Goal: Information Seeking & Learning: Find specific fact

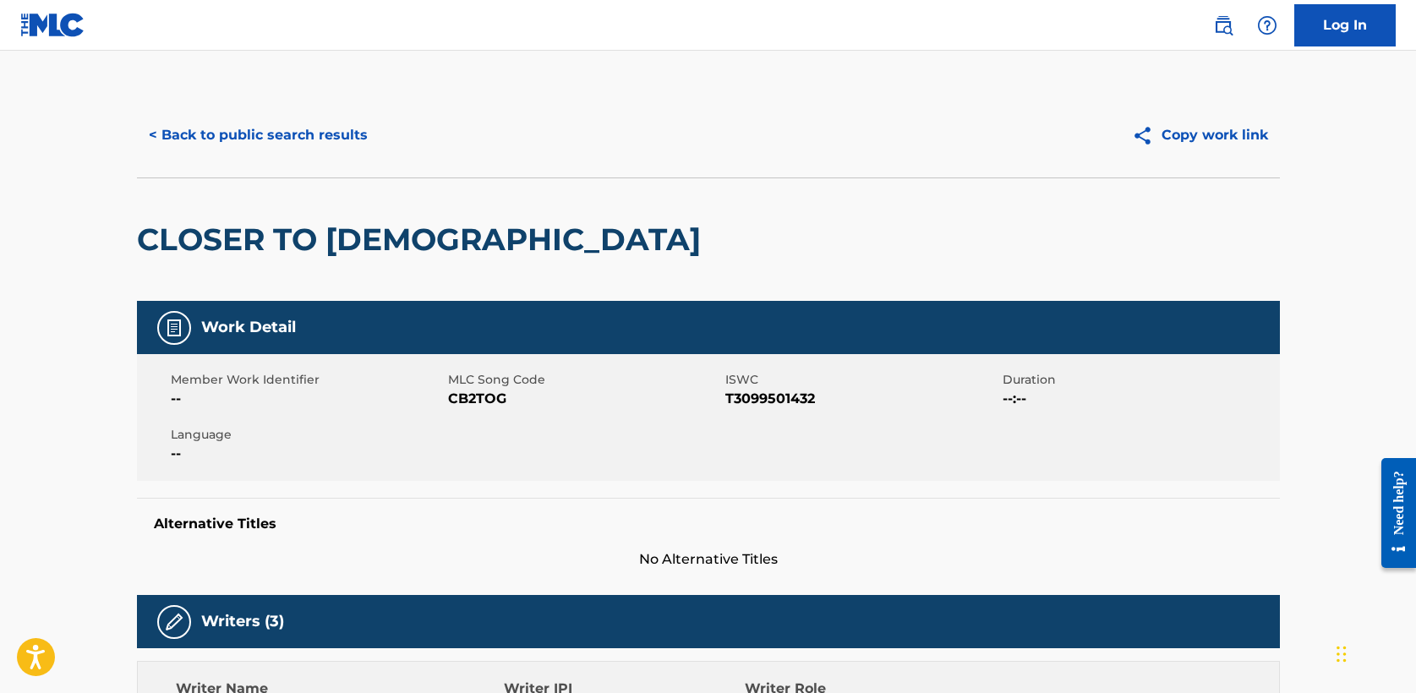
click at [247, 137] on button "< Back to public search results" at bounding box center [258, 135] width 243 height 42
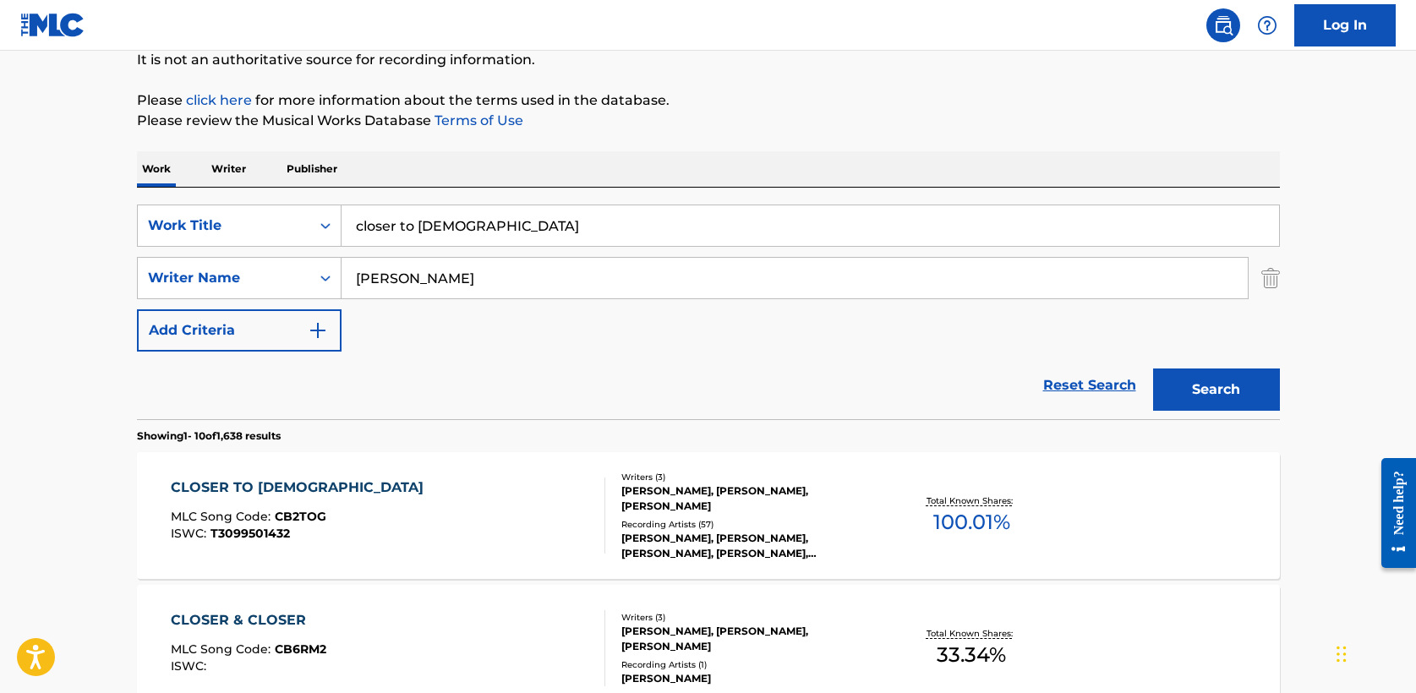
drag, startPoint x: 463, startPoint y: 227, endPoint x: 125, endPoint y: 223, distance: 337.4
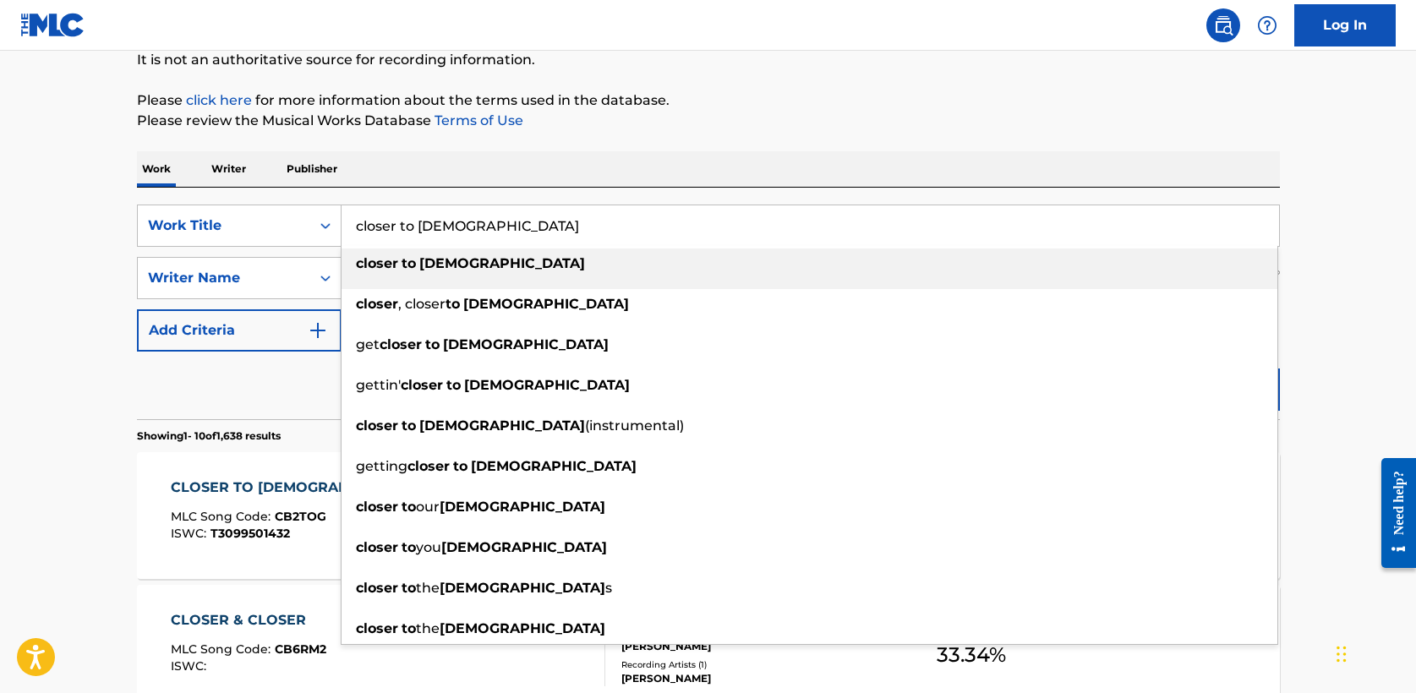
paste input "Queremos Tu Gloria"
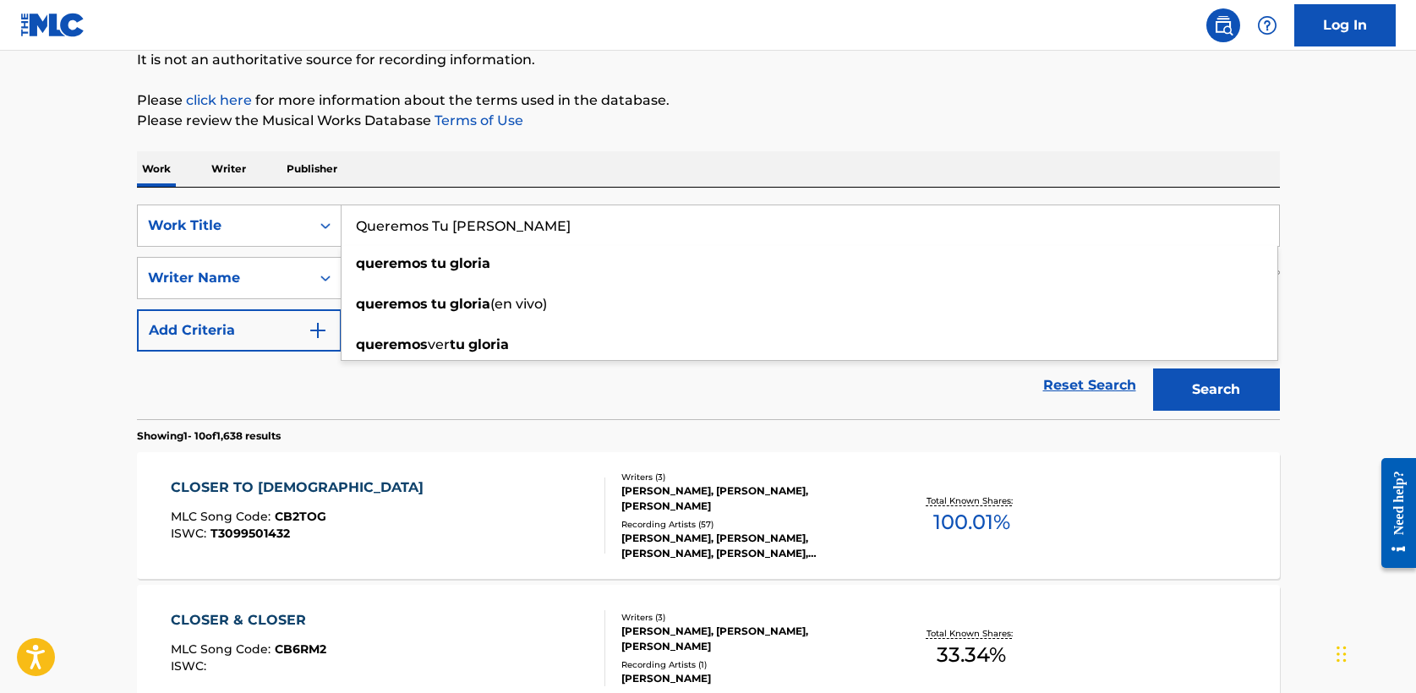
type input "Queremos Tu Gloria"
drag, startPoint x: 354, startPoint y: 288, endPoint x: 274, endPoint y: 285, distance: 80.4
click at [274, 285] on div "SearchWithCriteria3d20ae6f-e9c8-4866-b906-3c18c324e856 Writer Name emily" at bounding box center [708, 278] width 1143 height 42
type input "medellin"
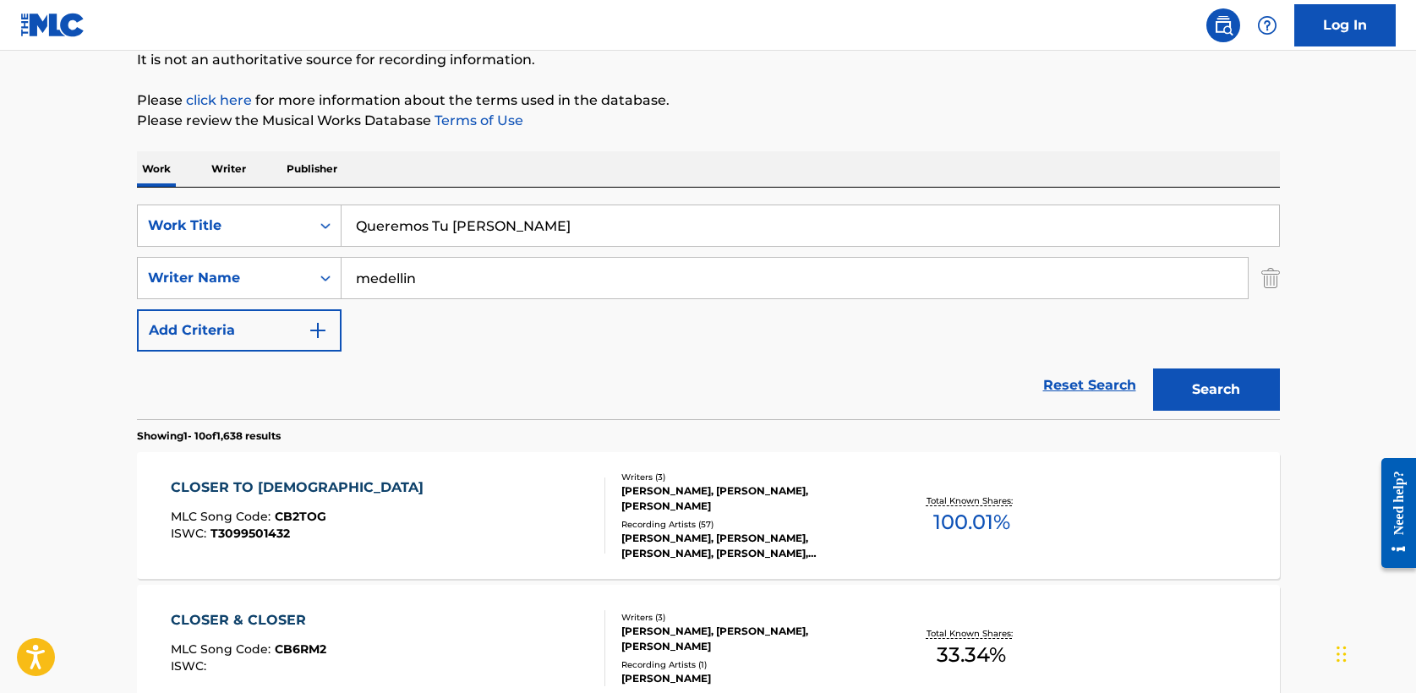
click at [526, 373] on div "Reset Search Search" at bounding box center [708, 386] width 1143 height 68
click at [1246, 383] on button "Search" at bounding box center [1216, 390] width 127 height 42
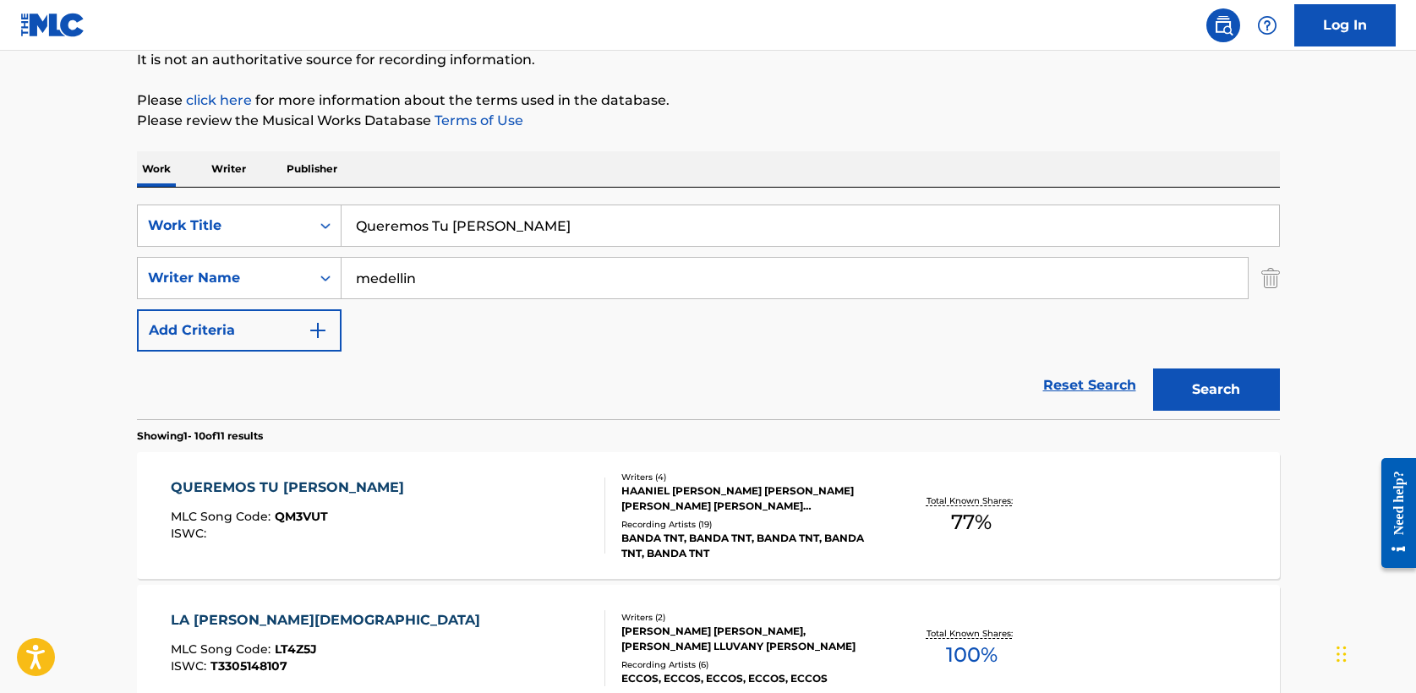
click at [314, 485] on div "QUEREMOS TU GLORIA" at bounding box center [292, 488] width 242 height 20
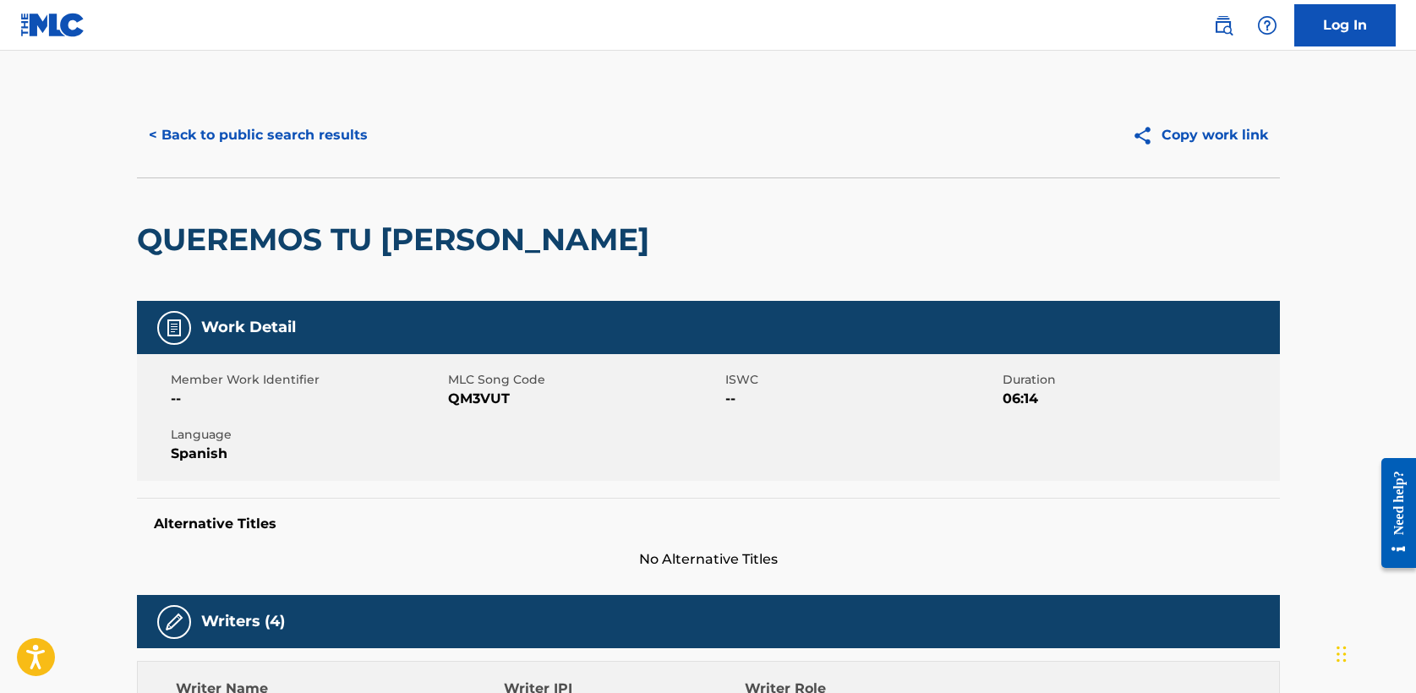
click at [221, 136] on button "< Back to public search results" at bounding box center [258, 135] width 243 height 42
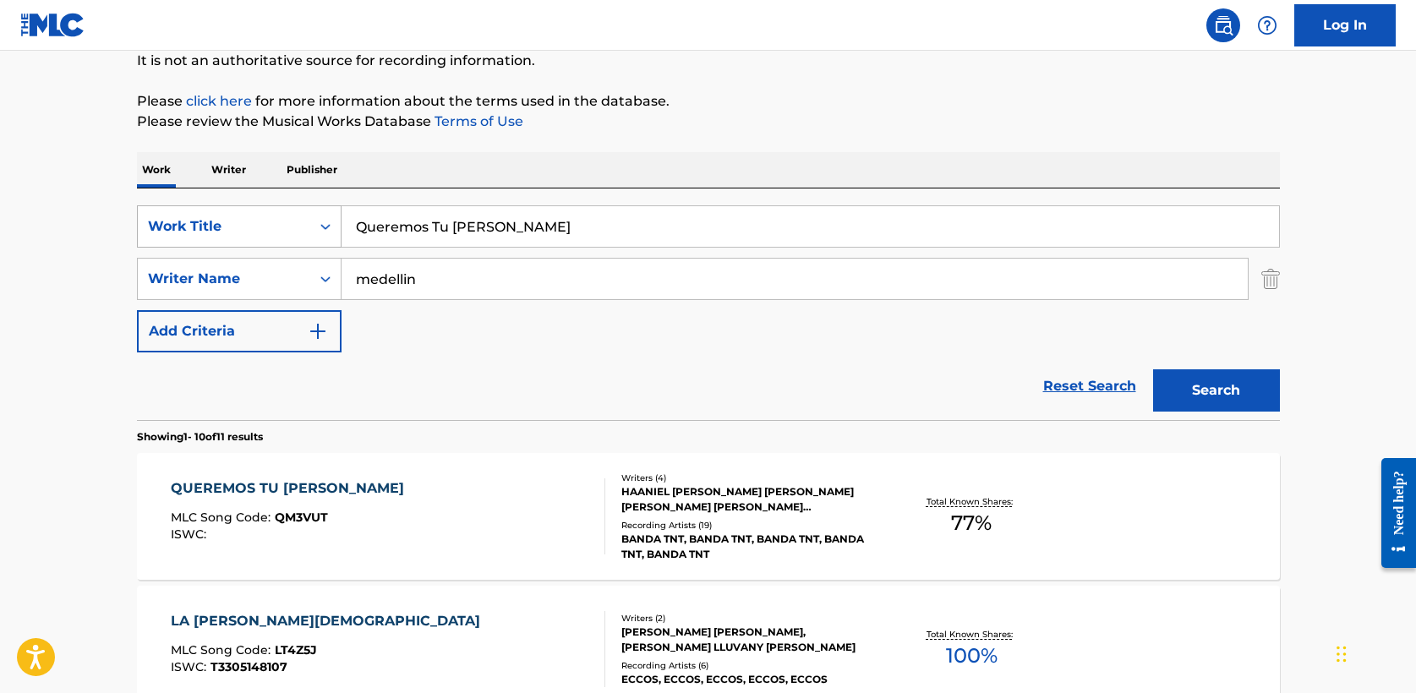
drag, startPoint x: 538, startPoint y: 225, endPoint x: 206, endPoint y: 210, distance: 331.8
click at [206, 210] on div "SearchWithCriteriabeb74e1c-a6cd-4e5d-9661-9419e1a97ae6 Work Title Queremos Tu G…" at bounding box center [708, 226] width 1143 height 42
paste input "Eres Rey"
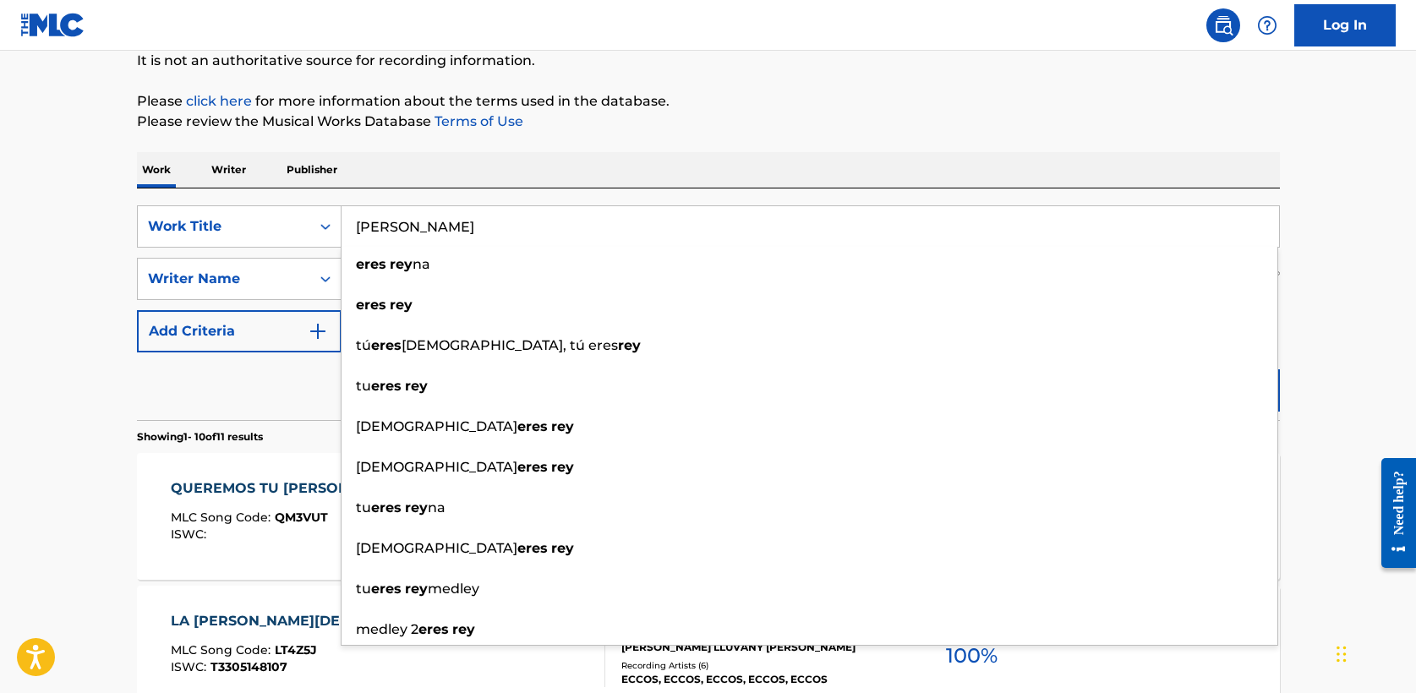
type input "Eres Rey"
click at [1117, 118] on p "Please review the Musical Works Database Terms of Use" at bounding box center [708, 122] width 1143 height 20
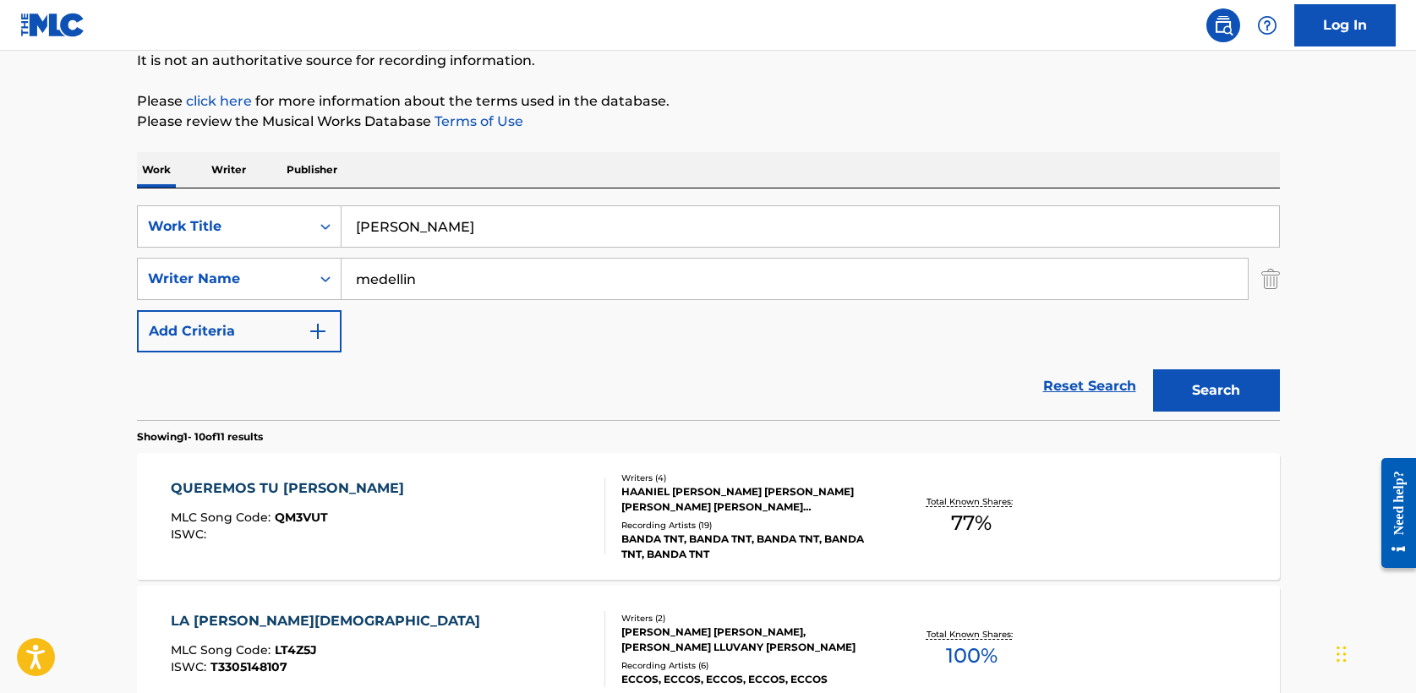
click at [1245, 389] on button "Search" at bounding box center [1216, 391] width 127 height 42
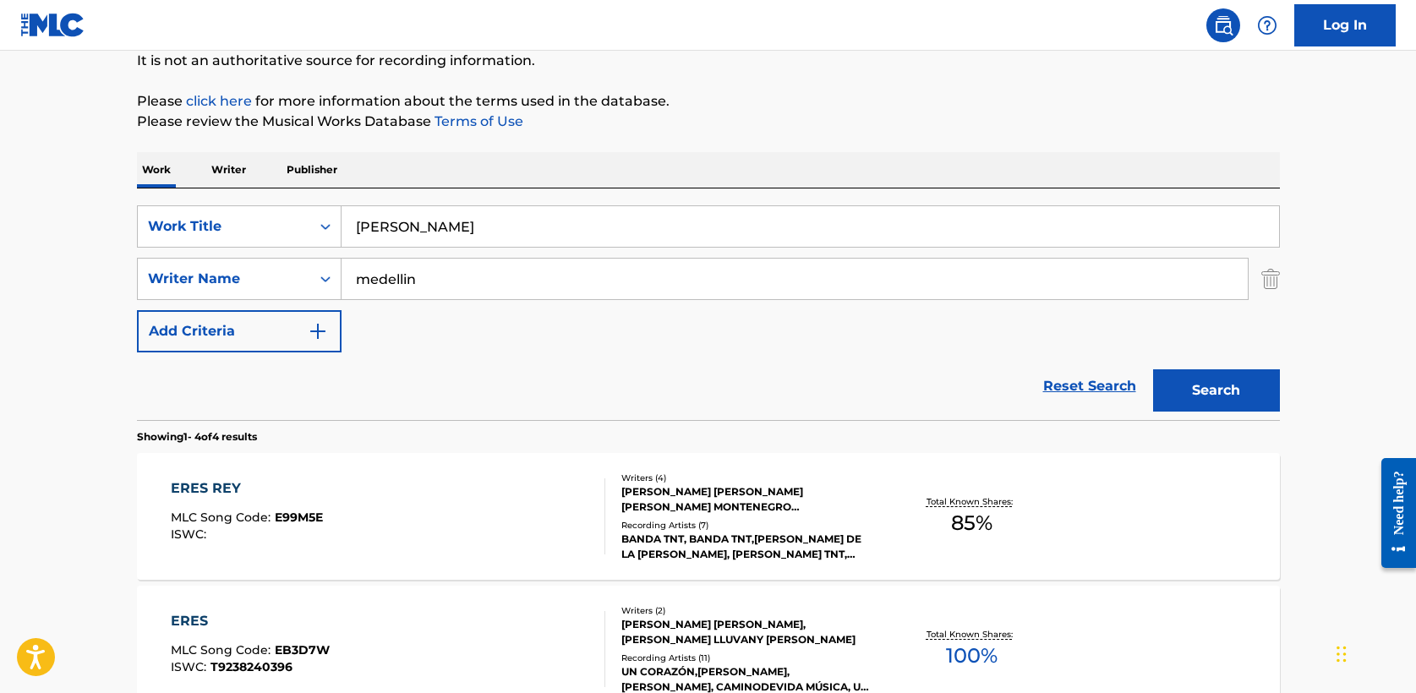
click at [222, 485] on div "ERES REY" at bounding box center [247, 489] width 152 height 20
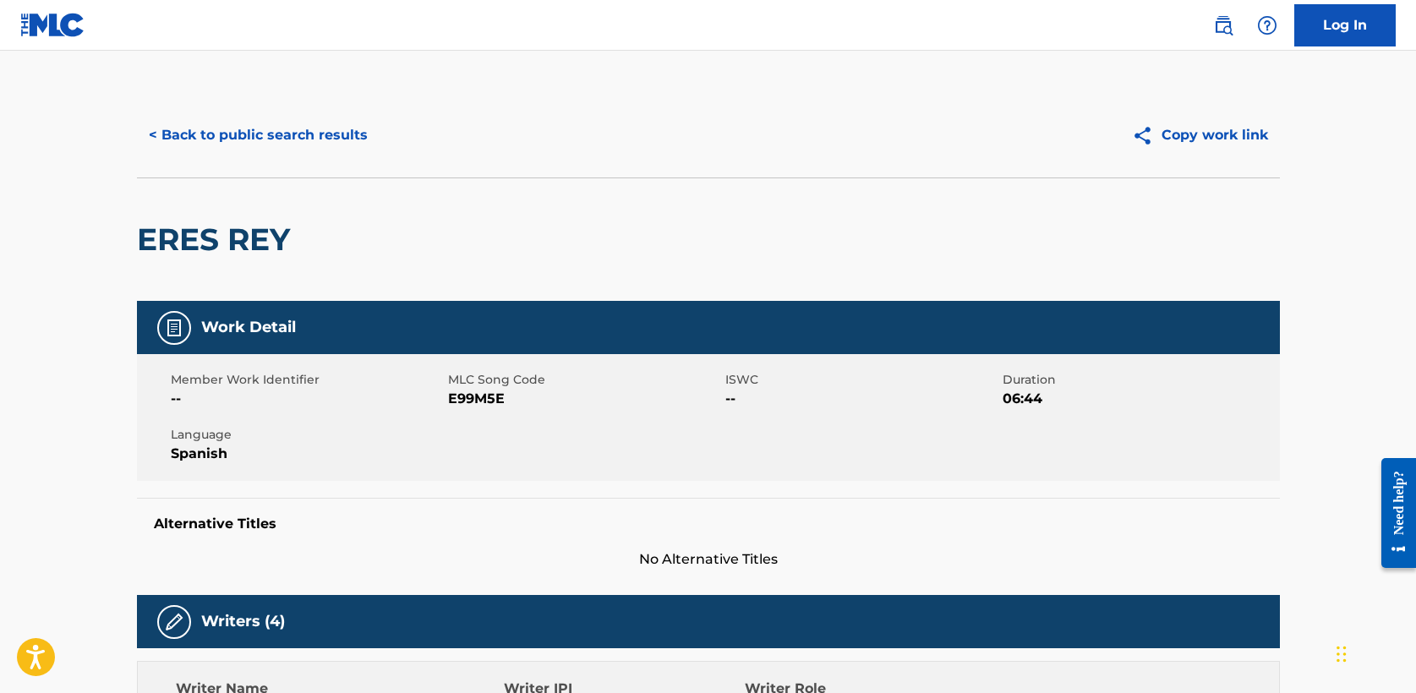
click at [227, 130] on button "< Back to public search results" at bounding box center [258, 135] width 243 height 42
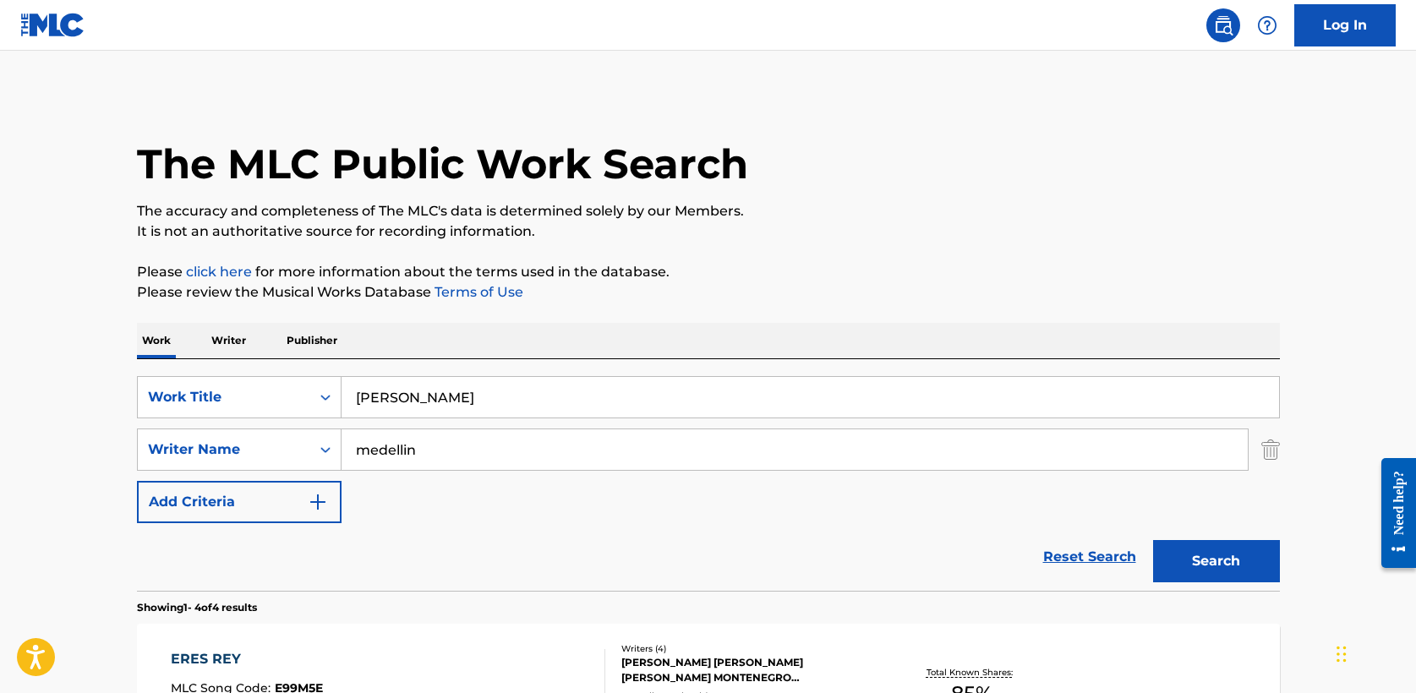
scroll to position [171, 0]
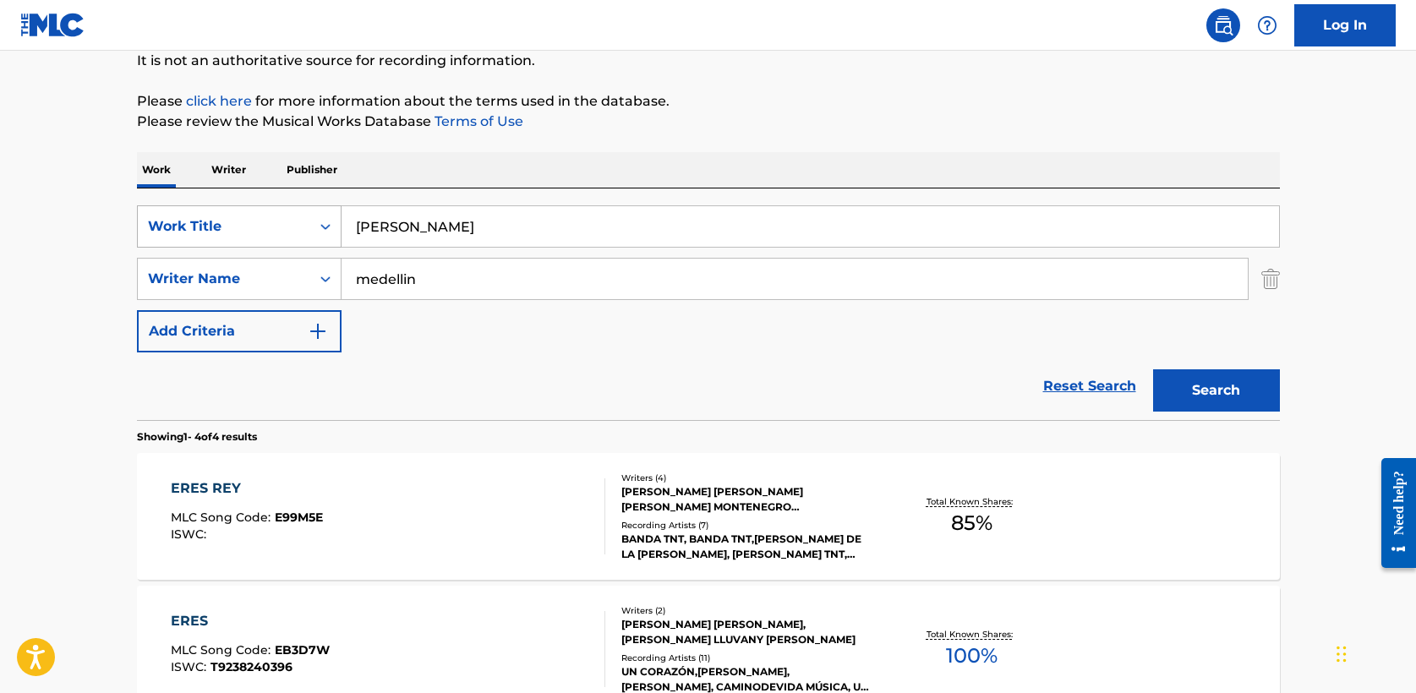
drag, startPoint x: 474, startPoint y: 232, endPoint x: 191, endPoint y: 222, distance: 282.6
click at [191, 222] on div "SearchWithCriteriabeb74e1c-a6cd-4e5d-9661-9419e1a97ae6 Work Title Eres Rey" at bounding box center [708, 226] width 1143 height 42
type input "abba padre"
click at [1221, 386] on button "Search" at bounding box center [1216, 391] width 127 height 42
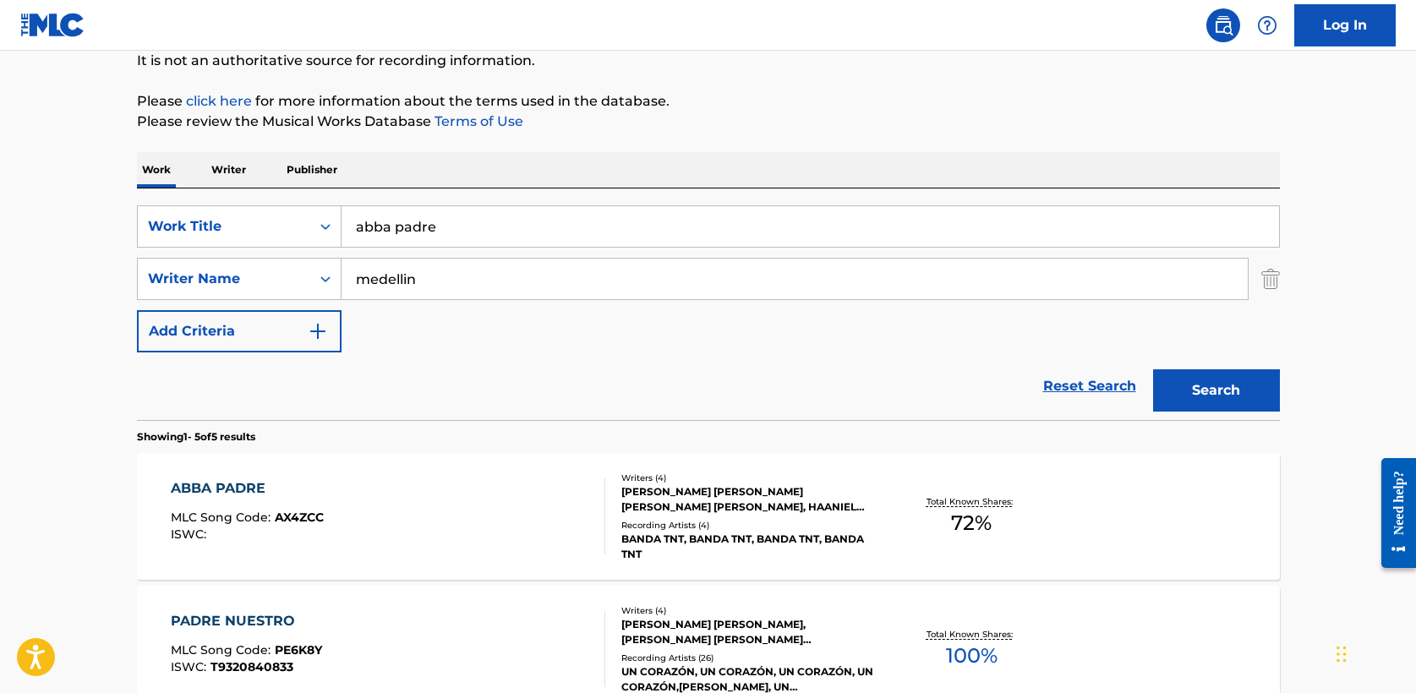
click at [261, 485] on div "ABBA PADRE" at bounding box center [247, 489] width 153 height 20
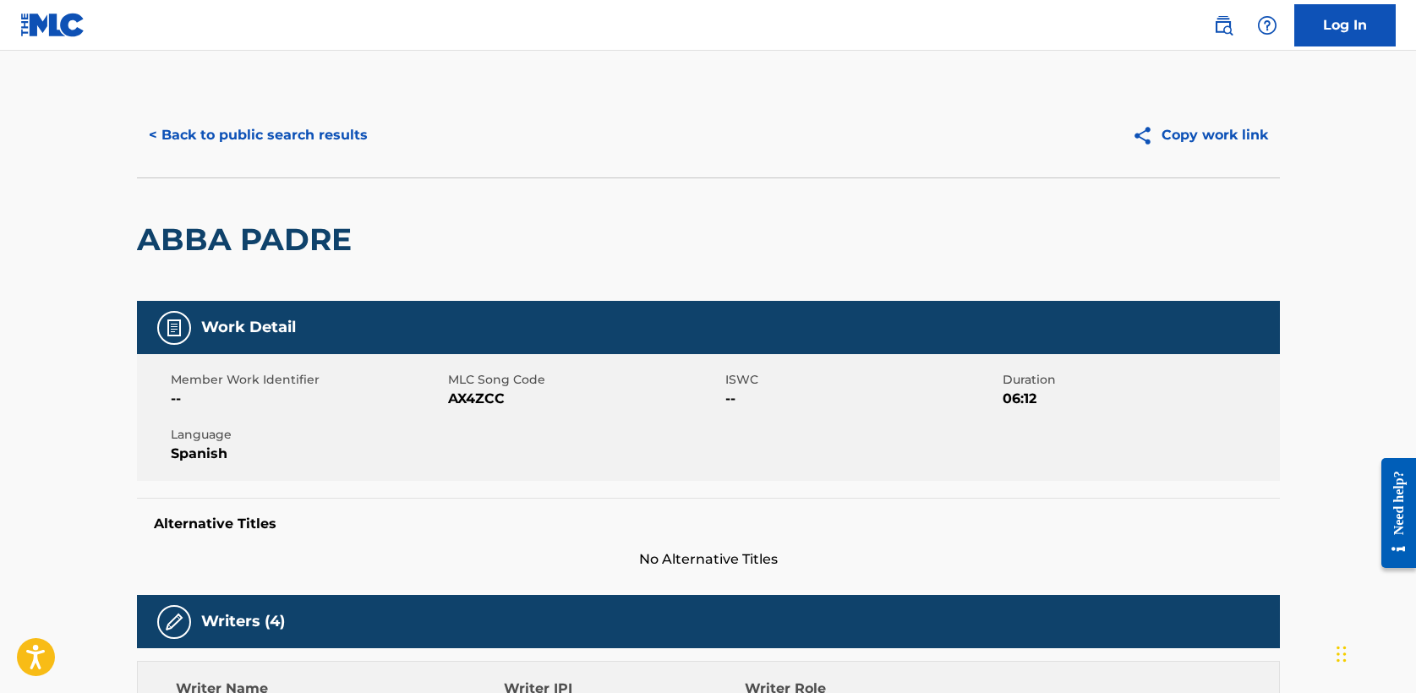
click at [276, 134] on button "< Back to public search results" at bounding box center [258, 135] width 243 height 42
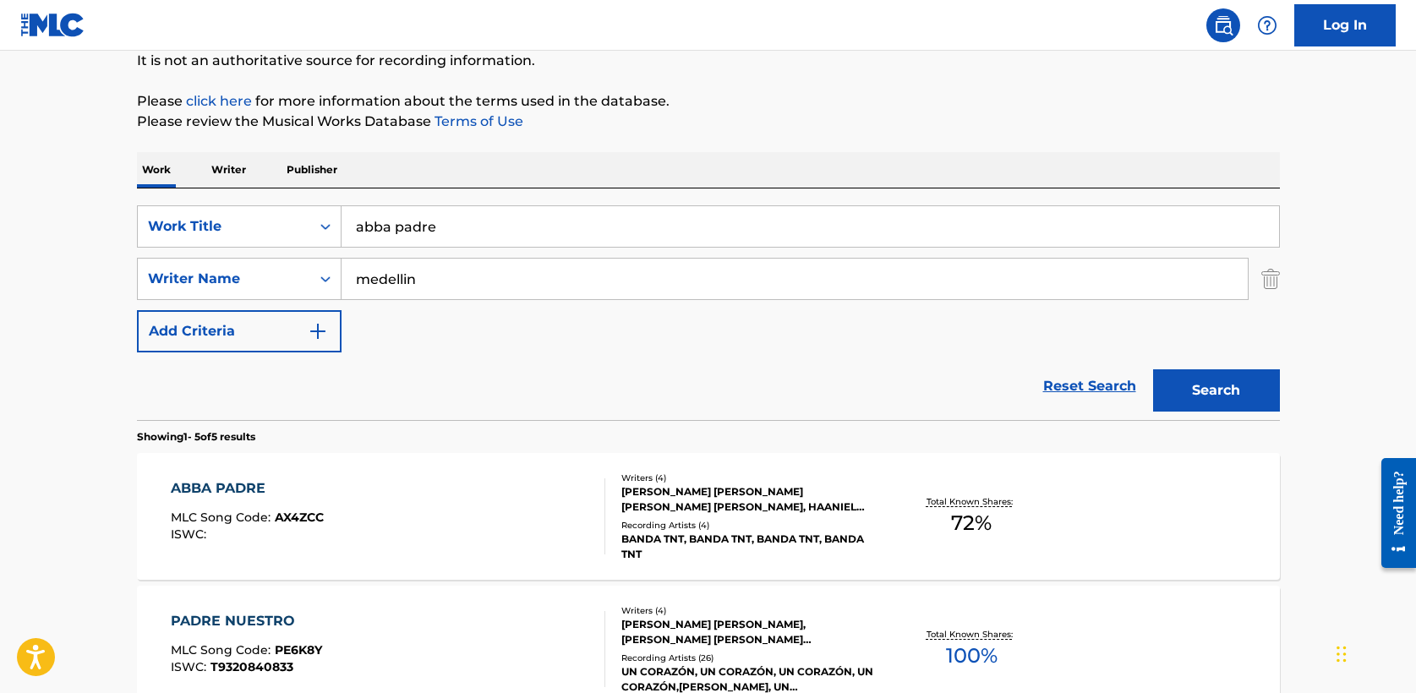
drag, startPoint x: 481, startPoint y: 230, endPoint x: 112, endPoint y: 229, distance: 369.5
click at [112, 229] on main "The MLC Public Work Search The accuracy and completeness of The MLC's data is d…" at bounding box center [708, 539] width 1416 height 1319
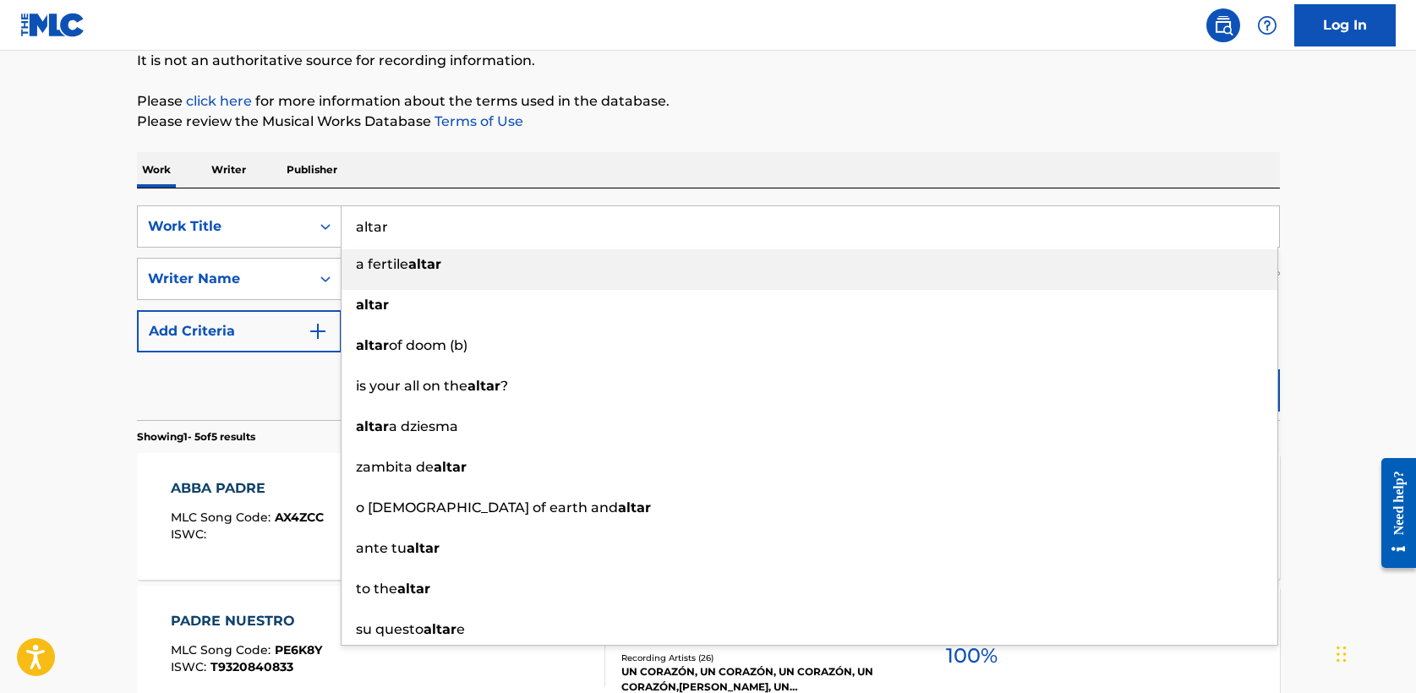
type input "altar"
click at [728, 146] on div "The MLC Public Work Search The accuracy and completeness of The MLC's data is d…" at bounding box center [709, 556] width 1184 height 1268
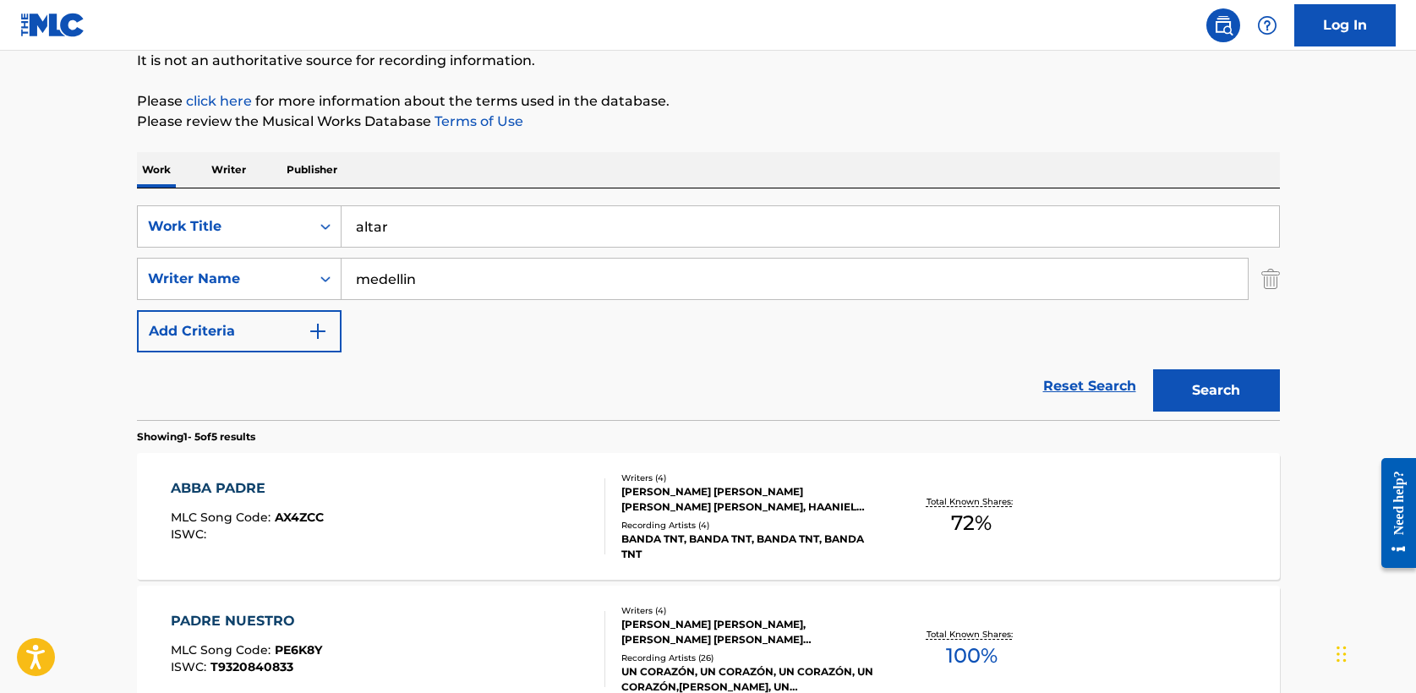
click at [1216, 369] on div "Search" at bounding box center [1212, 387] width 135 height 68
click at [1245, 393] on button "Search" at bounding box center [1216, 391] width 127 height 42
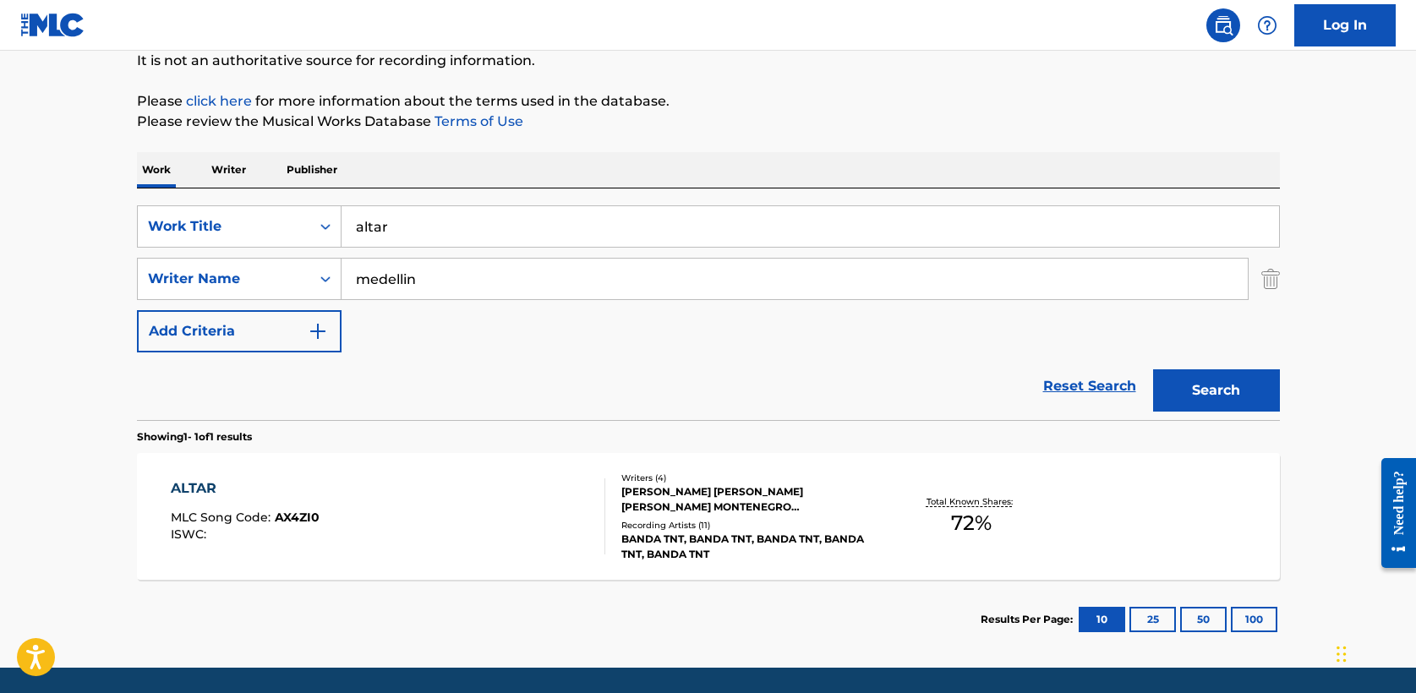
click at [203, 486] on div "ALTAR" at bounding box center [245, 489] width 149 height 20
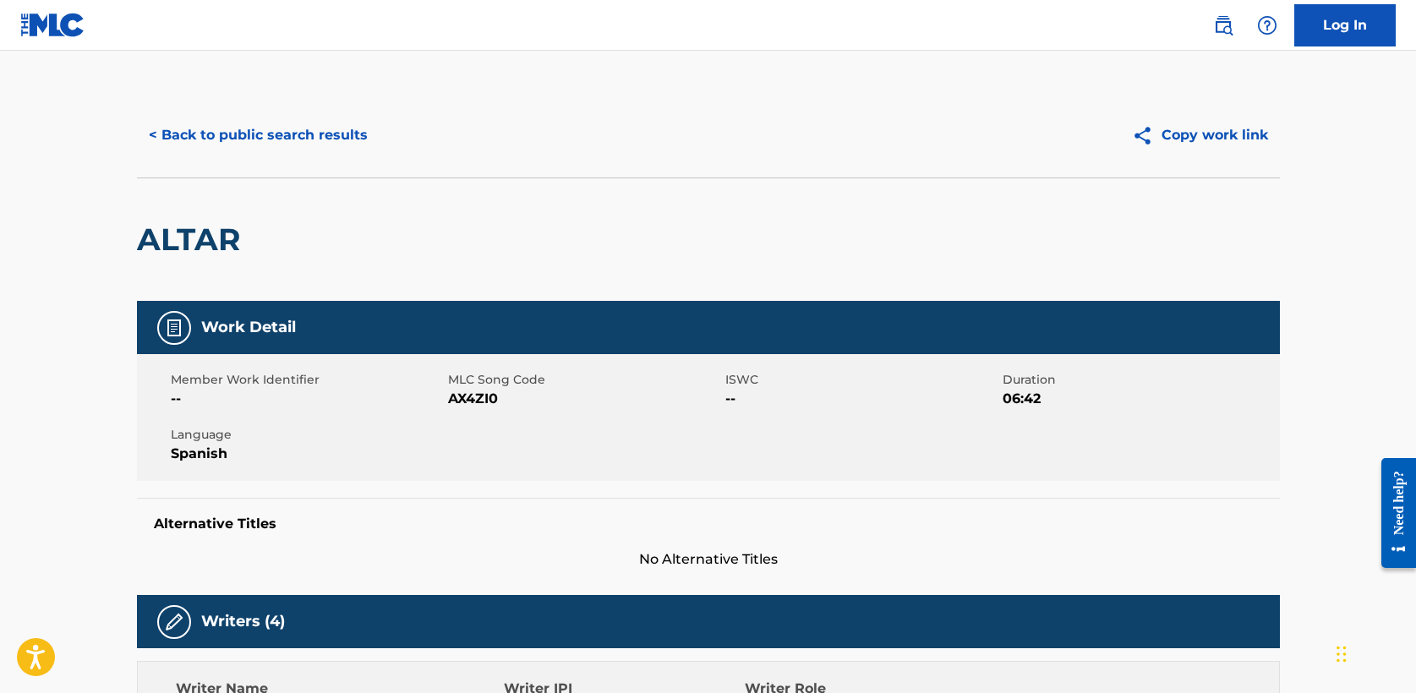
click at [275, 129] on button "< Back to public search results" at bounding box center [258, 135] width 243 height 42
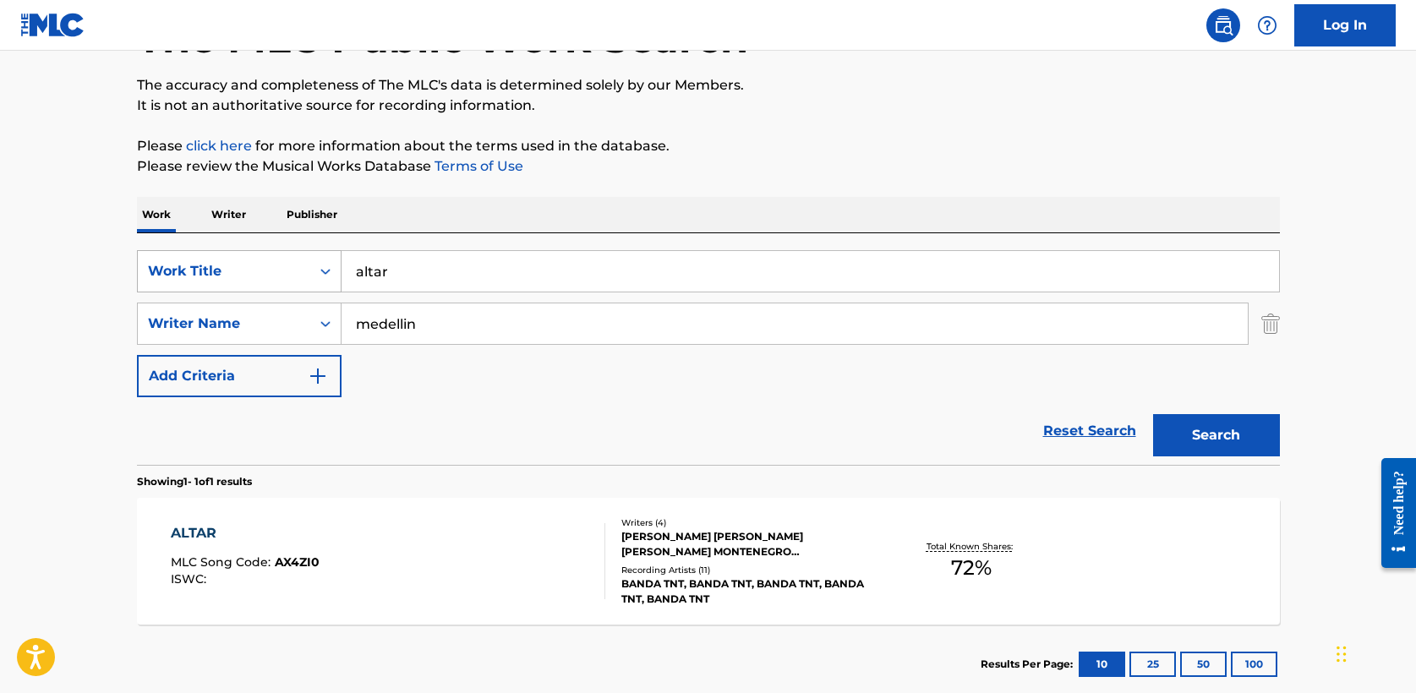
drag, startPoint x: 470, startPoint y: 269, endPoint x: 155, endPoint y: 266, distance: 315.4
click at [155, 266] on div "SearchWithCriteriabeb74e1c-a6cd-4e5d-9661-9419e1a97ae6 Work Title altar" at bounding box center [708, 271] width 1143 height 42
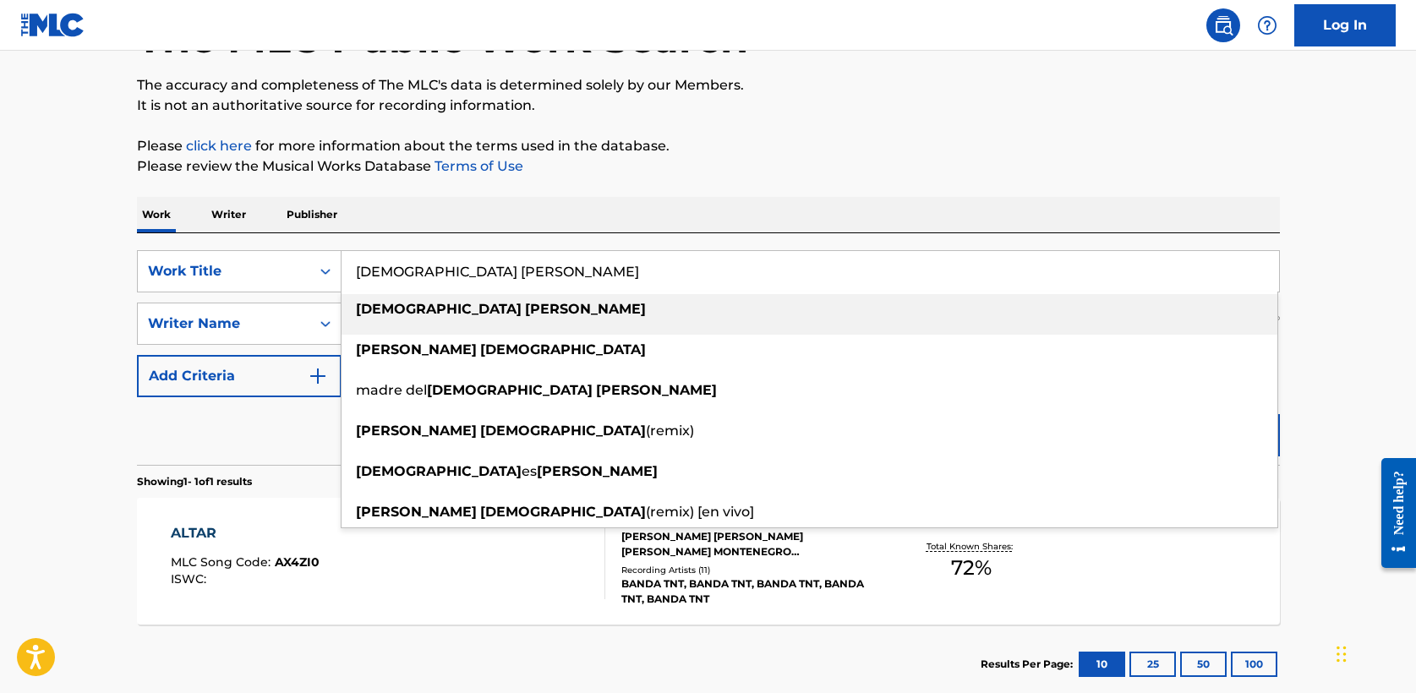
type input "dios soberano"
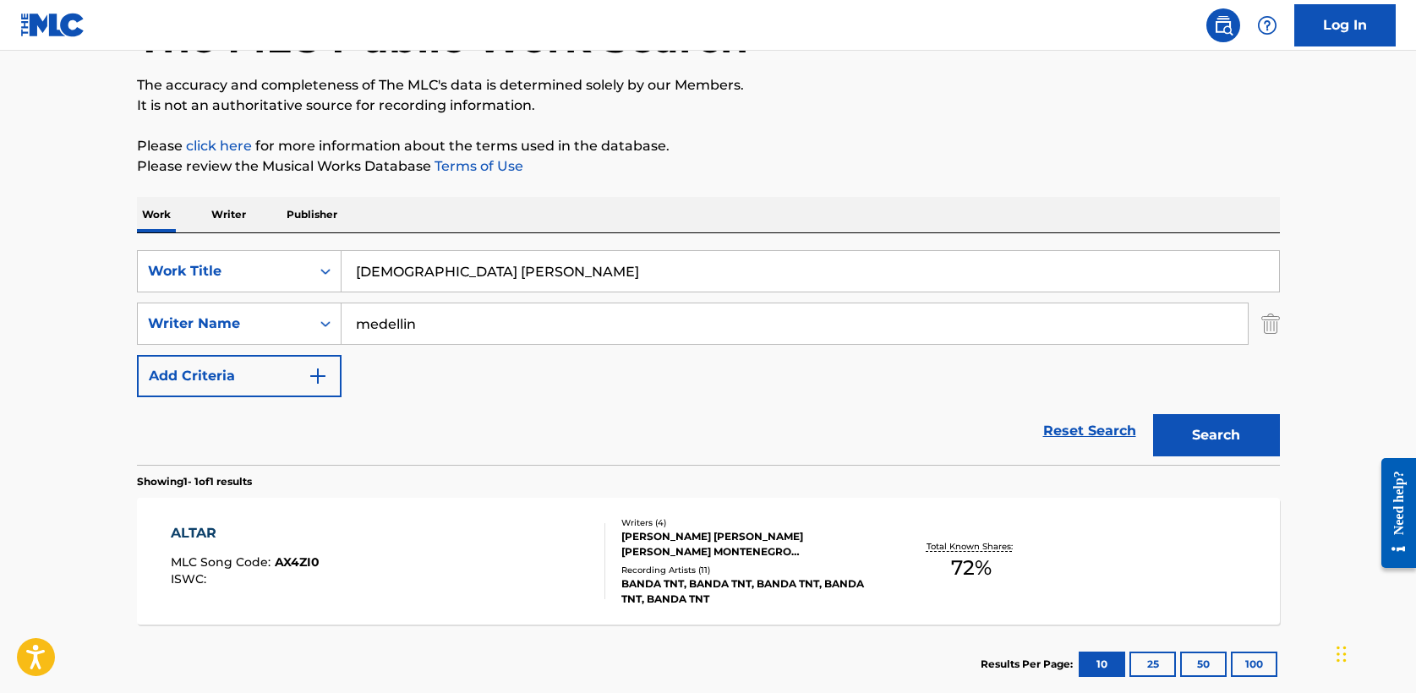
click at [666, 205] on div "Work Writer Publisher" at bounding box center [708, 215] width 1143 height 36
click at [1223, 436] on button "Search" at bounding box center [1216, 435] width 127 height 42
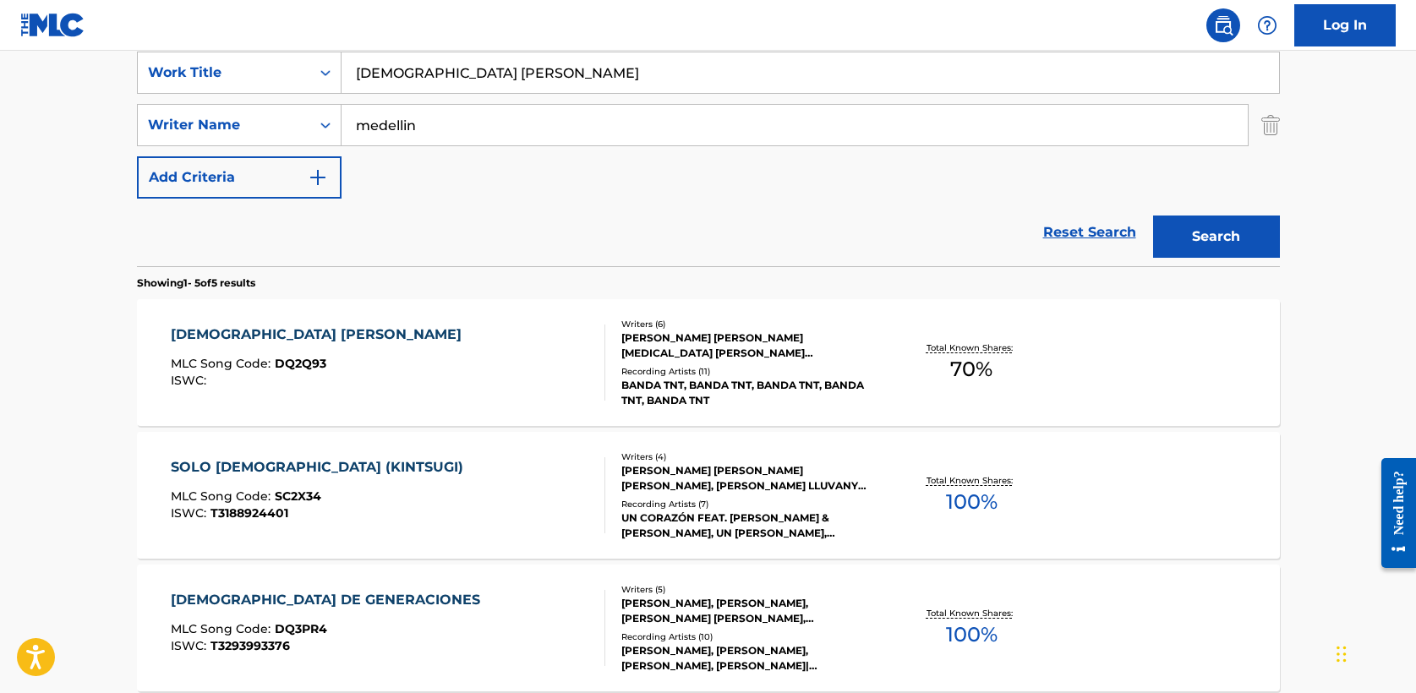
scroll to position [333, 0]
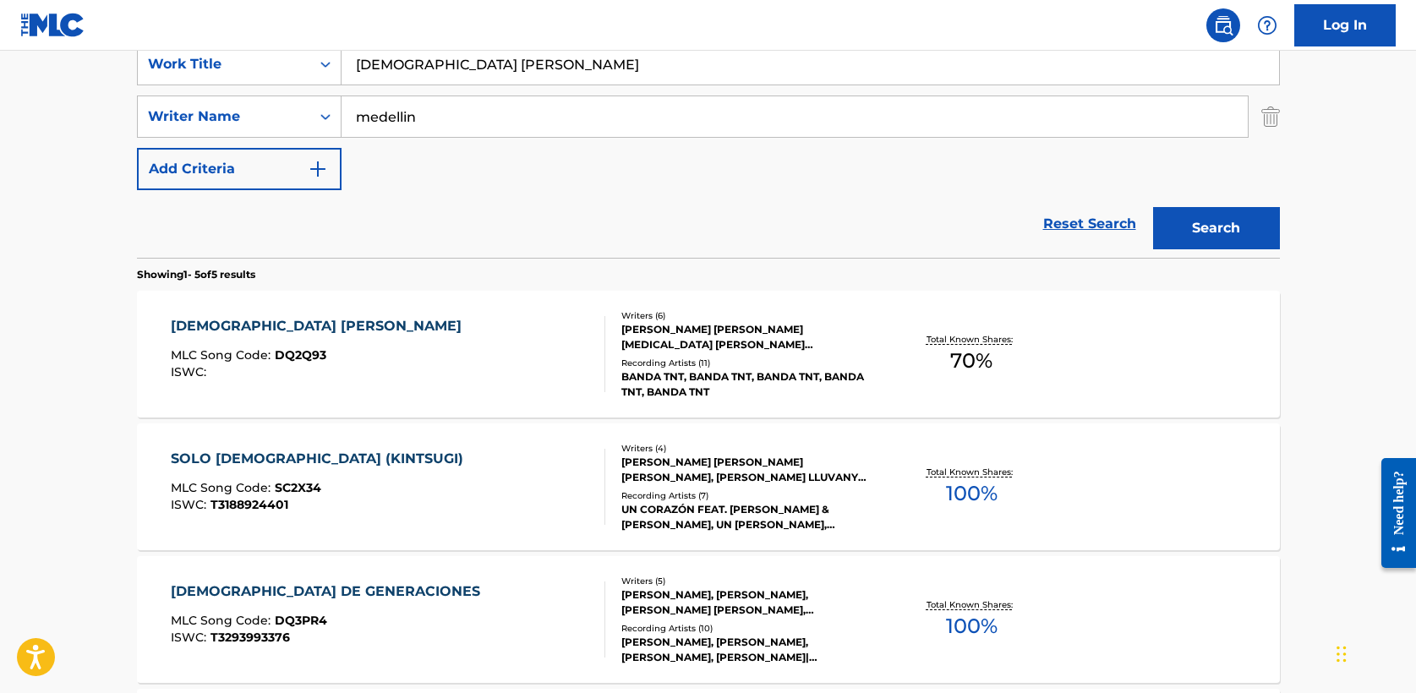
click at [259, 323] on div "DIOS SOBERANO" at bounding box center [320, 326] width 299 height 20
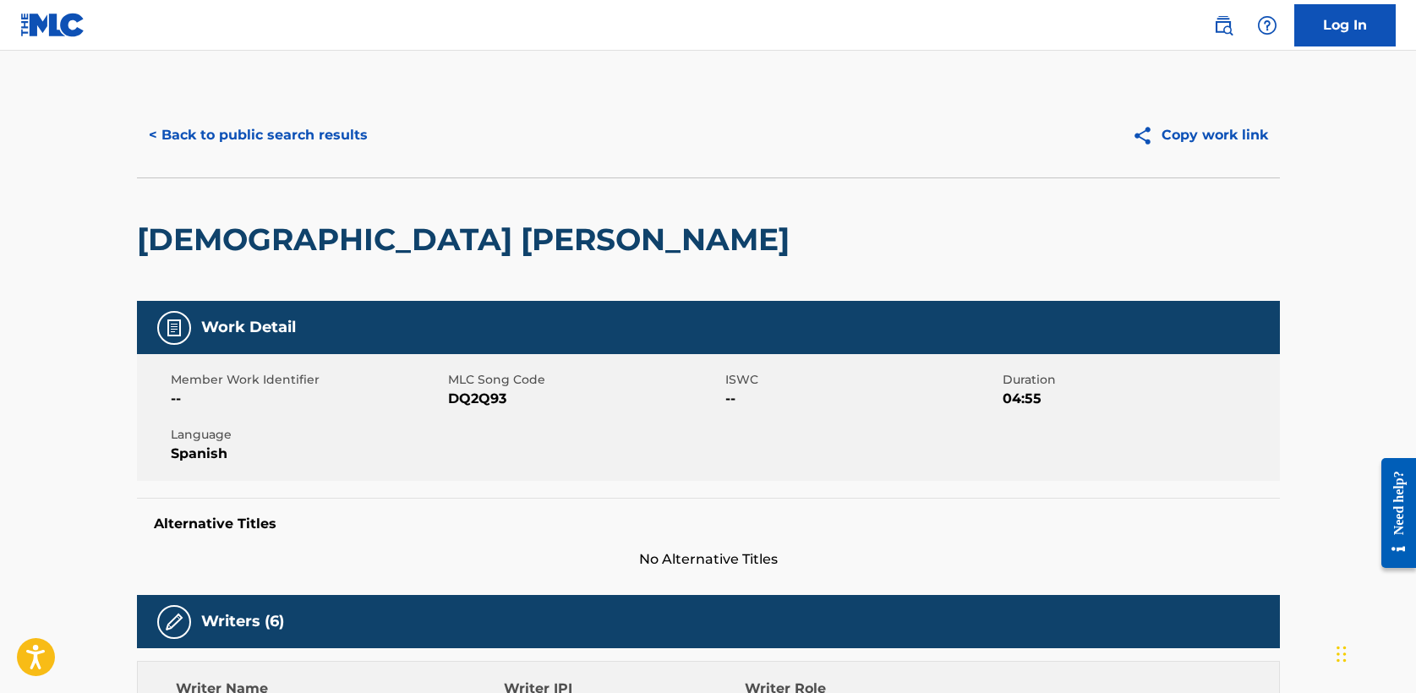
click at [238, 132] on button "< Back to public search results" at bounding box center [258, 135] width 243 height 42
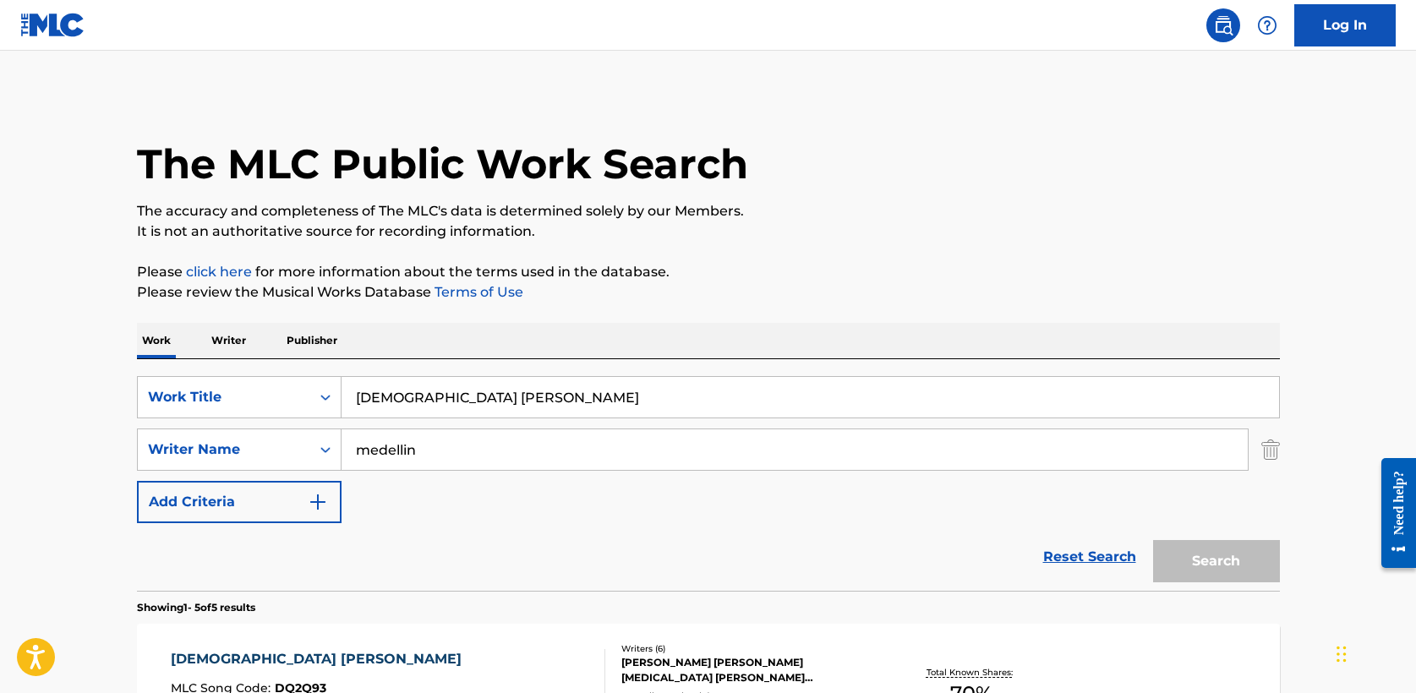
scroll to position [331, 0]
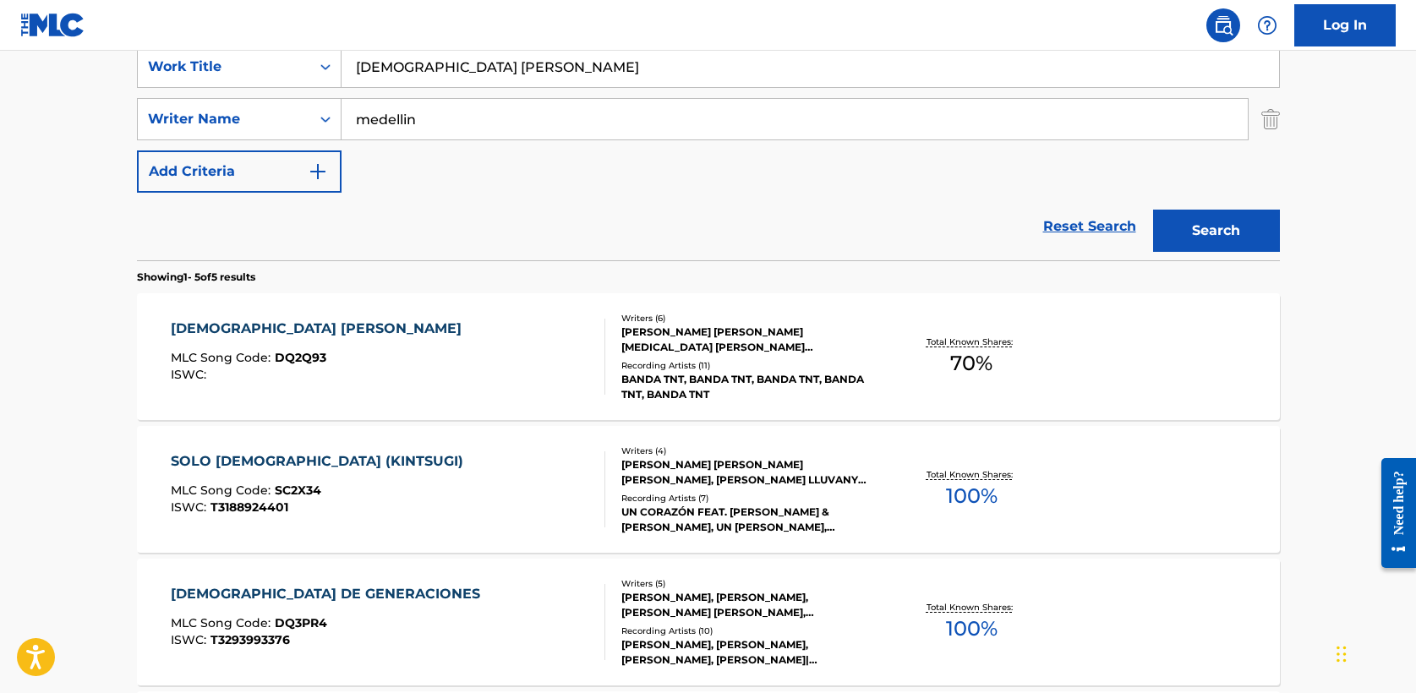
drag, startPoint x: 480, startPoint y: 73, endPoint x: 300, endPoint y: 50, distance: 181.6
click at [300, 50] on div "Log In The MLC Public Work Search The accuracy and completeness of The MLC's da…" at bounding box center [708, 394] width 1416 height 1451
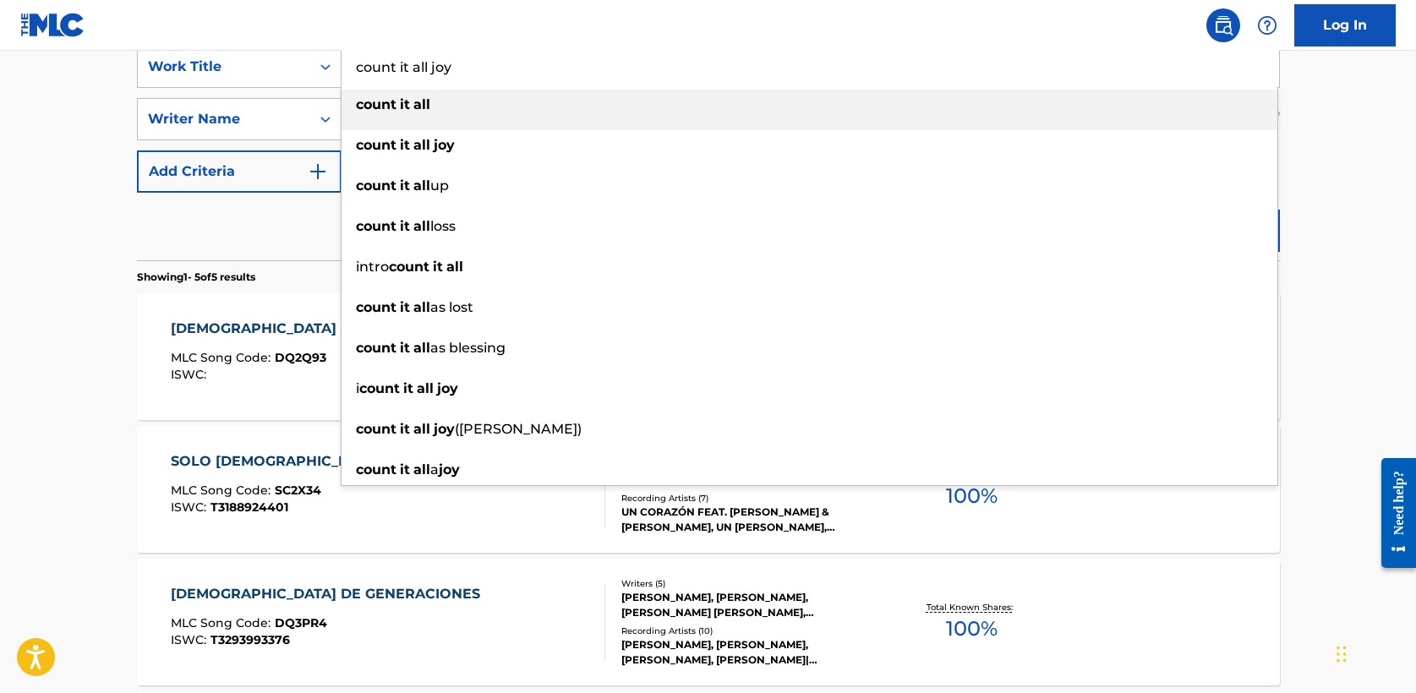
type input "count it all joy"
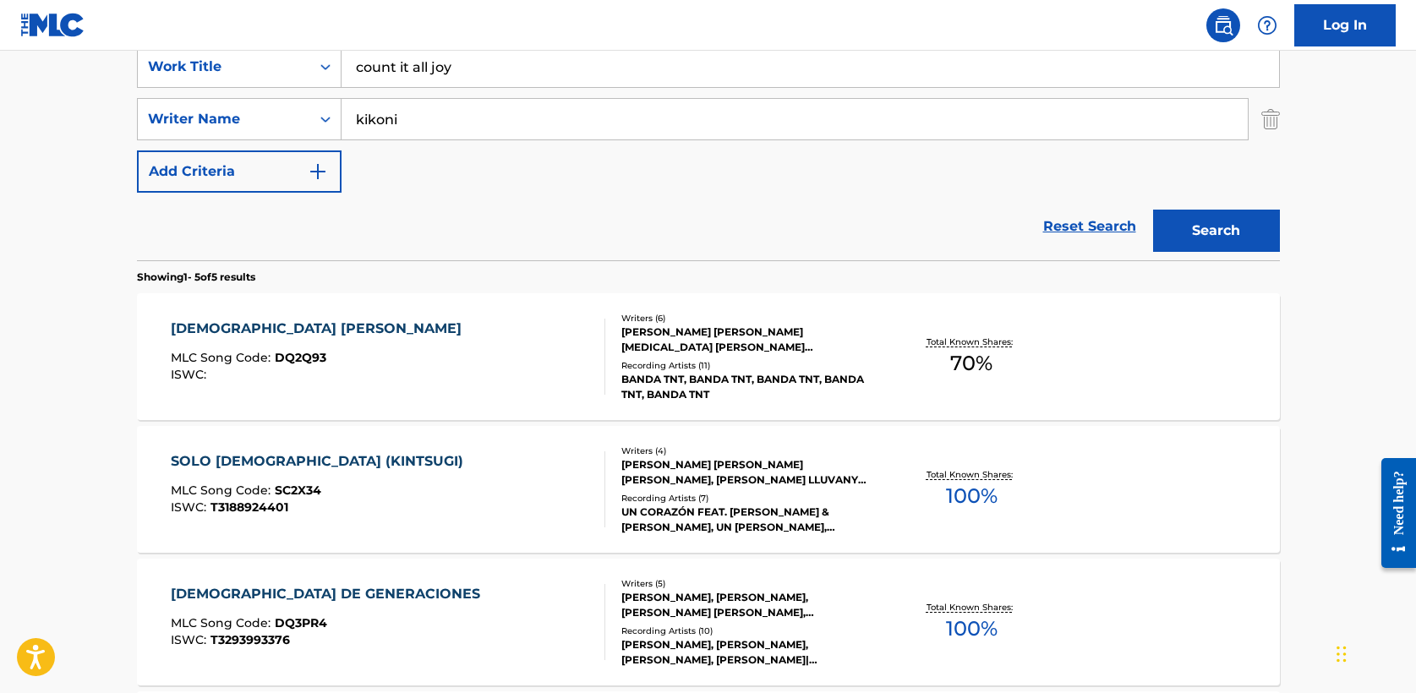
type input "kikoni"
click at [1153, 210] on button "Search" at bounding box center [1216, 231] width 127 height 42
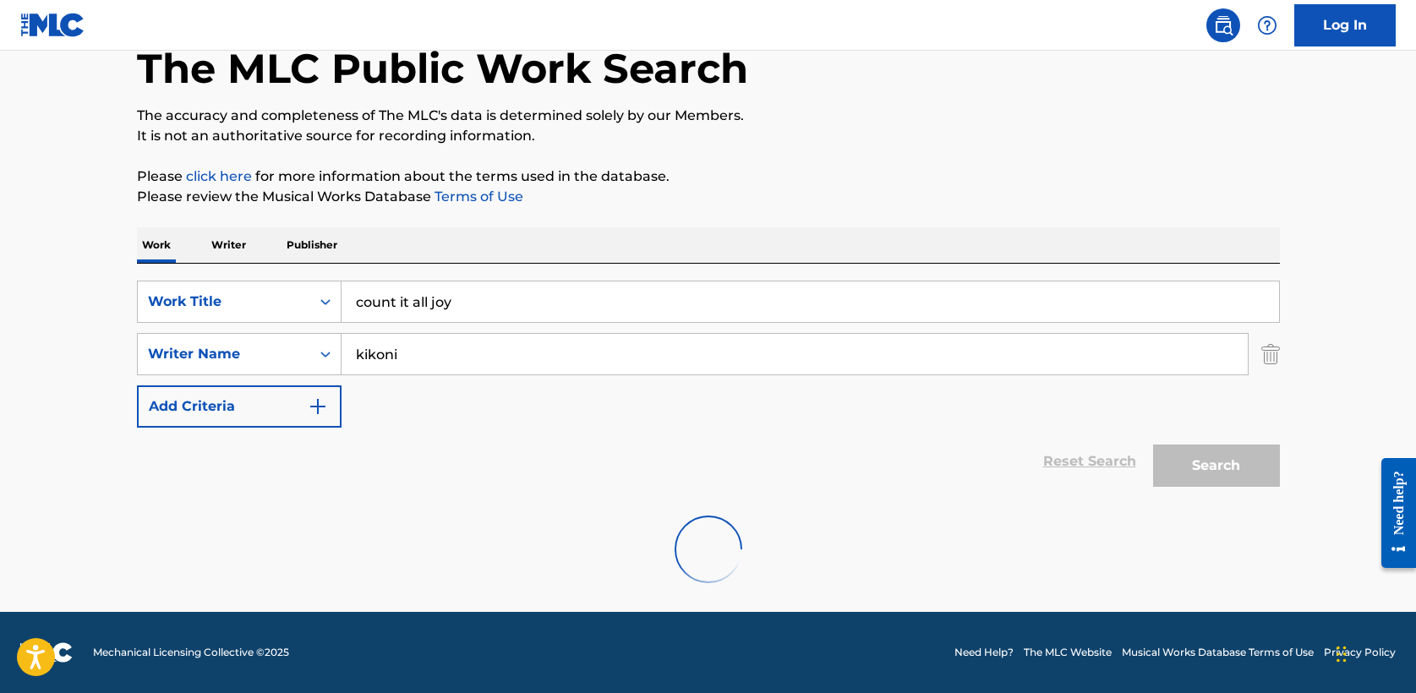
scroll to position [227, 0]
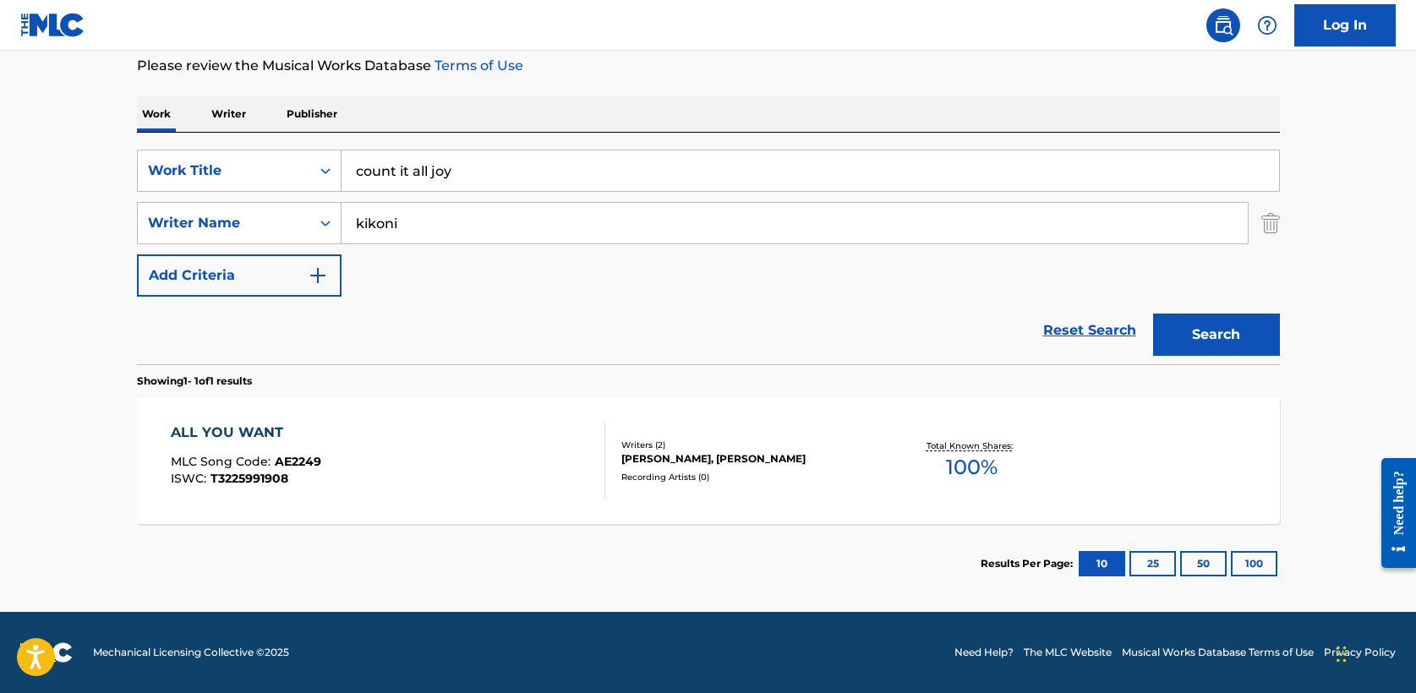
click at [255, 427] on div "ALL YOU WANT" at bounding box center [246, 433] width 151 height 20
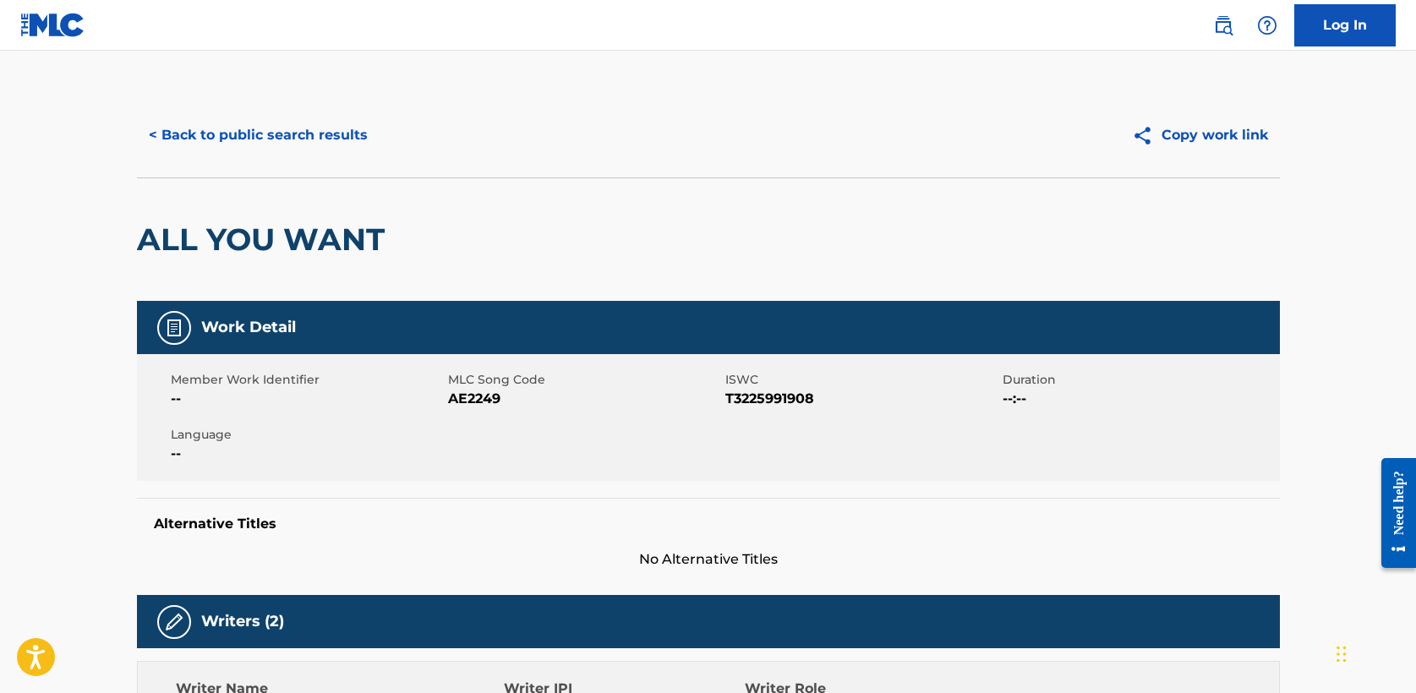
click at [258, 144] on button "< Back to public search results" at bounding box center [258, 135] width 243 height 42
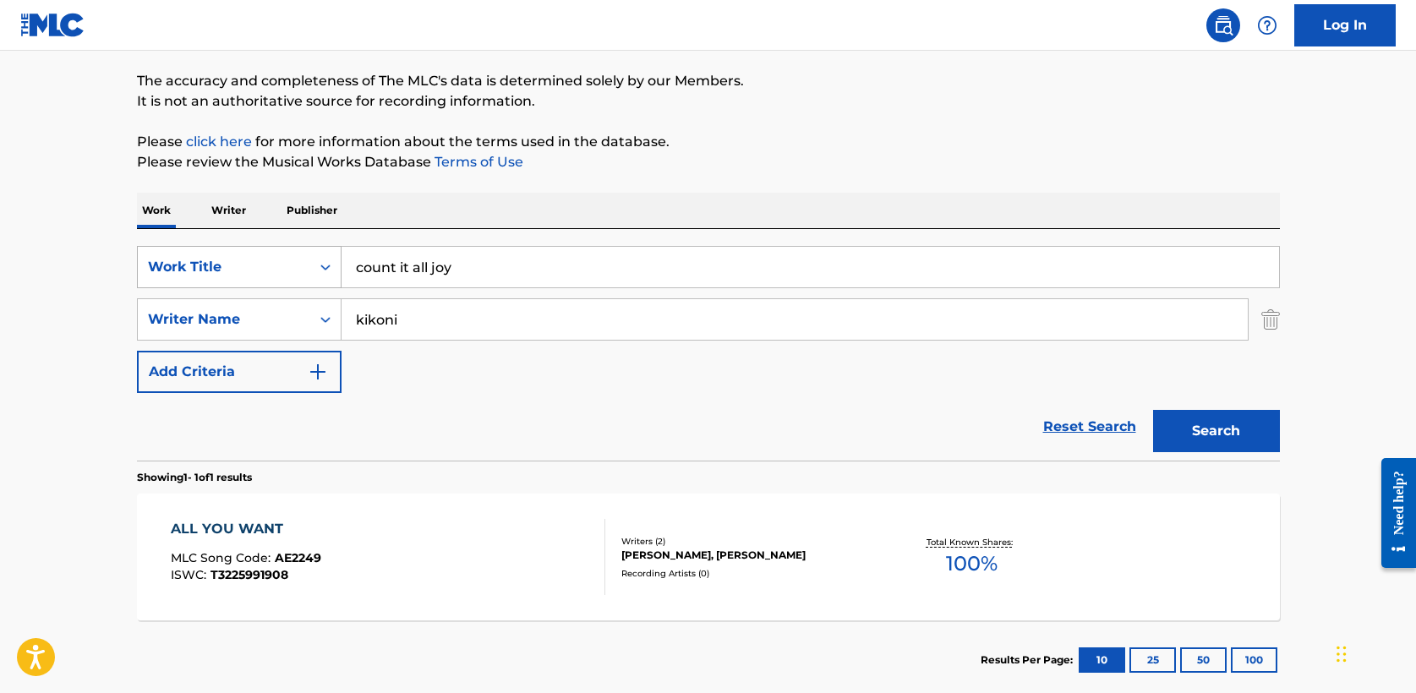
drag, startPoint x: 471, startPoint y: 266, endPoint x: 192, endPoint y: 260, distance: 279.1
click at [192, 260] on div "SearchWithCriteriabeb74e1c-a6cd-4e5d-9661-9419e1a97ae6 Work Title count it all …" at bounding box center [708, 267] width 1143 height 42
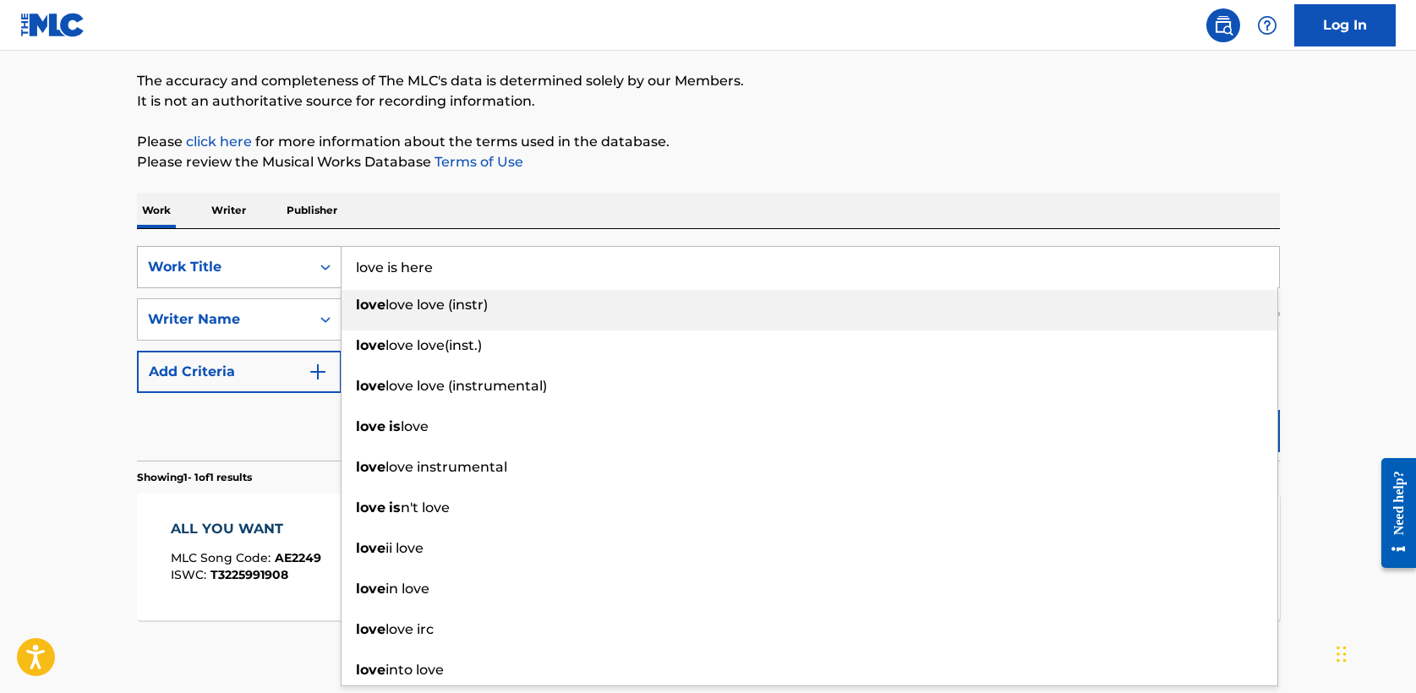
type input "love is here"
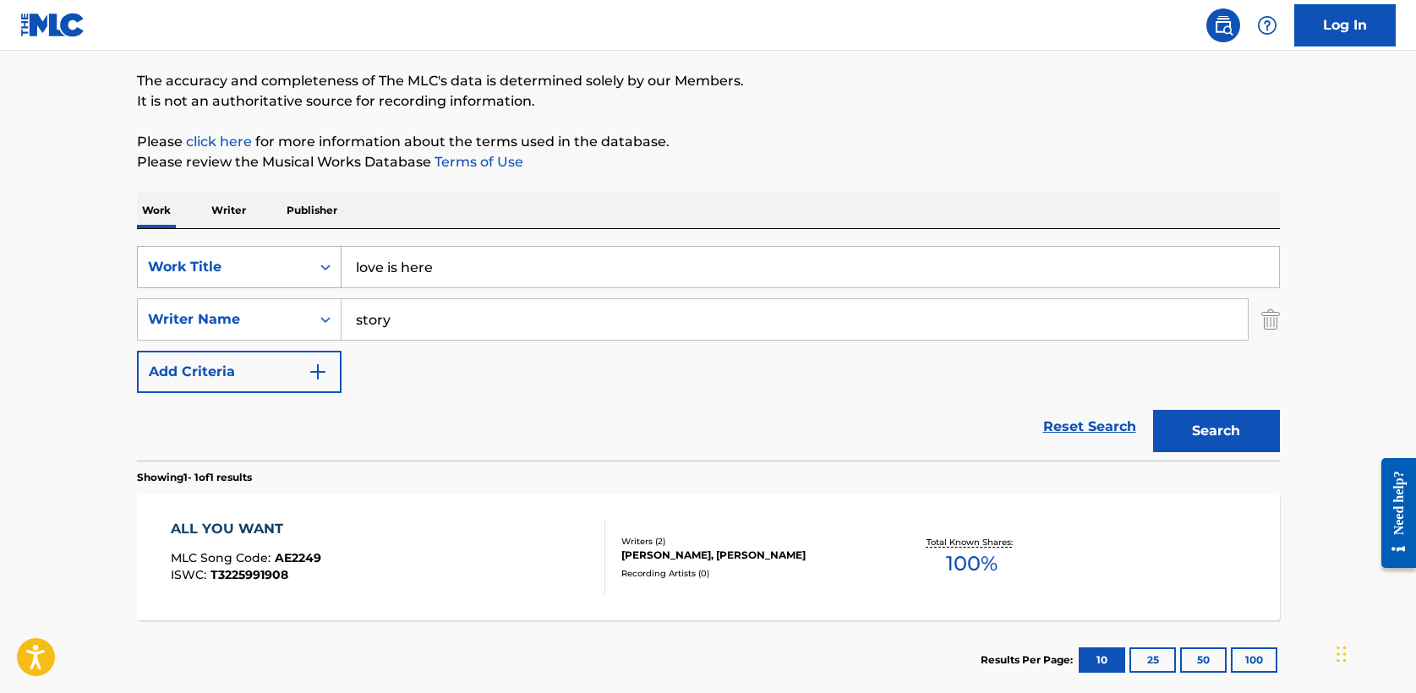
type input "story"
click at [1153, 410] on button "Search" at bounding box center [1216, 431] width 127 height 42
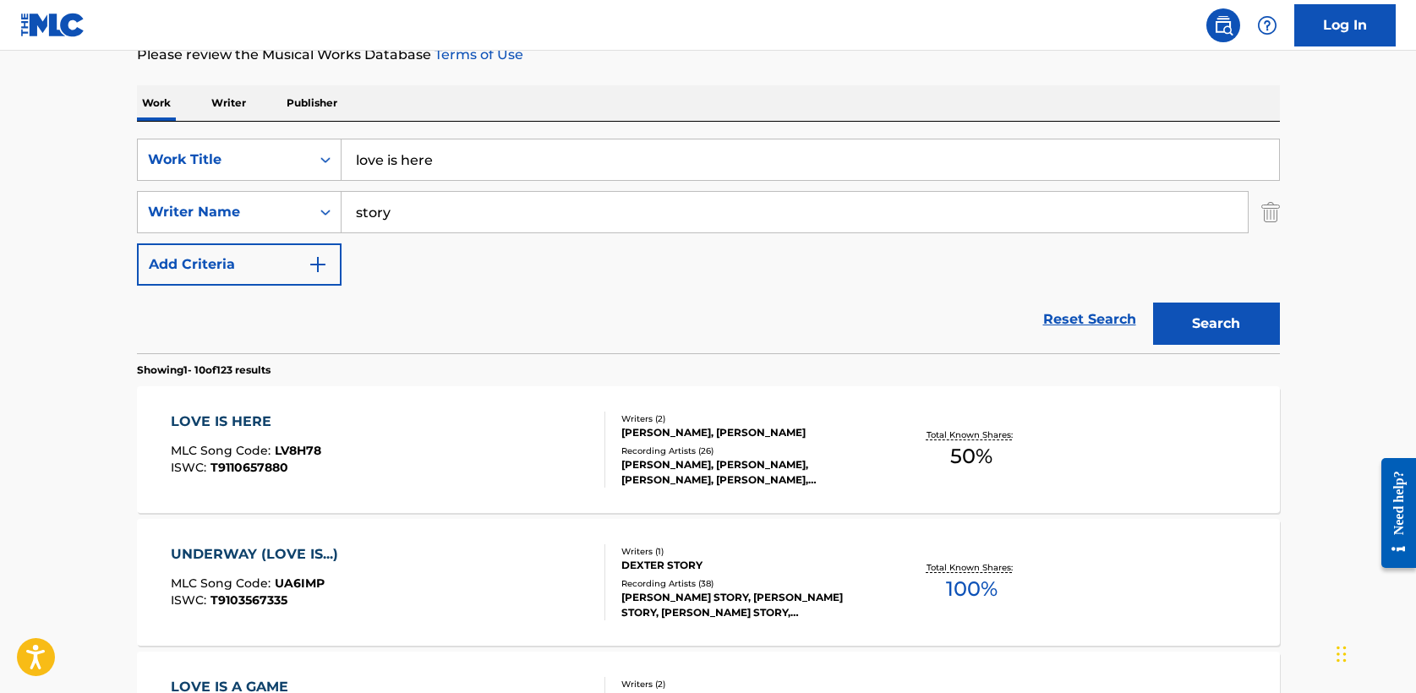
scroll to position [236, 0]
click at [247, 419] on div "LOVE IS HERE" at bounding box center [246, 423] width 151 height 20
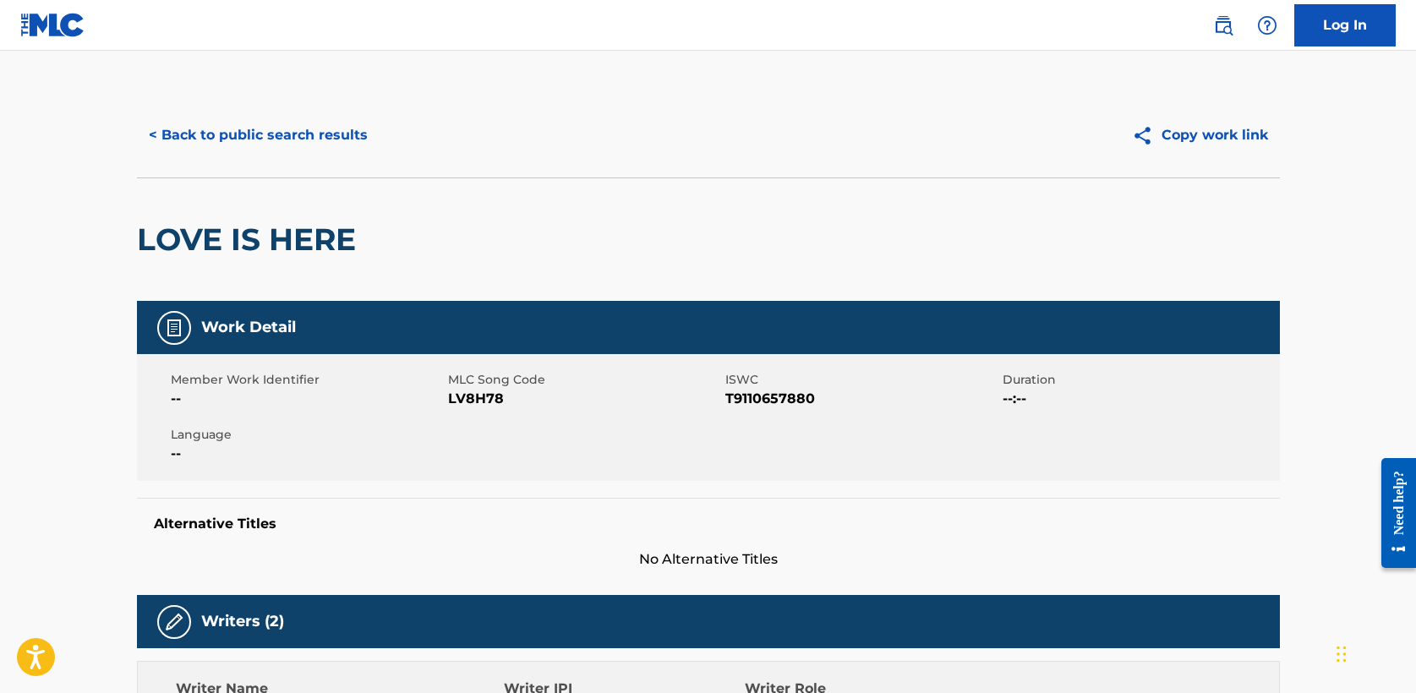
click at [271, 156] on div "< Back to public search results Copy work link" at bounding box center [708, 135] width 1143 height 85
click at [307, 127] on button "< Back to public search results" at bounding box center [258, 135] width 243 height 42
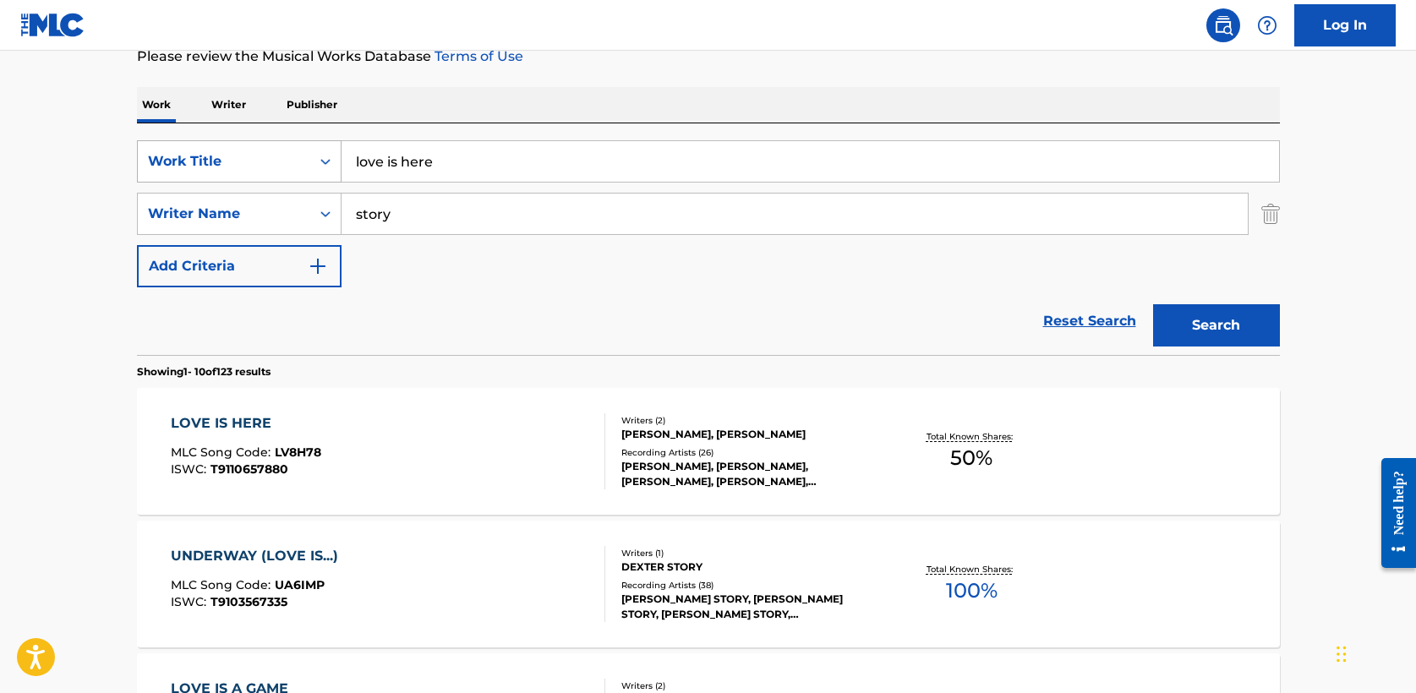
drag, startPoint x: 479, startPoint y: 166, endPoint x: 211, endPoint y: 158, distance: 267.3
click at [211, 158] on div "SearchWithCriteriabeb74e1c-a6cd-4e5d-9661-9419e1a97ae6 Work Title love is here" at bounding box center [708, 161] width 1143 height 42
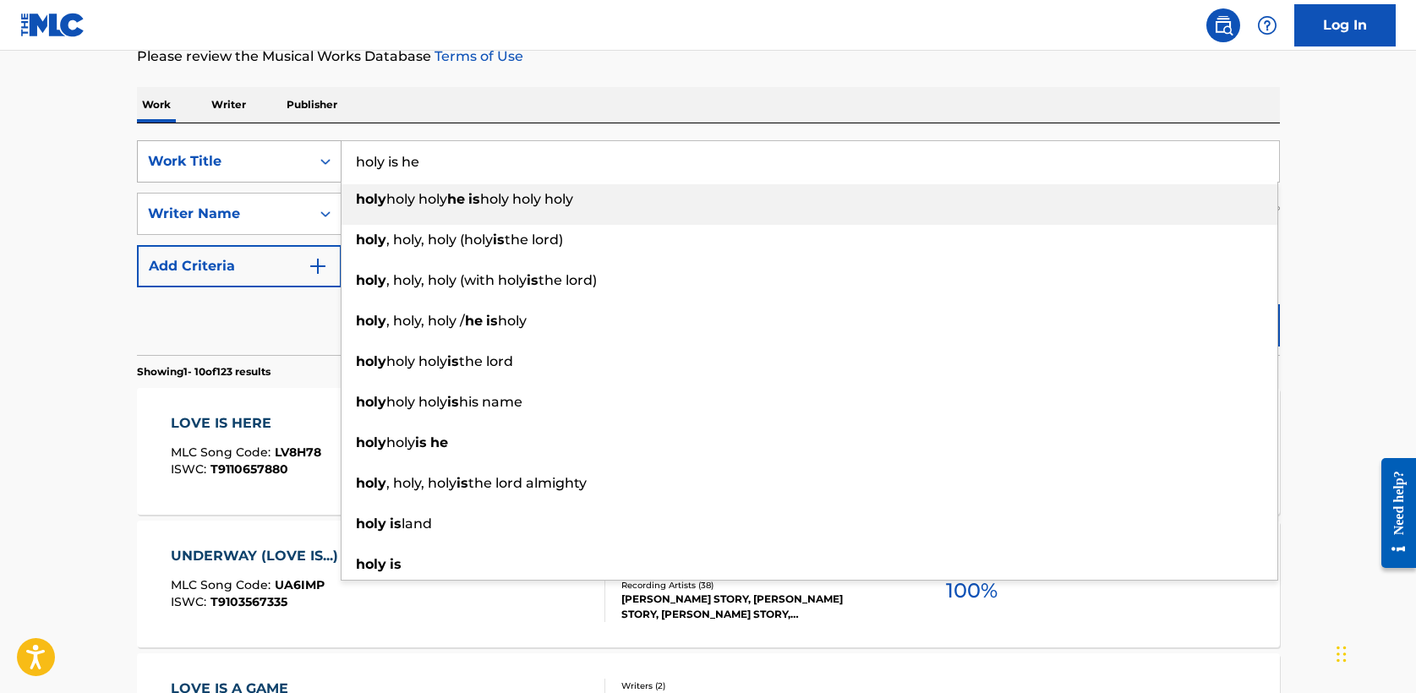
type input "holy is he"
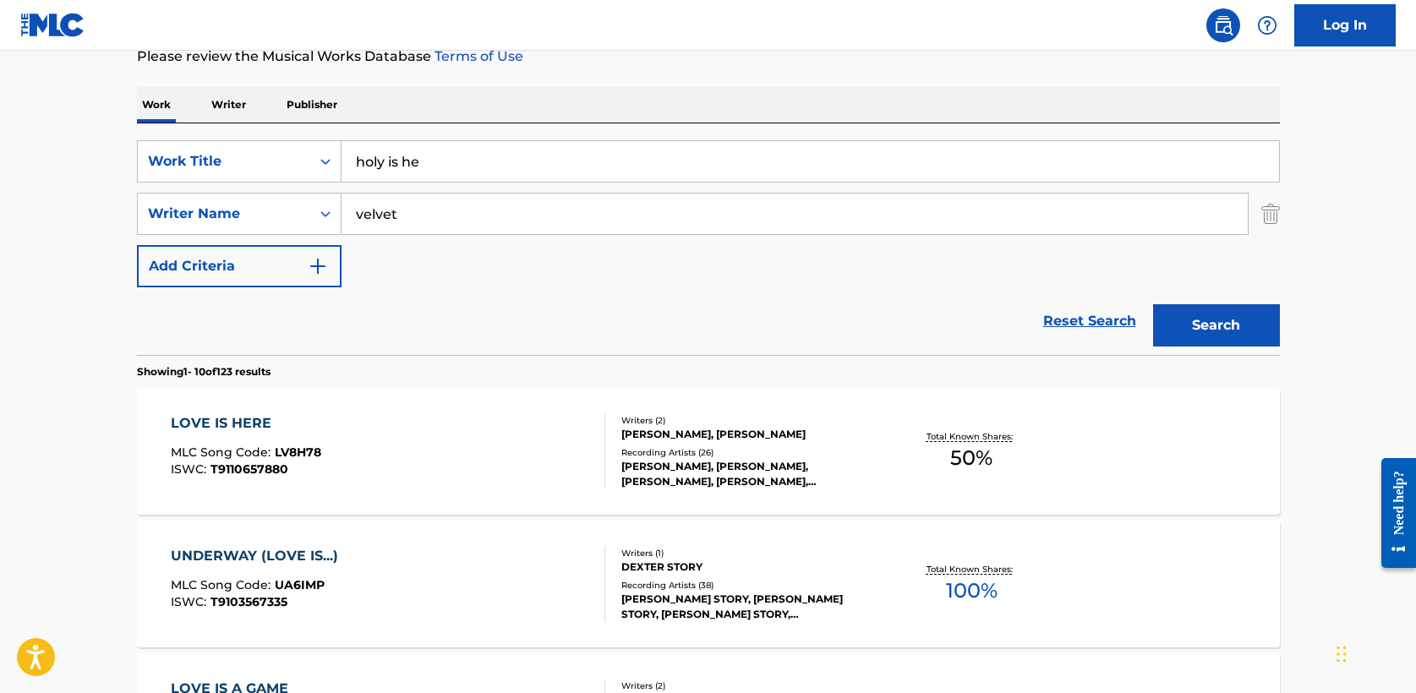
type input "velvet"
click at [1201, 331] on button "Search" at bounding box center [1216, 325] width 127 height 42
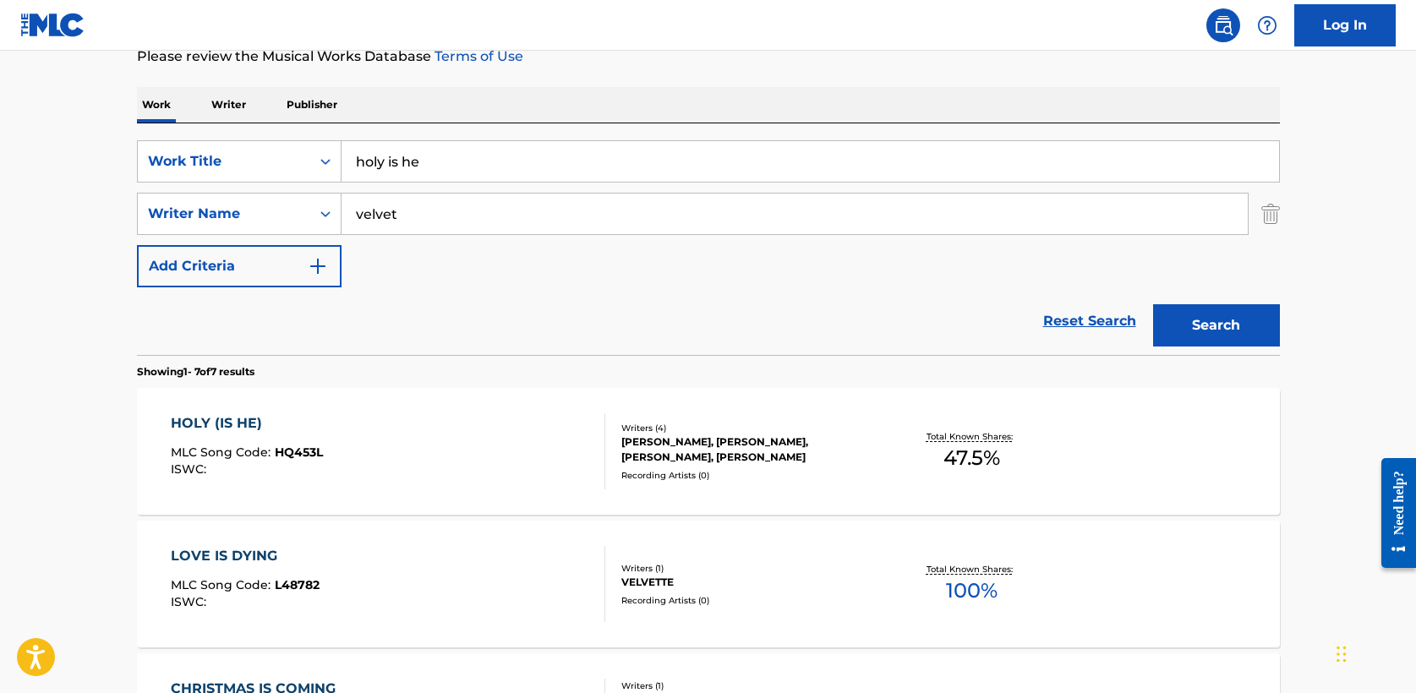
click at [255, 420] on div "HOLY (IS HE)" at bounding box center [247, 423] width 152 height 20
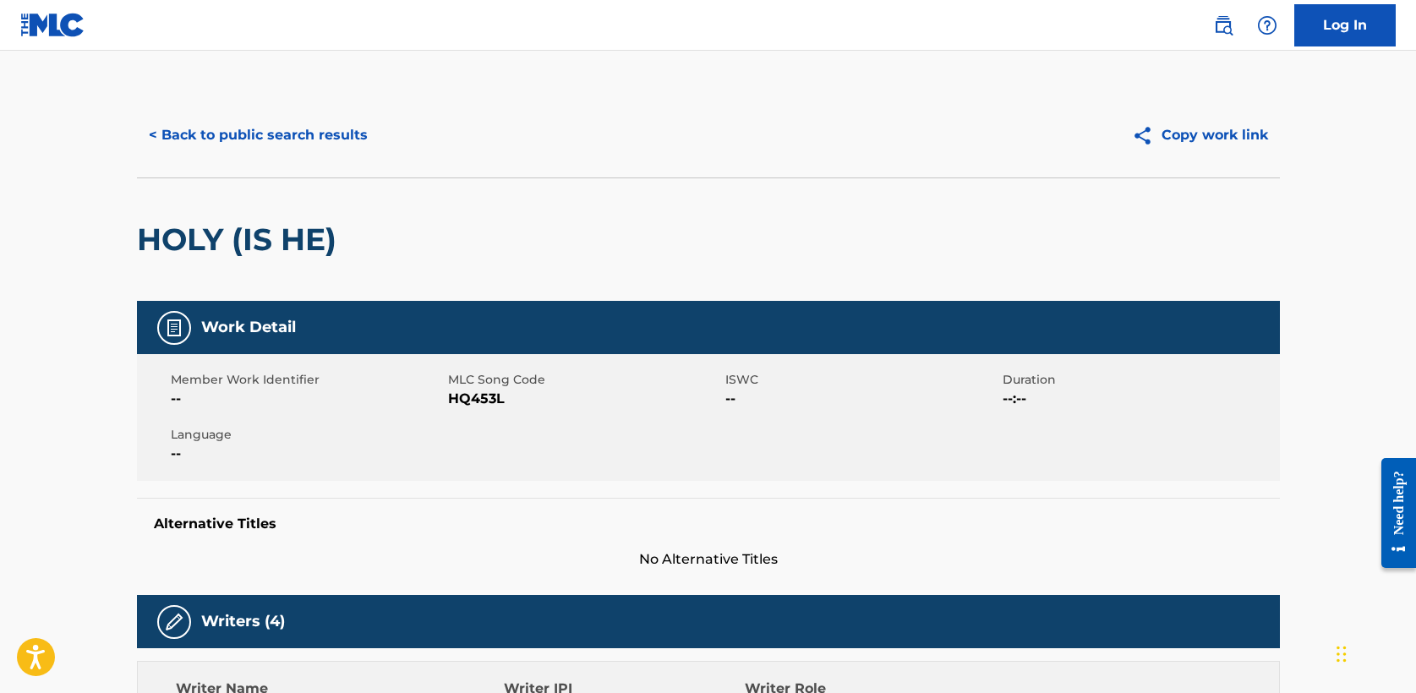
click at [255, 128] on button "< Back to public search results" at bounding box center [258, 135] width 243 height 42
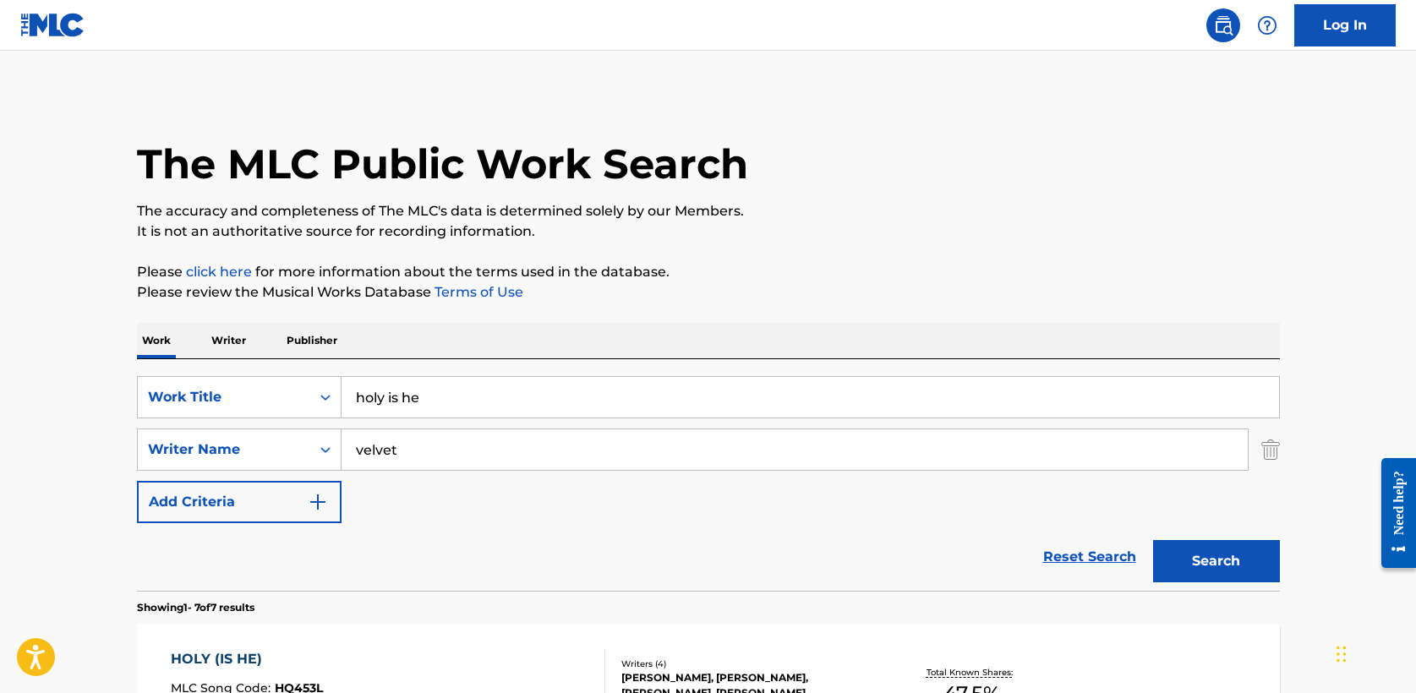
scroll to position [235, 0]
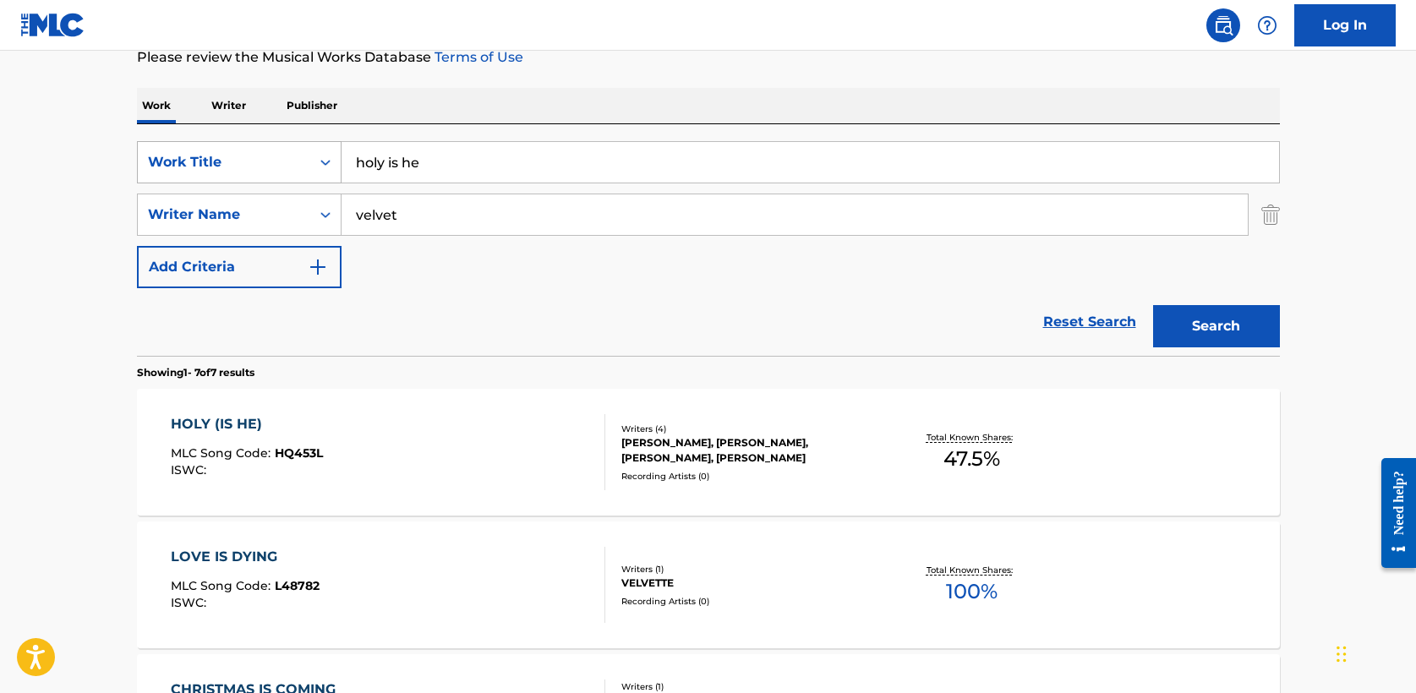
drag, startPoint x: 463, startPoint y: 167, endPoint x: 202, endPoint y: 155, distance: 260.7
click at [202, 155] on div "SearchWithCriteriabeb74e1c-a6cd-4e5d-9661-9419e1a97ae6 Work Title holy is he" at bounding box center [708, 162] width 1143 height 42
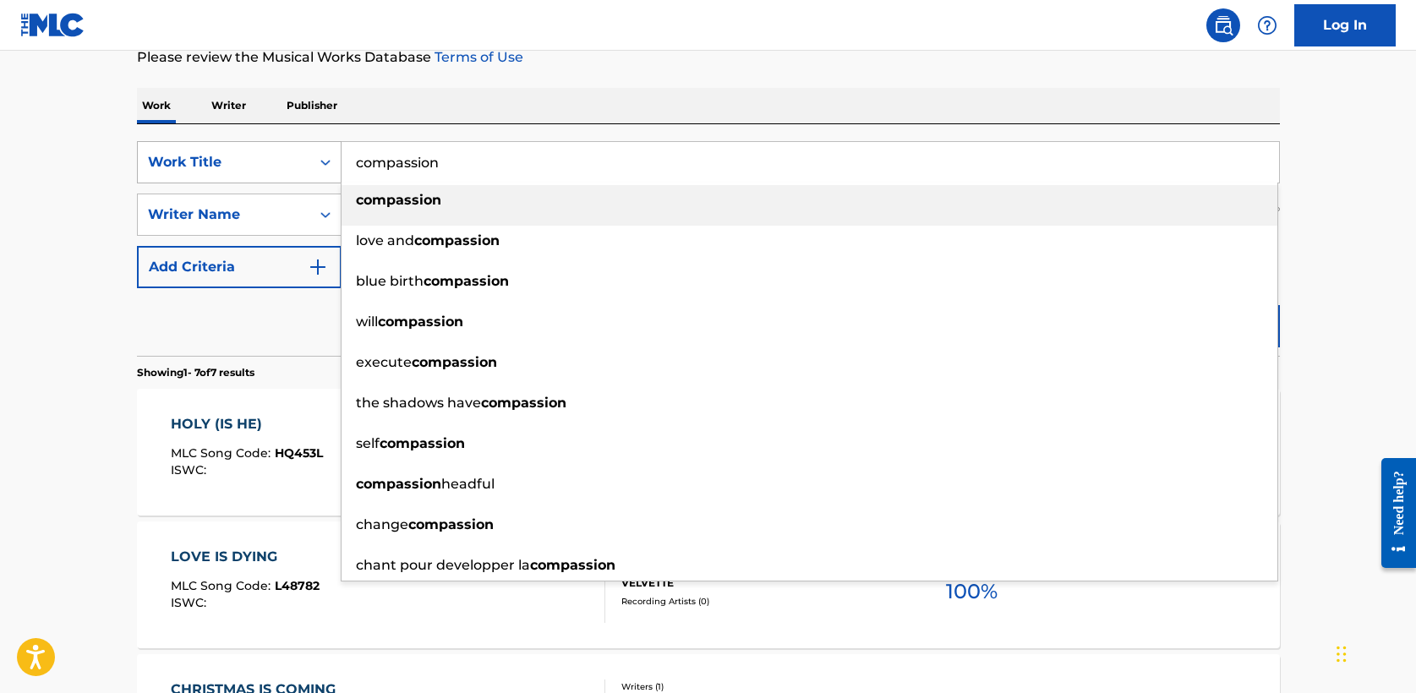
type input "compassion"
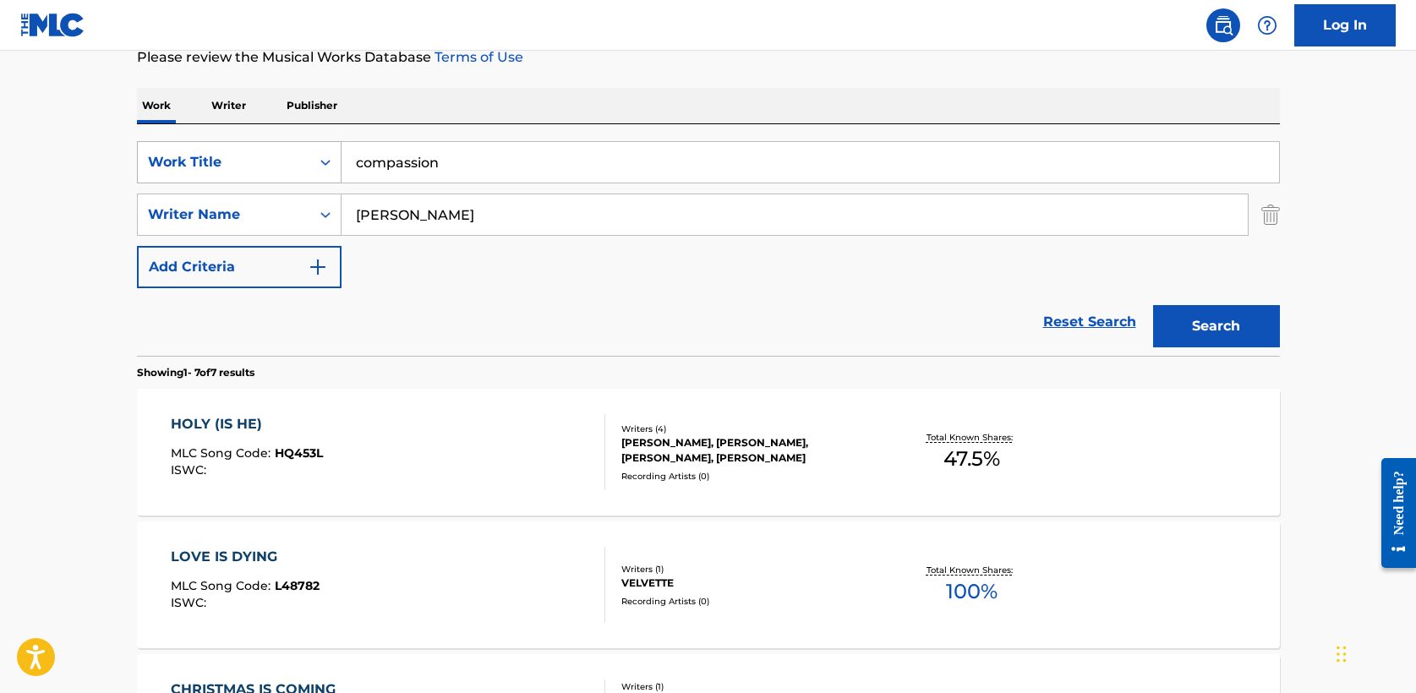
type input "moses"
click at [1153, 305] on button "Search" at bounding box center [1216, 326] width 127 height 42
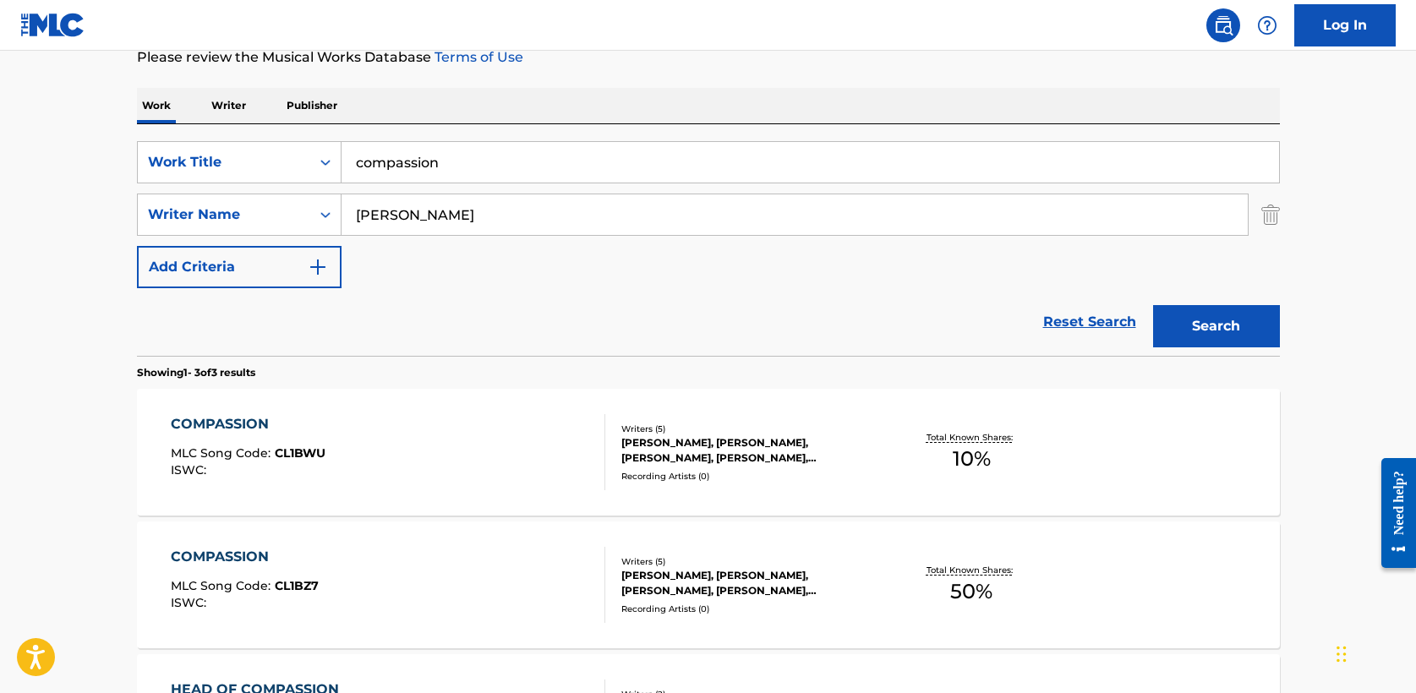
click at [233, 419] on div "COMPASSION" at bounding box center [248, 424] width 155 height 20
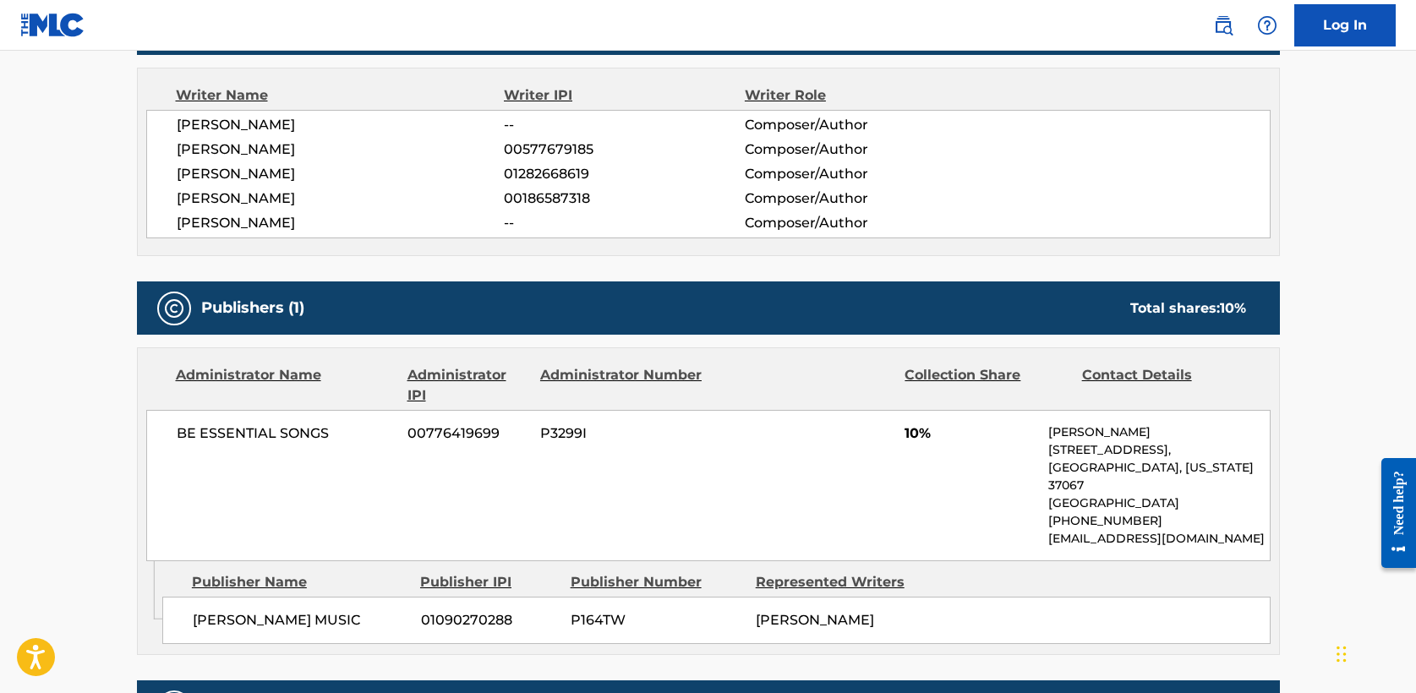
scroll to position [600, 0]
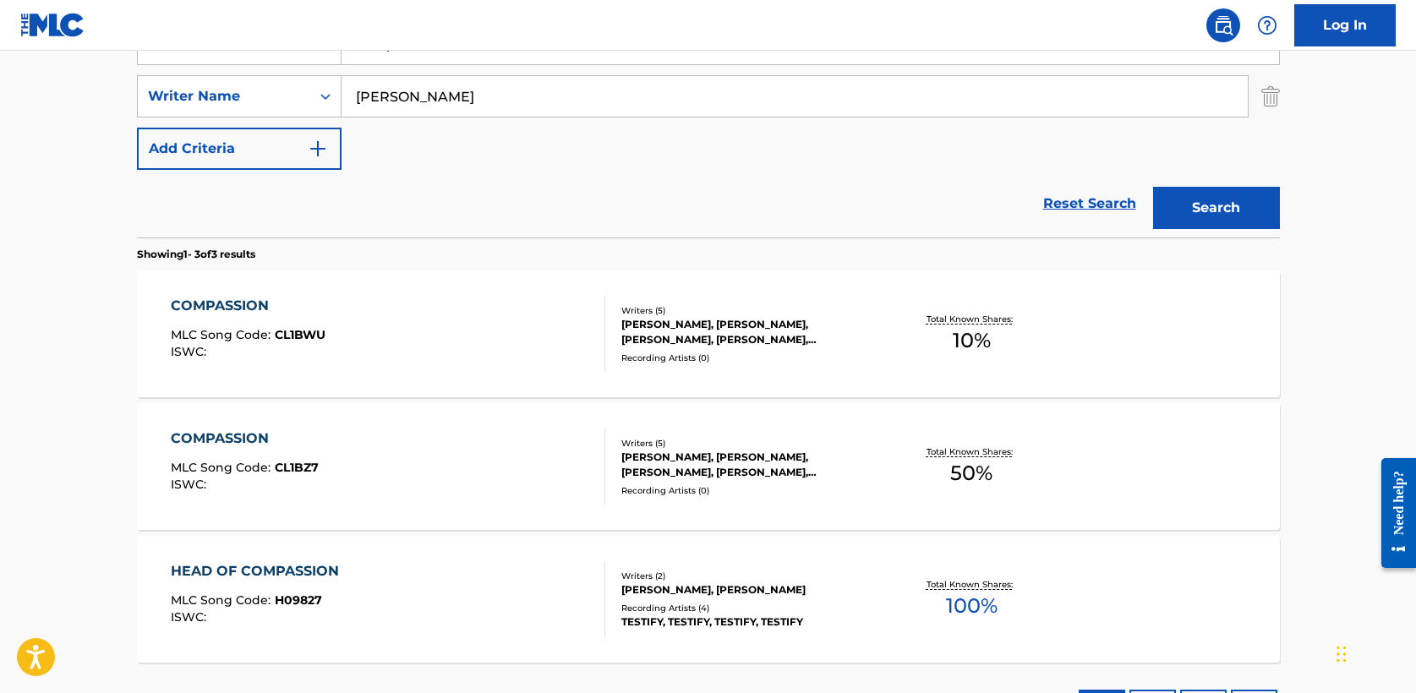
scroll to position [476, 0]
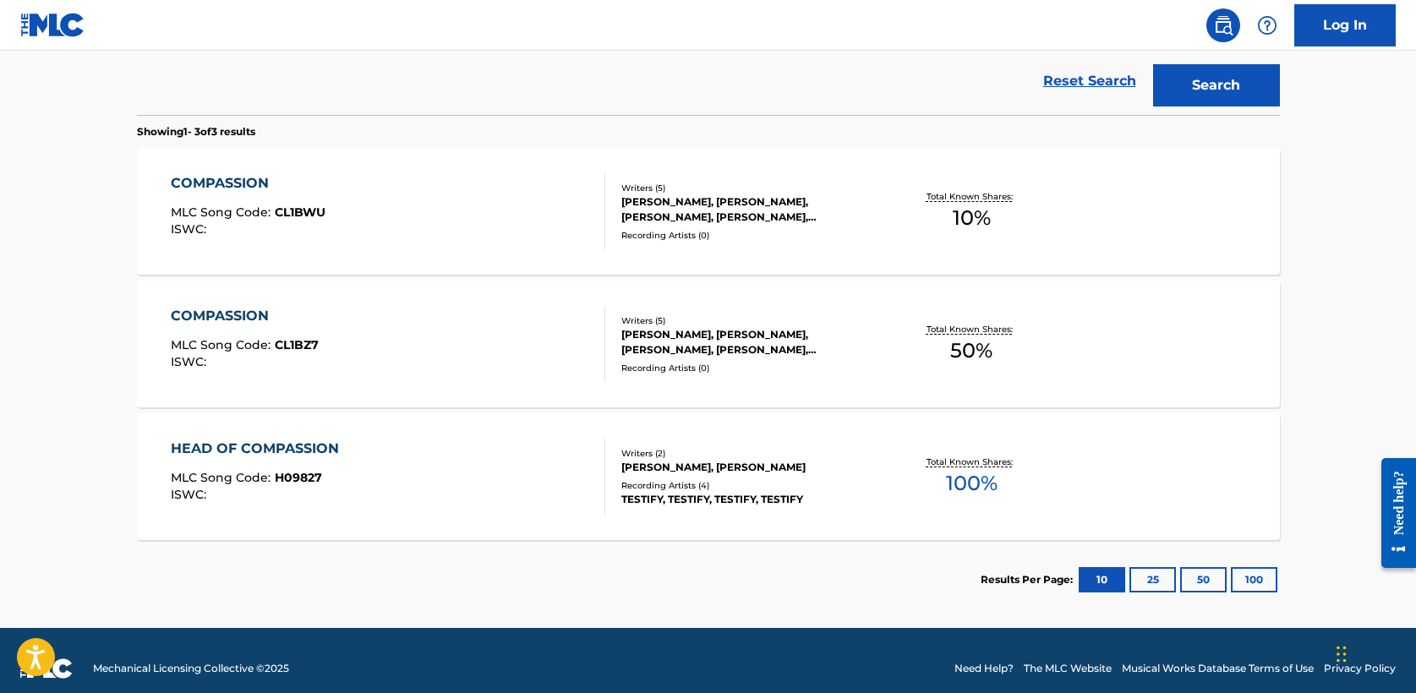
click at [241, 309] on div "COMPASSION" at bounding box center [245, 316] width 148 height 20
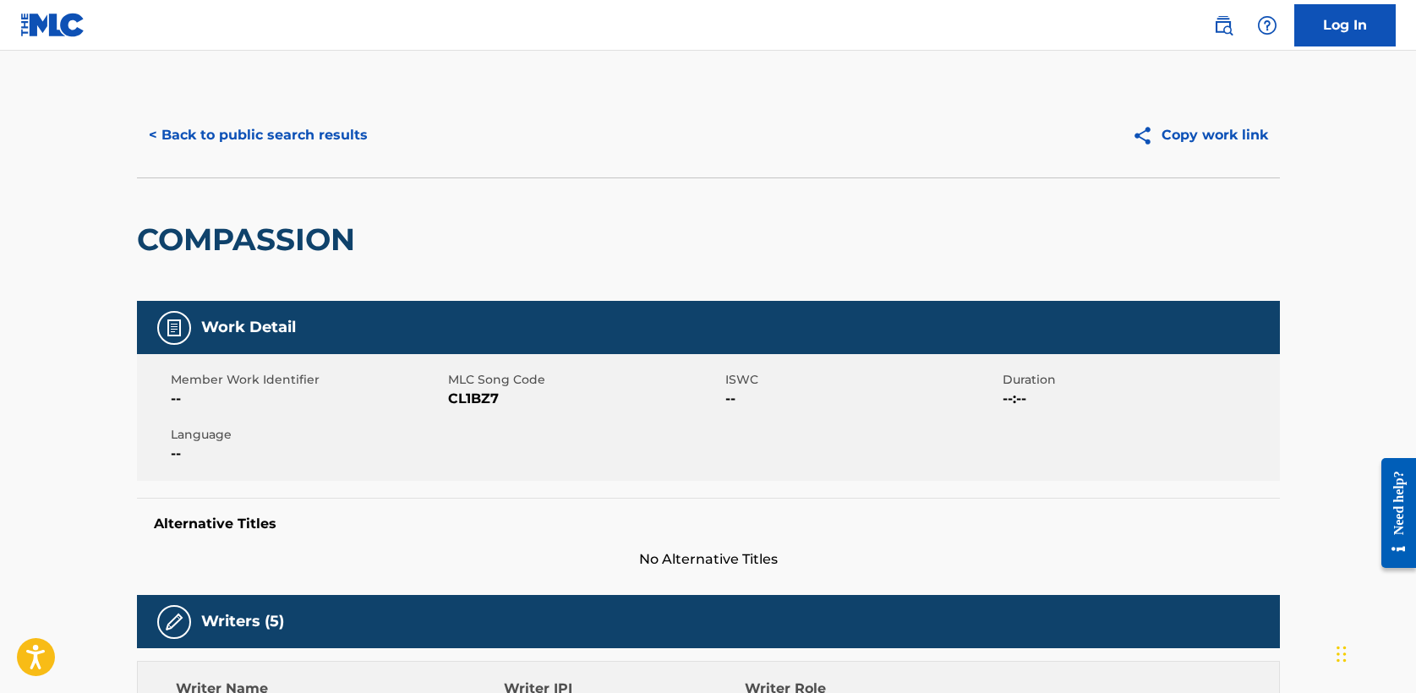
click at [256, 133] on button "< Back to public search results" at bounding box center [258, 135] width 243 height 42
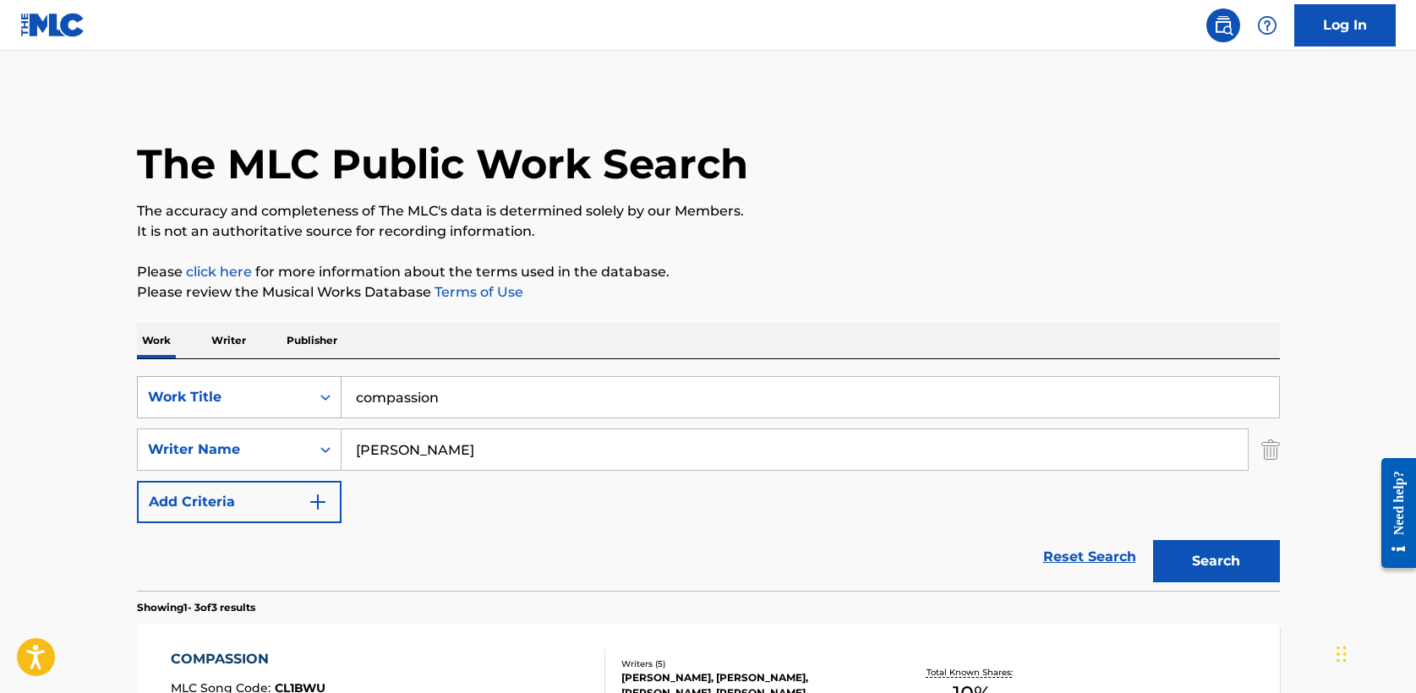
drag, startPoint x: 320, startPoint y: 393, endPoint x: 191, endPoint y: 389, distance: 129.4
click at [191, 389] on div "SearchWithCriteriabeb74e1c-a6cd-4e5d-9661-9419e1a97ae6 Work Title compassion" at bounding box center [708, 397] width 1143 height 42
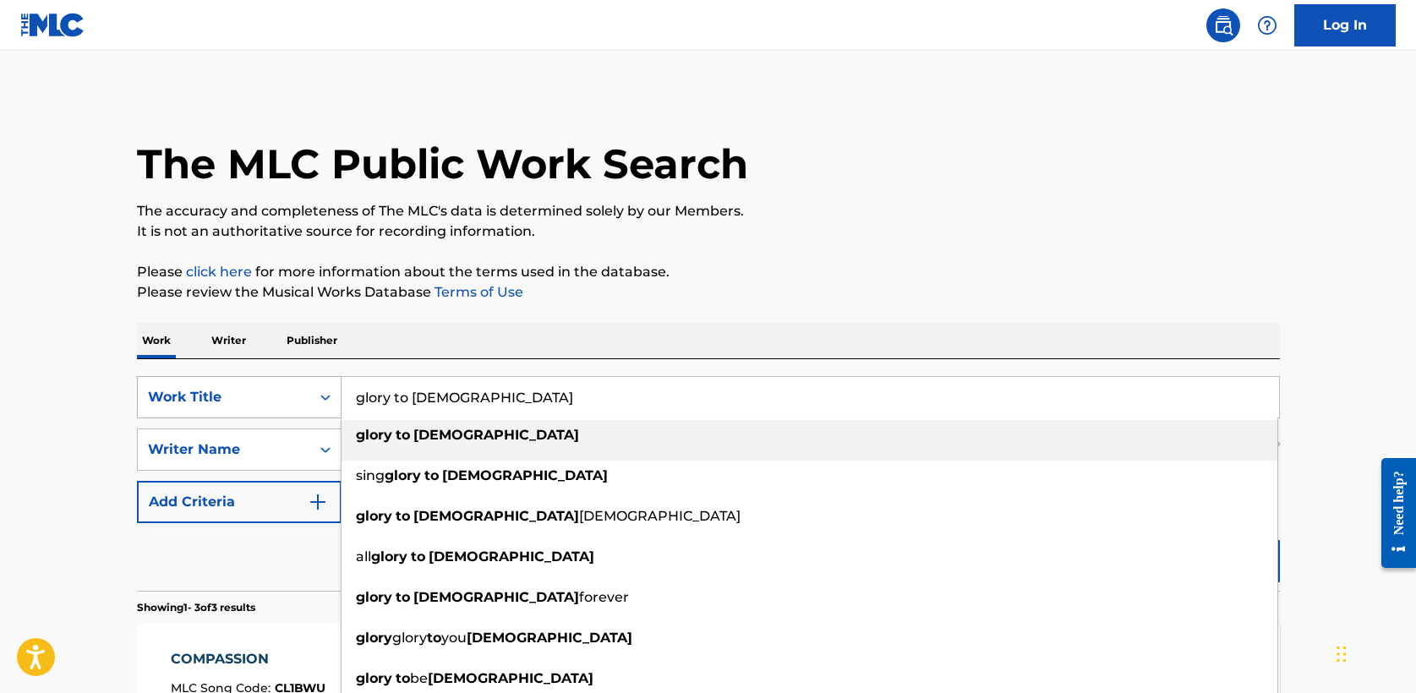
type input "glory to jesus"
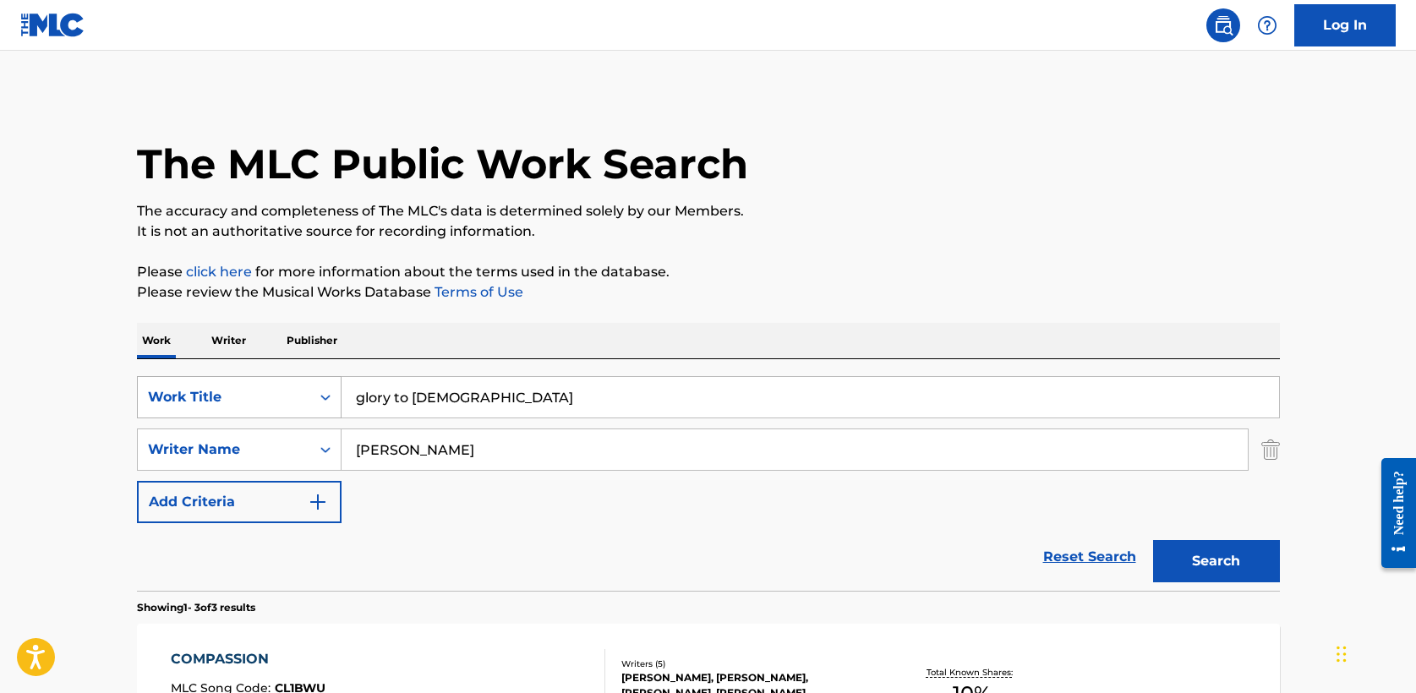
type input "murphy"
click at [1153, 540] on button "Search" at bounding box center [1216, 561] width 127 height 42
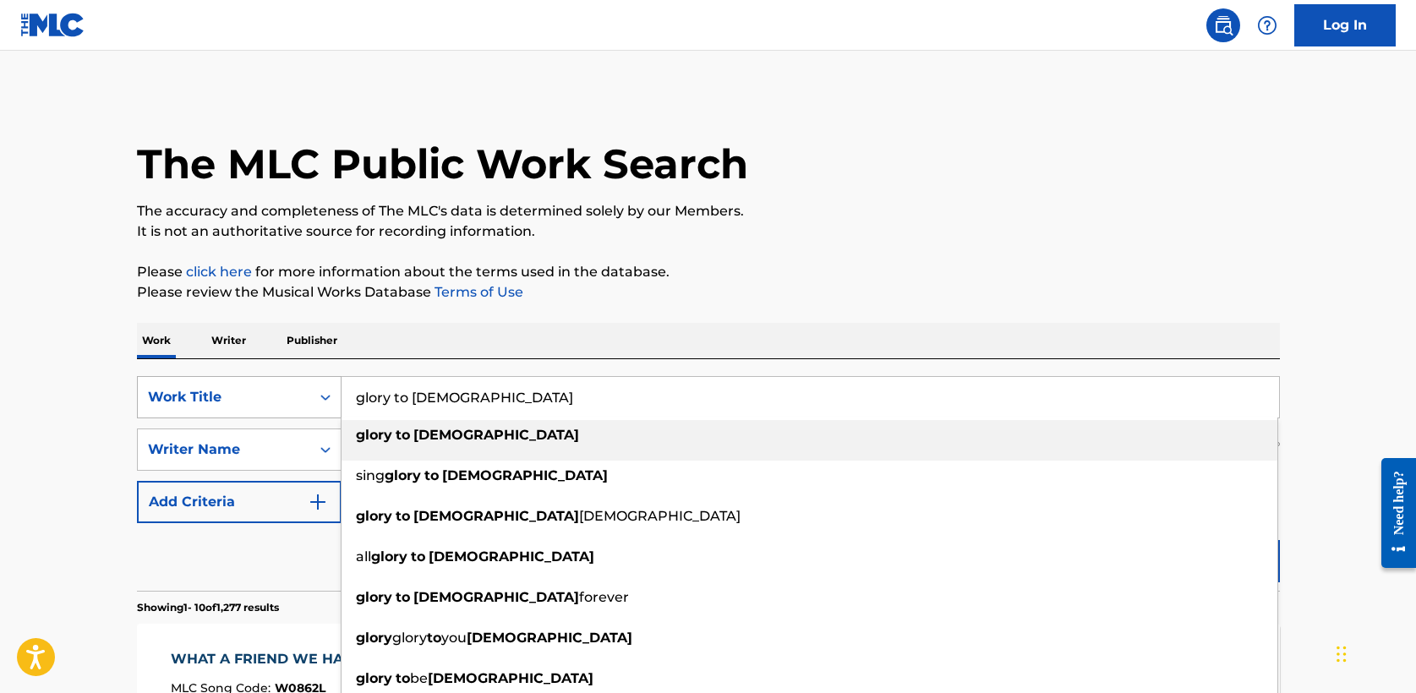
drag, startPoint x: 479, startPoint y: 402, endPoint x: 178, endPoint y: 396, distance: 301.9
click at [178, 396] on div "SearchWithCriteriabeb74e1c-a6cd-4e5d-9661-9419e1a97ae6 Work Title glory to jesu…" at bounding box center [708, 397] width 1143 height 42
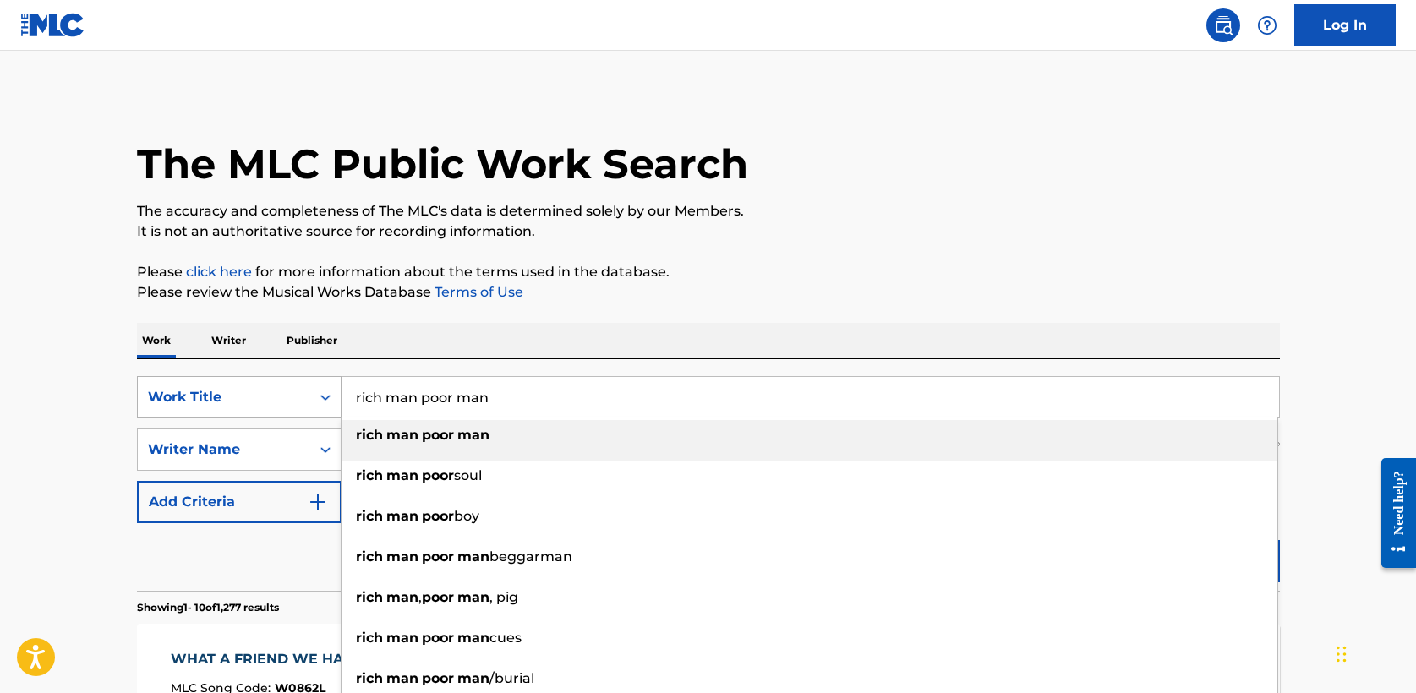
type input "rich man poor man"
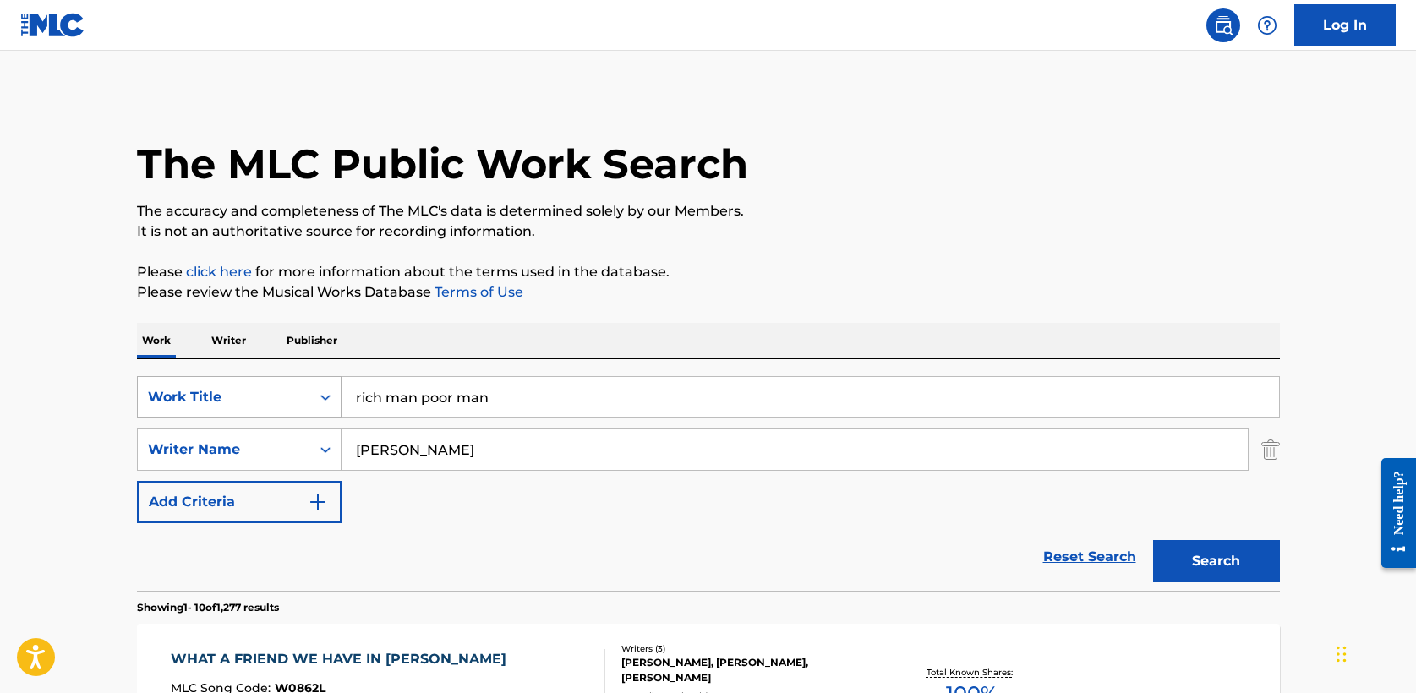
type input "doss"
click at [1153, 540] on button "Search" at bounding box center [1216, 561] width 127 height 42
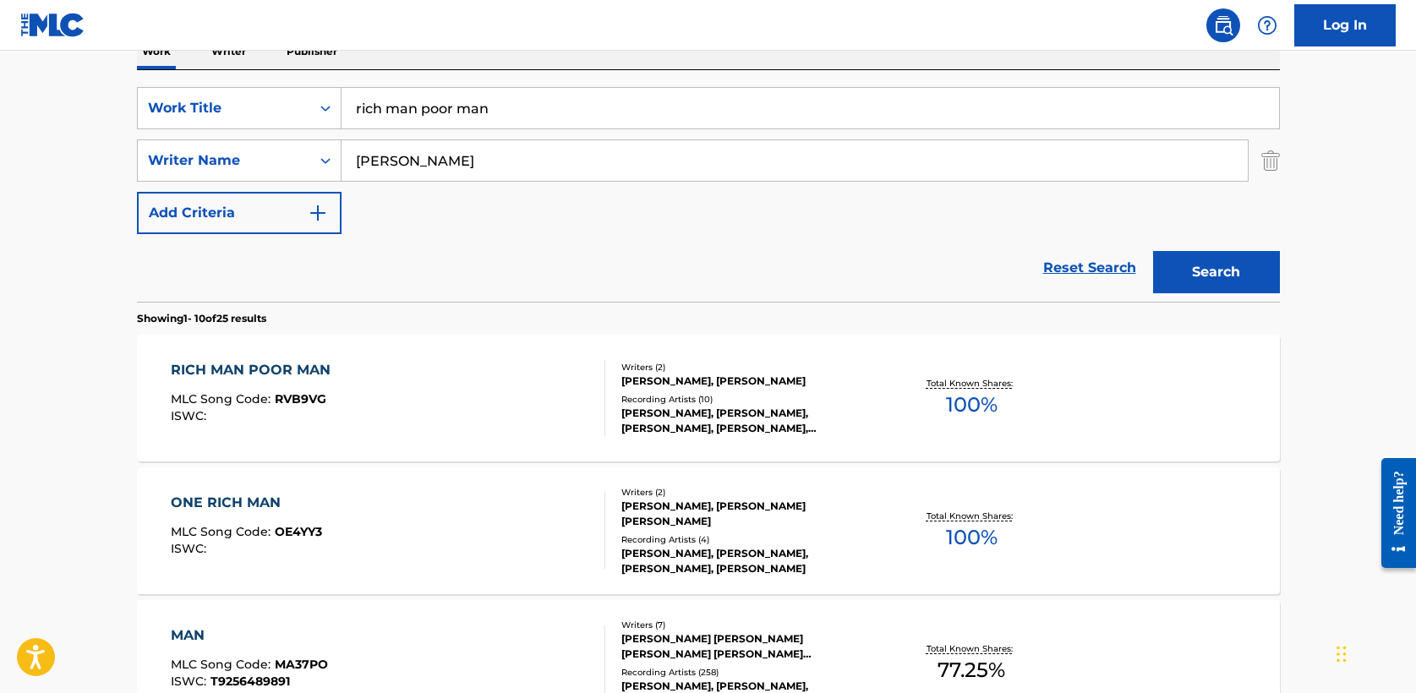
scroll to position [305, 0]
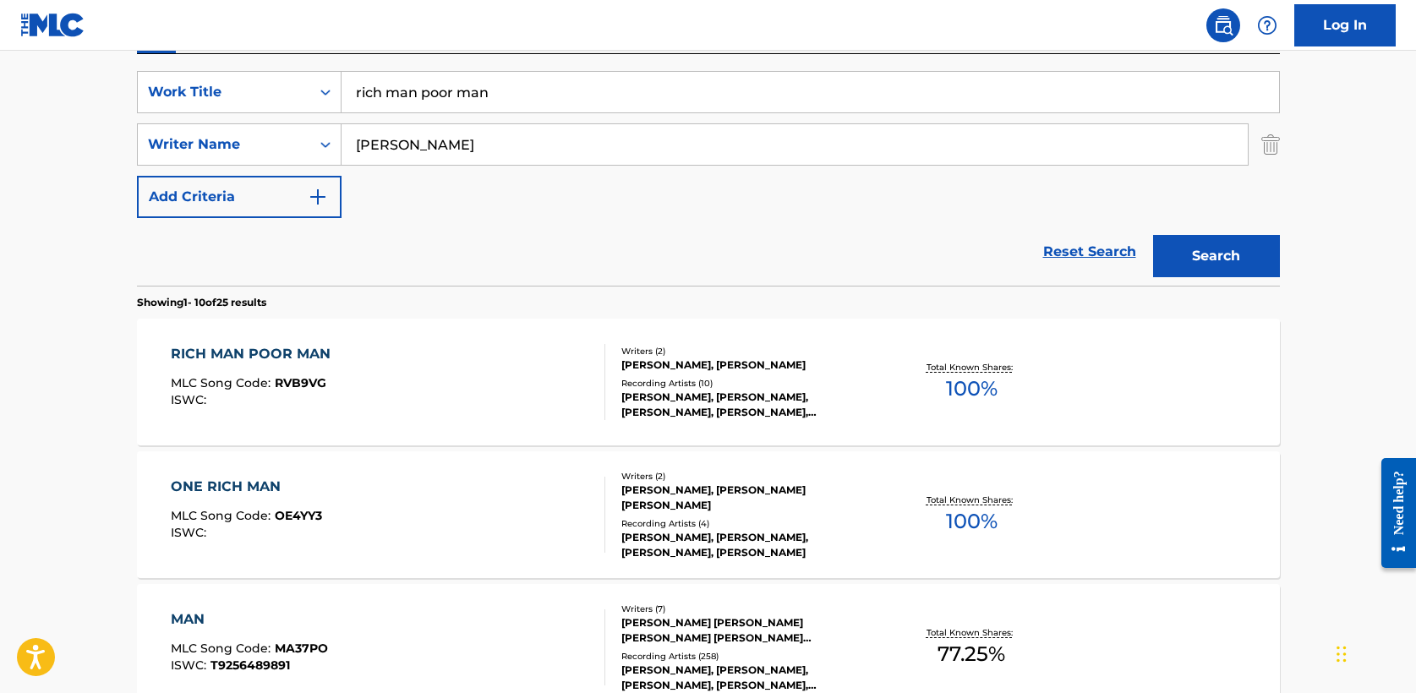
click at [295, 352] on div "RICH MAN POOR MAN" at bounding box center [255, 354] width 168 height 20
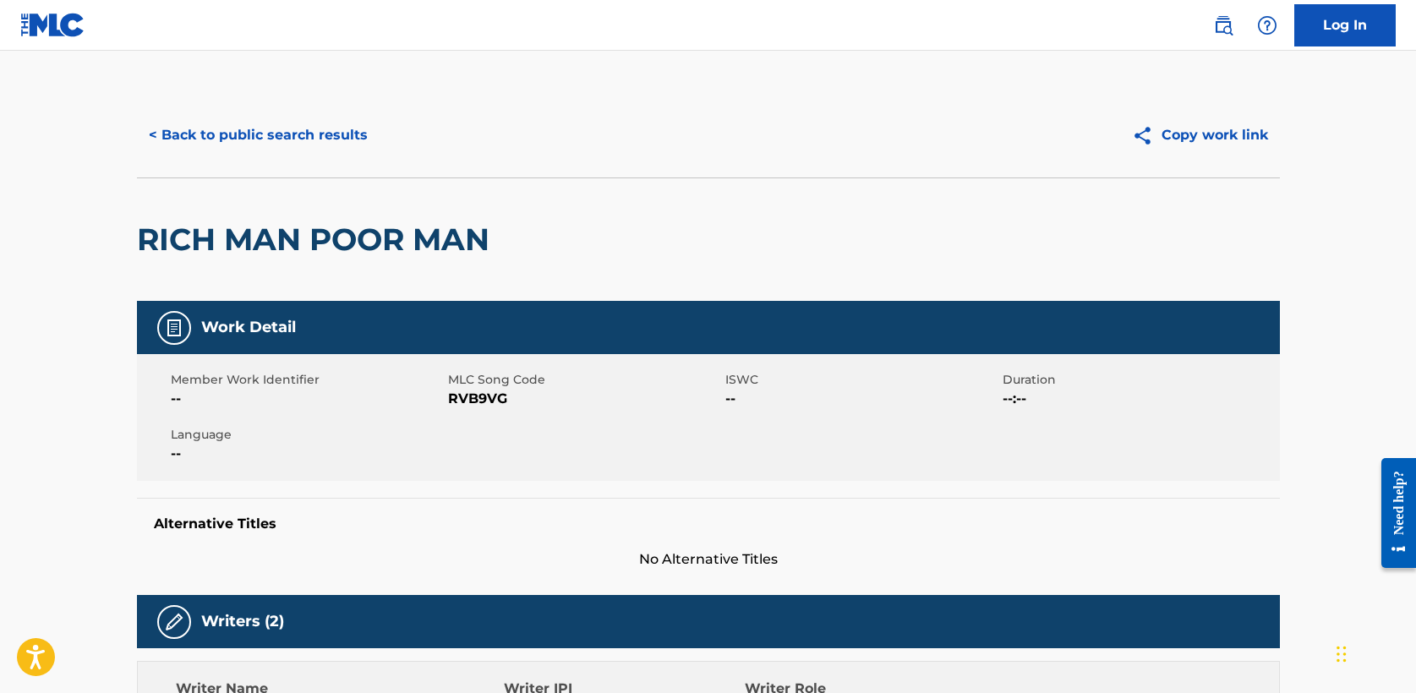
click at [261, 130] on button "< Back to public search results" at bounding box center [258, 135] width 243 height 42
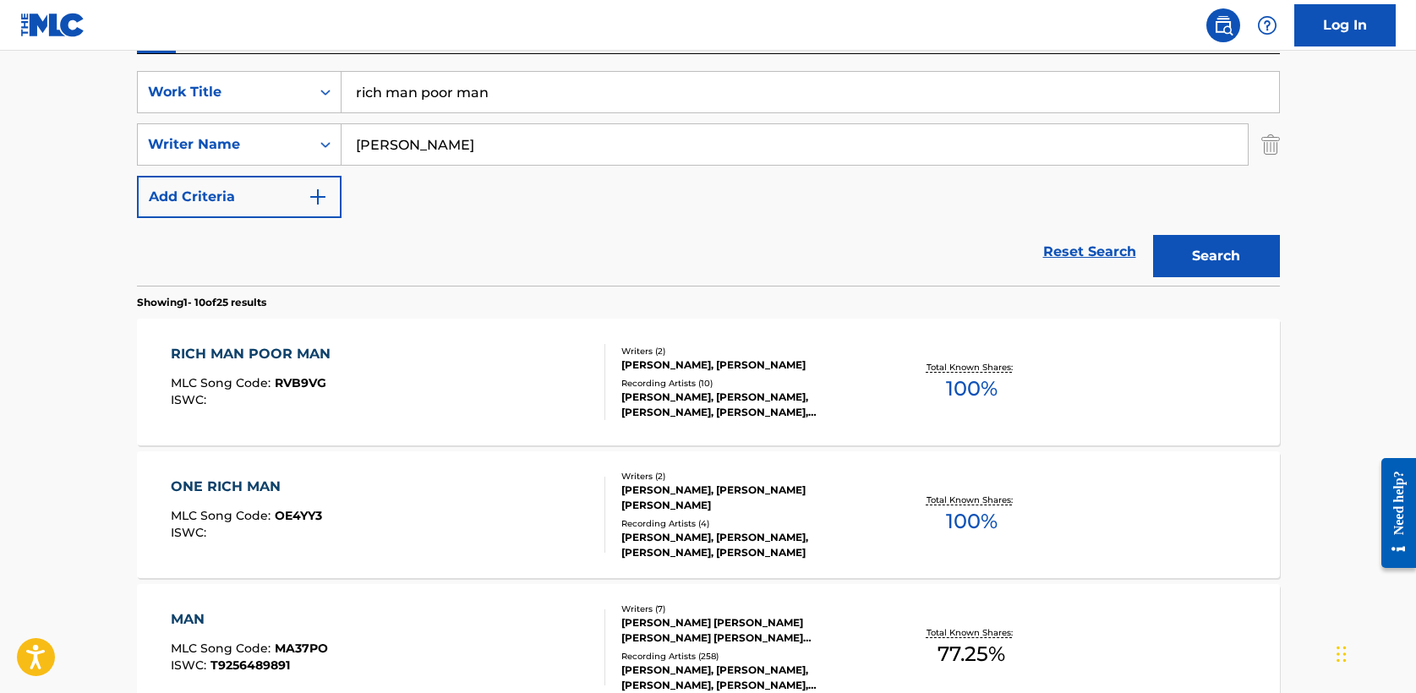
drag, startPoint x: 509, startPoint y: 95, endPoint x: 67, endPoint y: 81, distance: 442.5
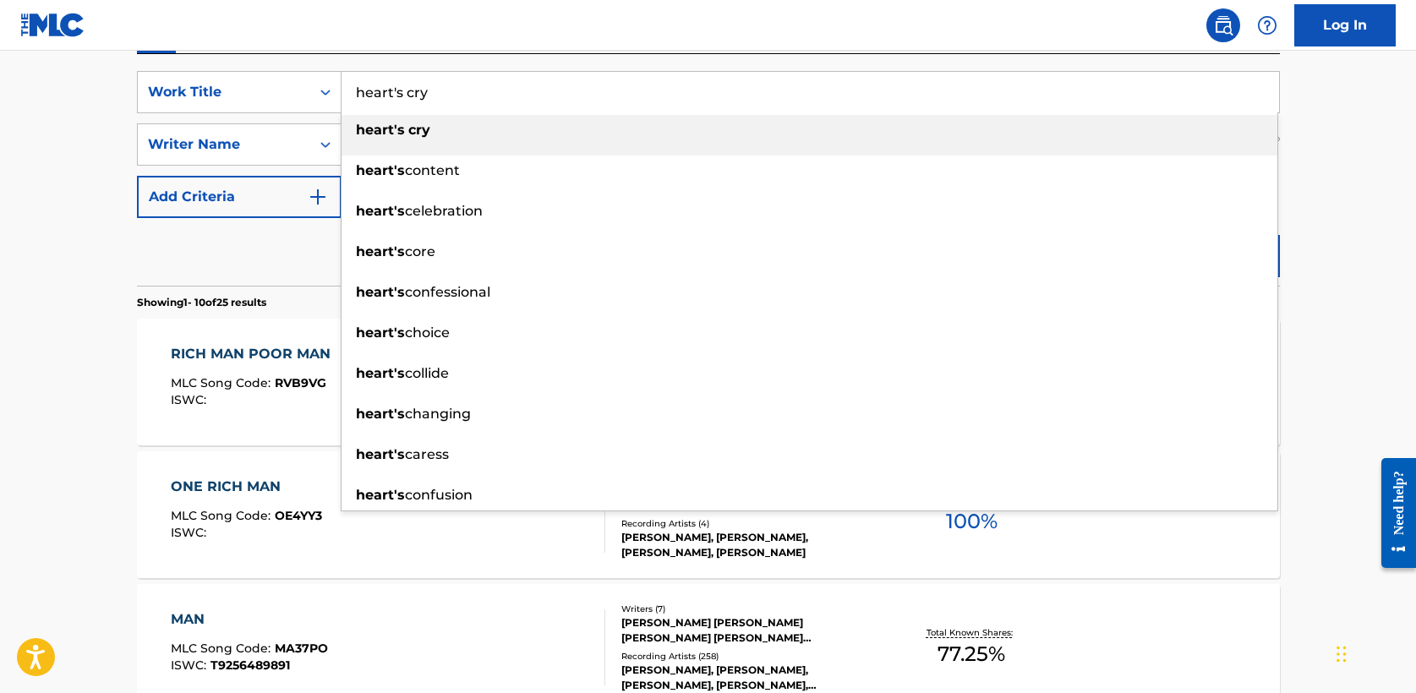
type input "heart's cry"
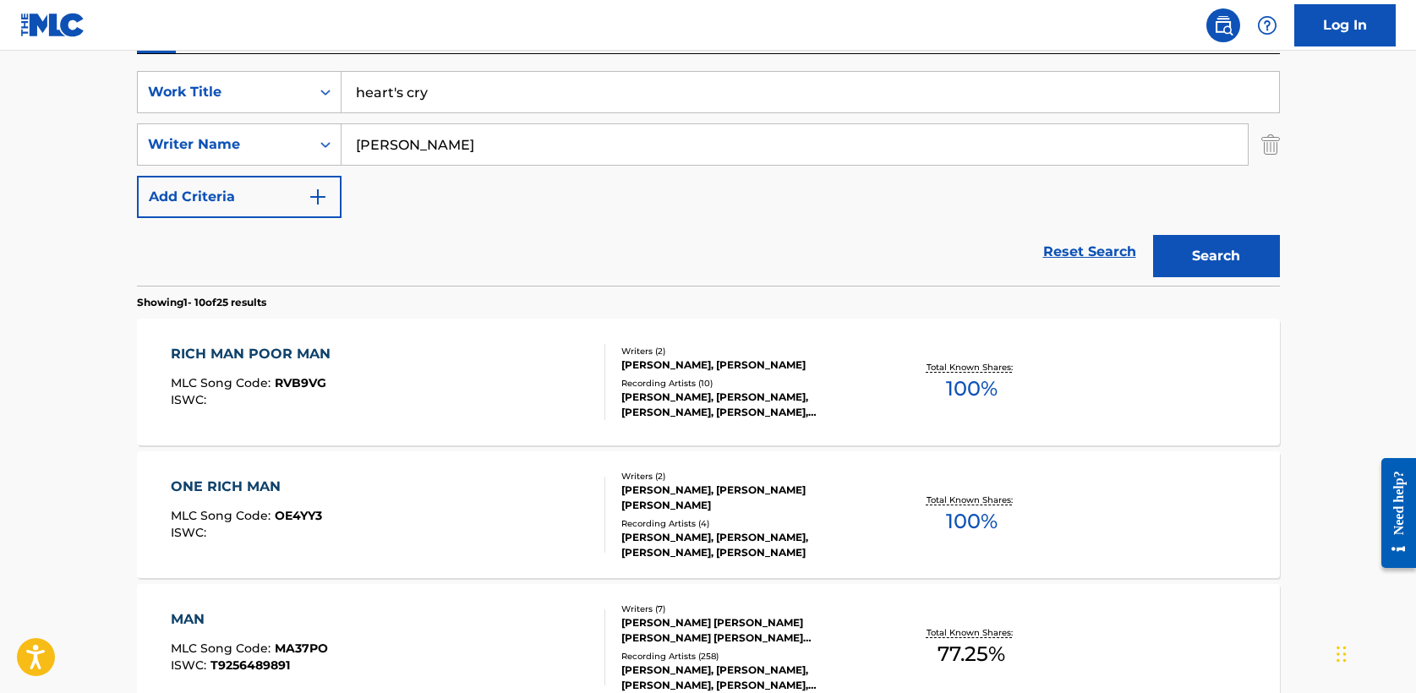
type input "[PERSON_NAME]"
click at [1153, 235] on button "Search" at bounding box center [1216, 256] width 127 height 42
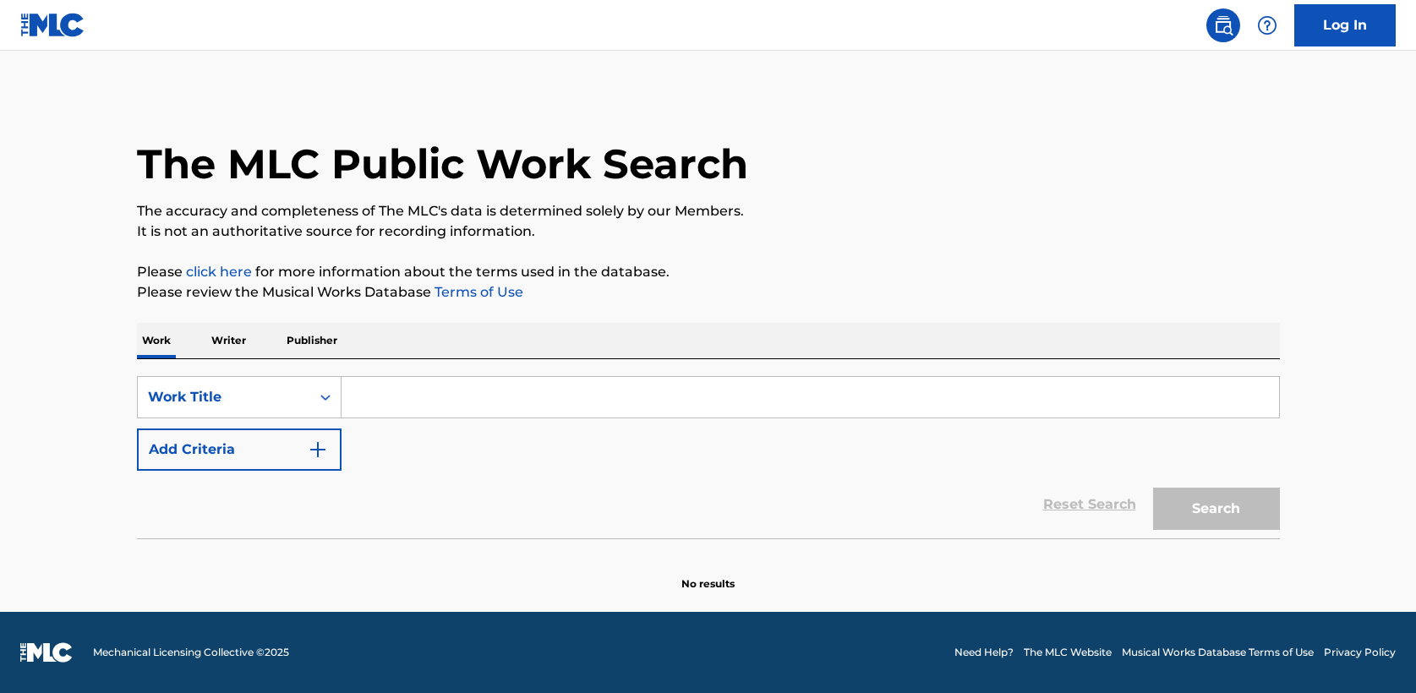
click at [348, 405] on input "Search Form" at bounding box center [811, 397] width 938 height 41
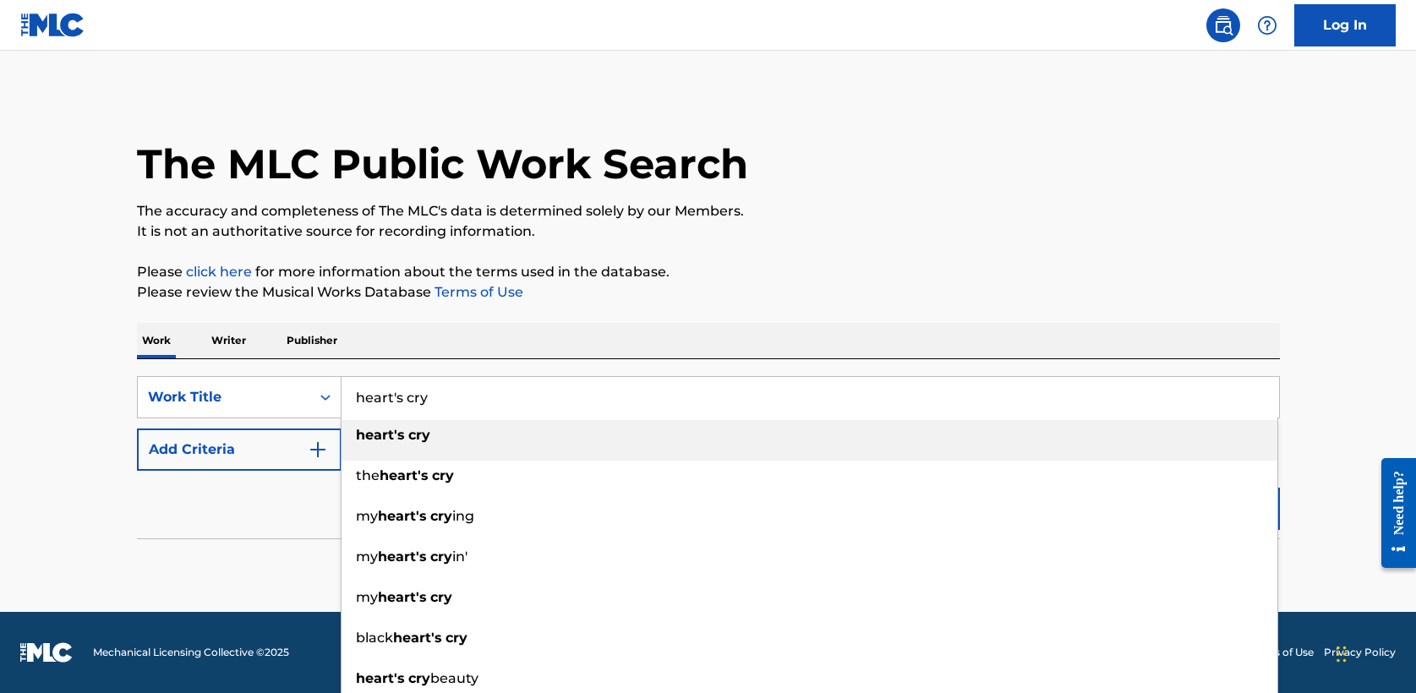
type input "heart's cry"
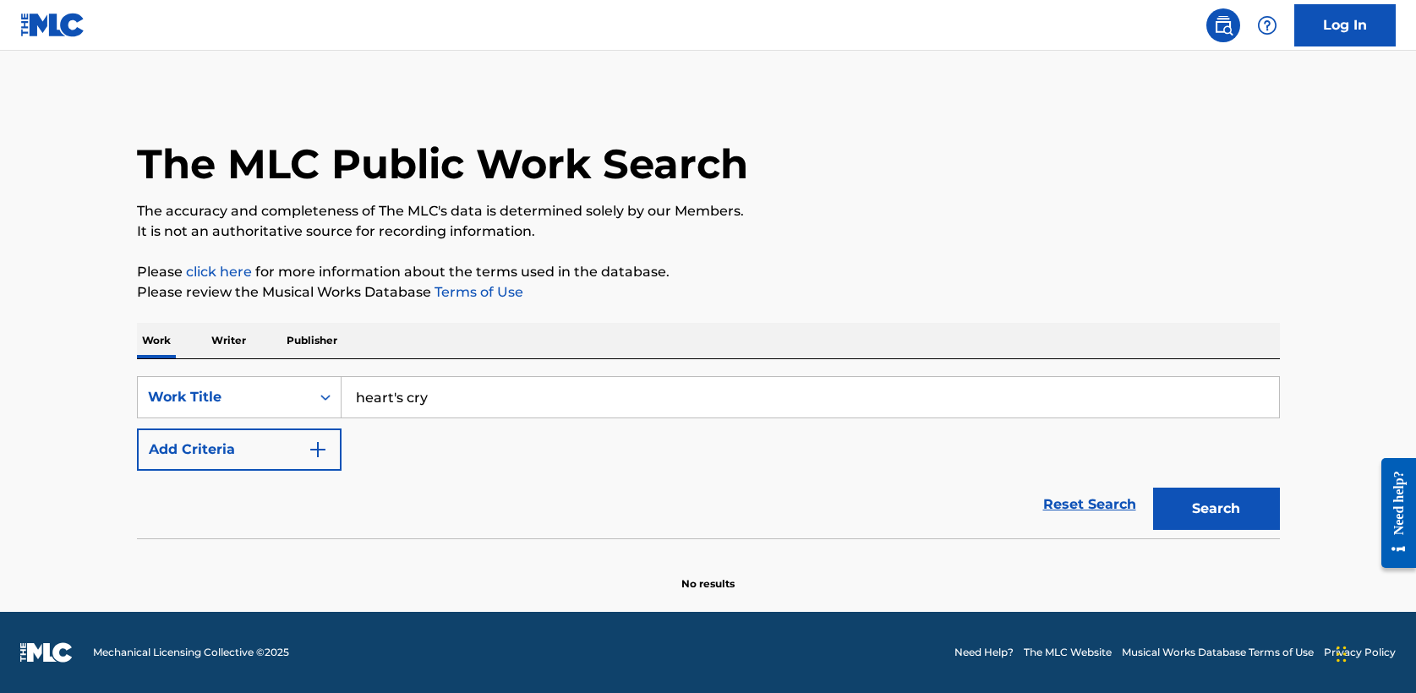
click at [320, 451] on img "Search Form" at bounding box center [318, 450] width 20 height 20
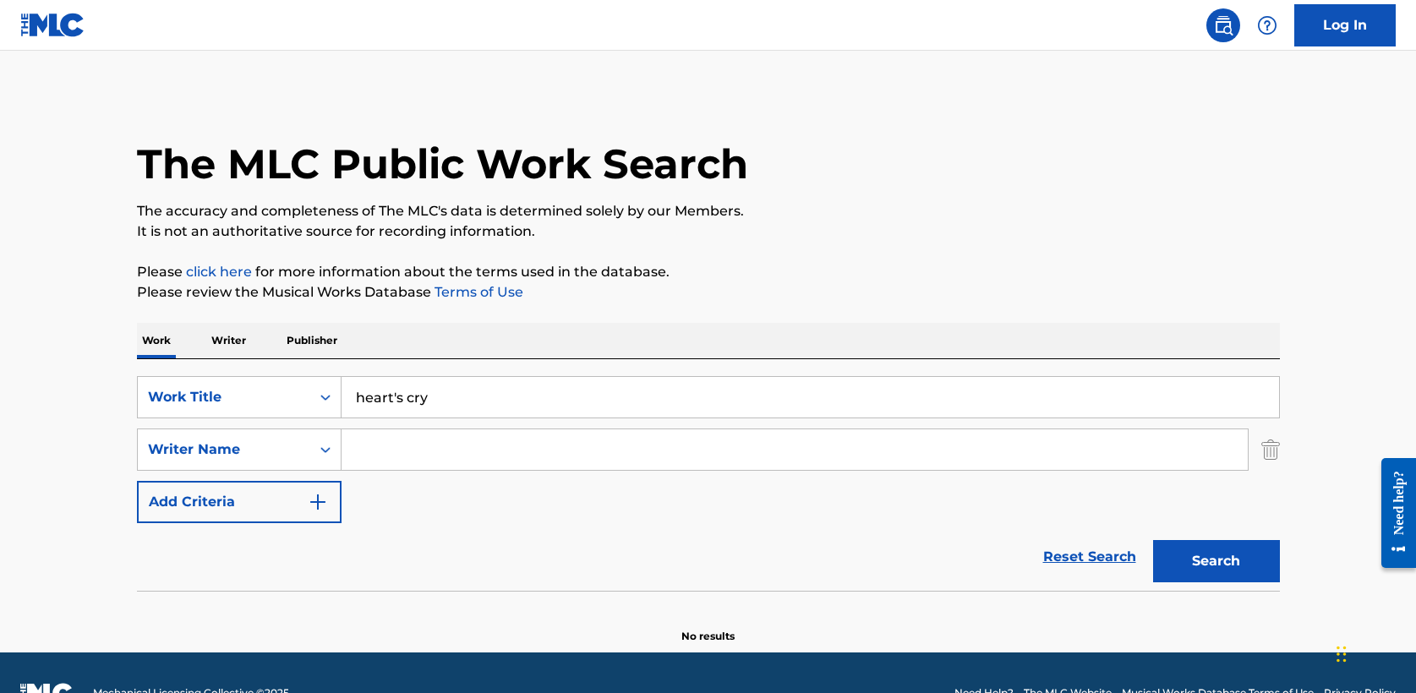
click at [369, 452] on input "Search Form" at bounding box center [795, 450] width 906 height 41
type input "[PERSON_NAME]"
click at [1153, 540] on button "Search" at bounding box center [1216, 561] width 127 height 42
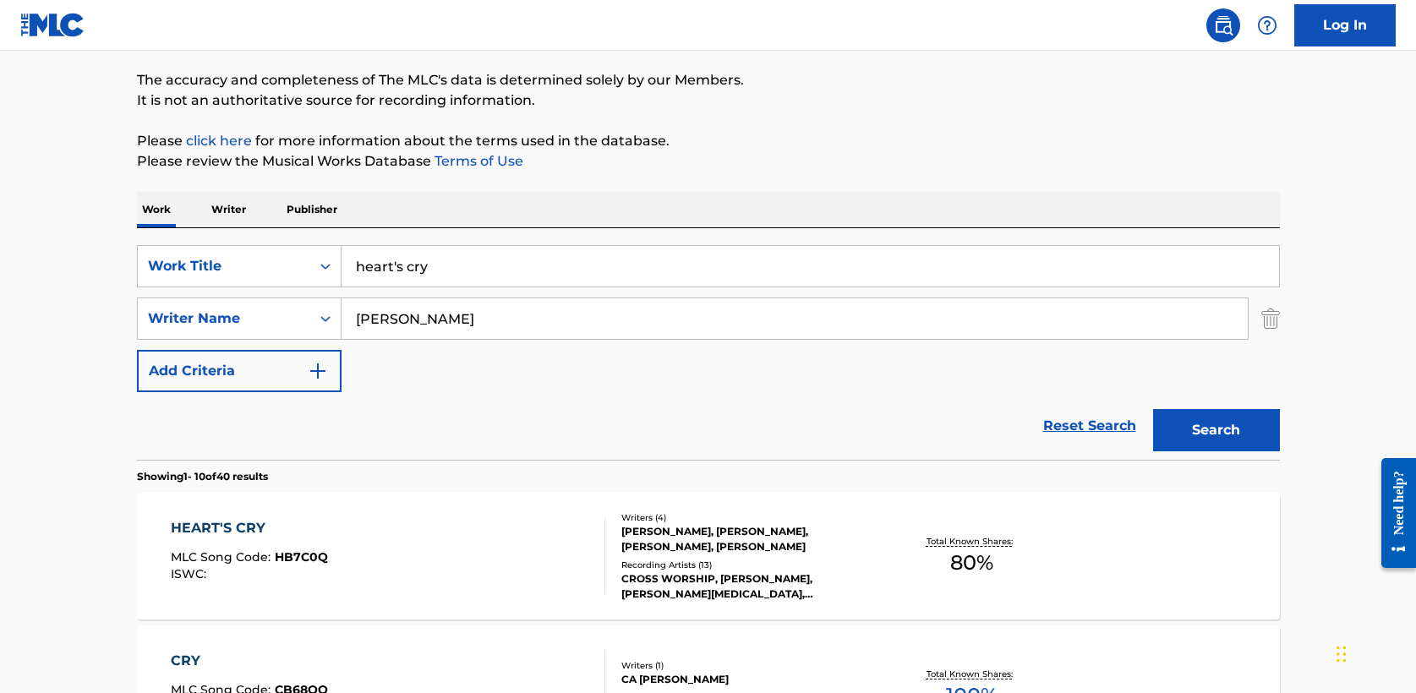
scroll to position [144, 0]
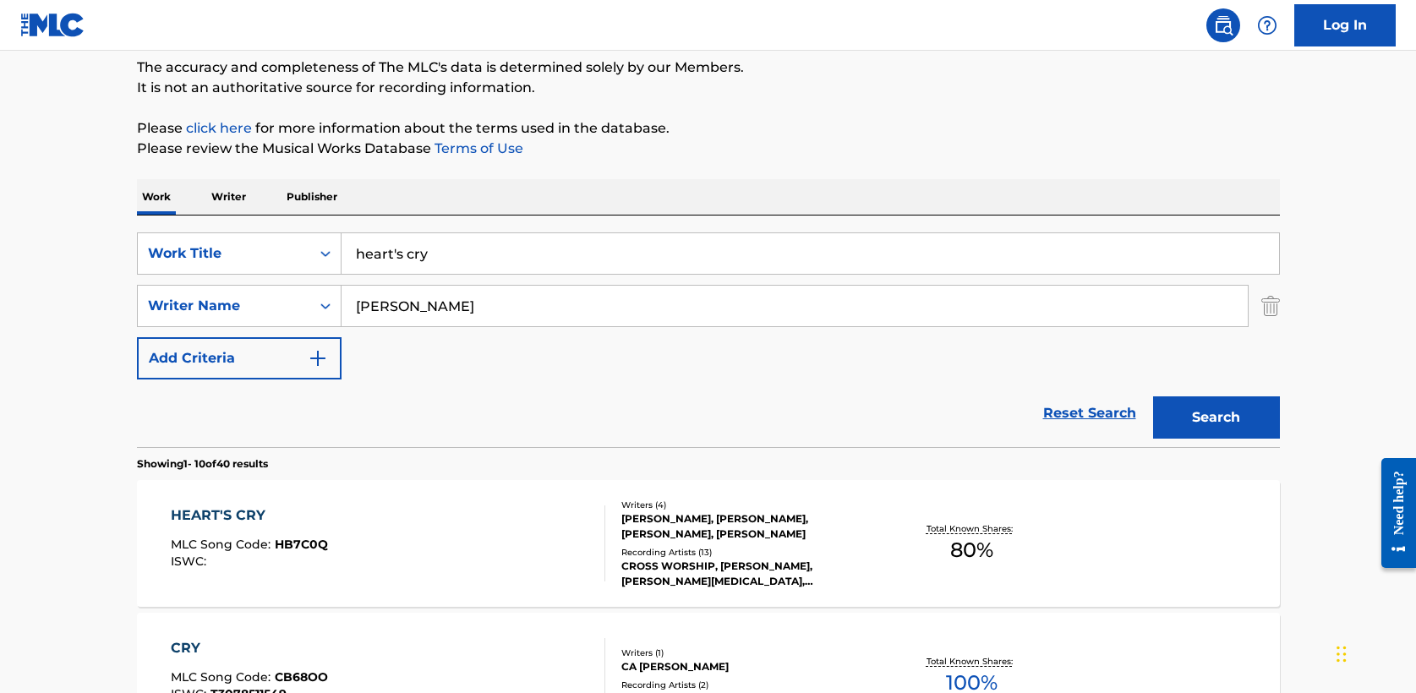
click at [246, 516] on div "HEART'S CRY" at bounding box center [249, 516] width 157 height 20
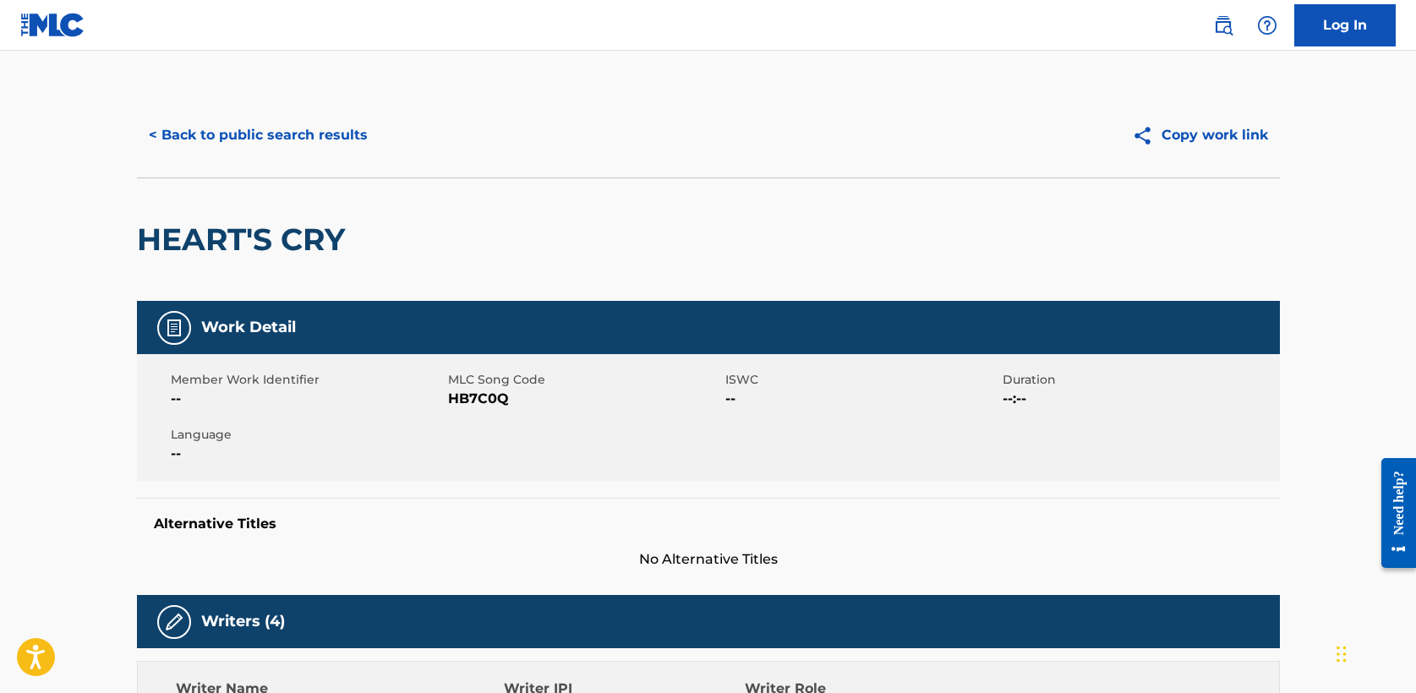
click at [270, 127] on button "< Back to public search results" at bounding box center [258, 135] width 243 height 42
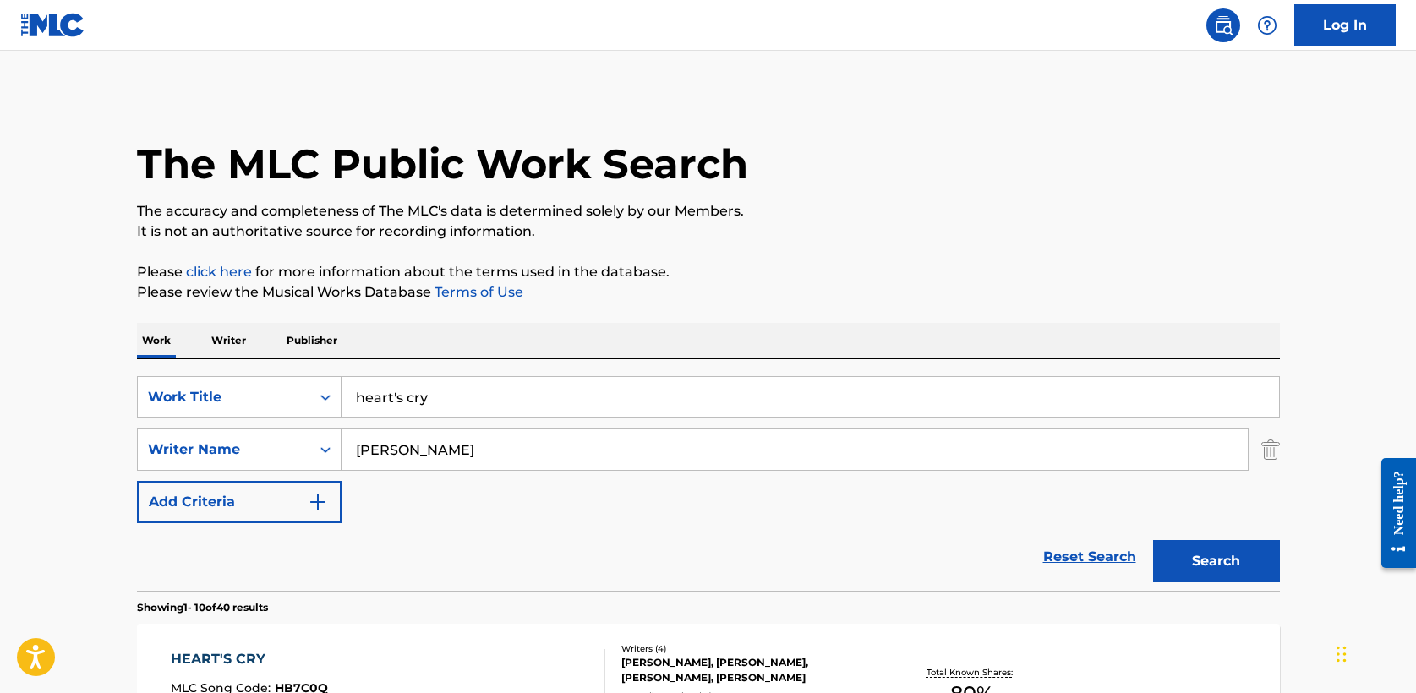
scroll to position [144, 0]
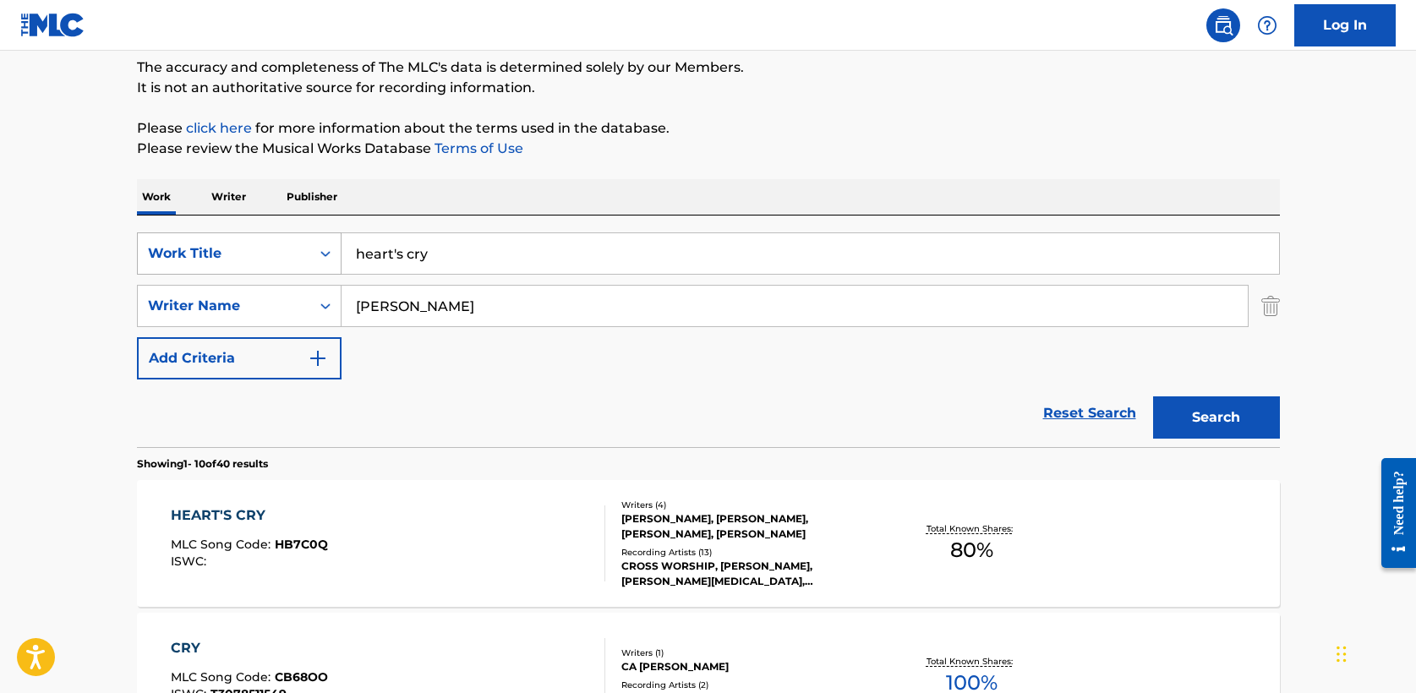
drag, startPoint x: 457, startPoint y: 261, endPoint x: 137, endPoint y: 258, distance: 320.5
click at [137, 258] on div "SearchWithCriteria5a2173f0-7a6b-48a5-aaeb-ae2f49c14e6e Work Title heart's cry" at bounding box center [708, 254] width 1143 height 42
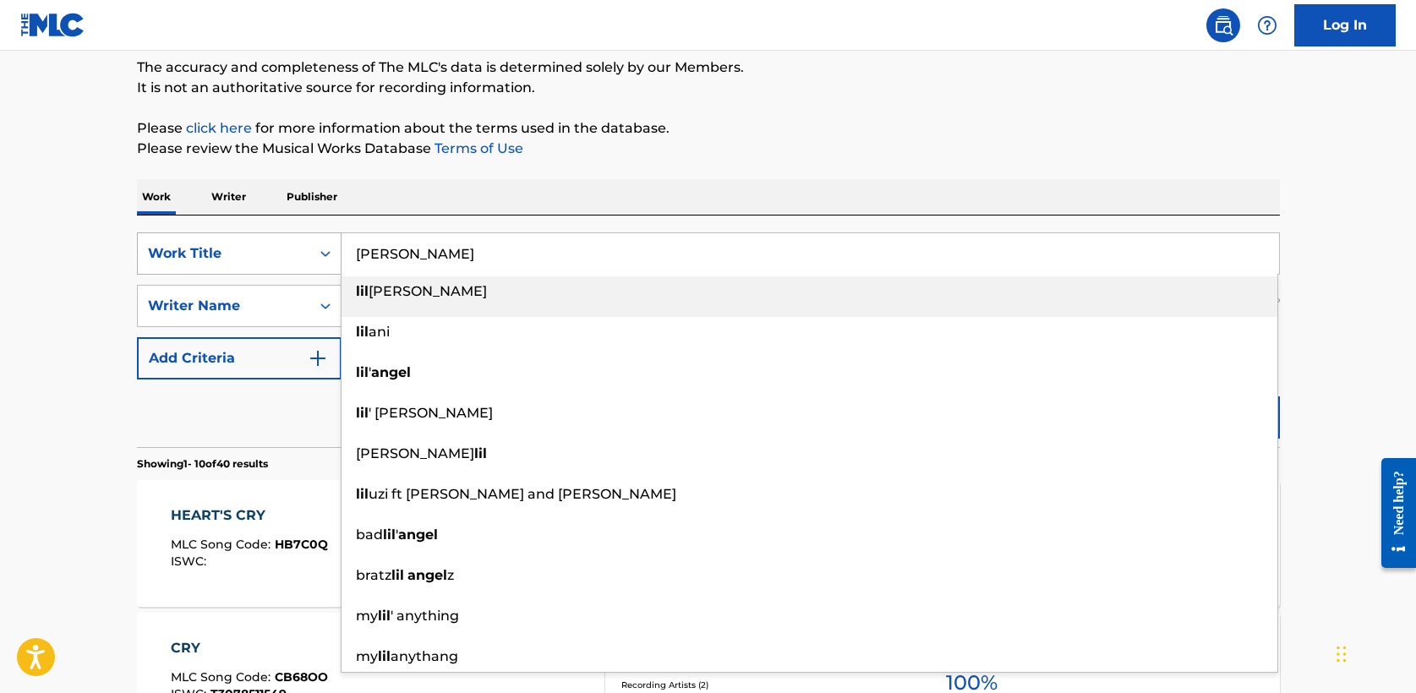
type input "[PERSON_NAME]"
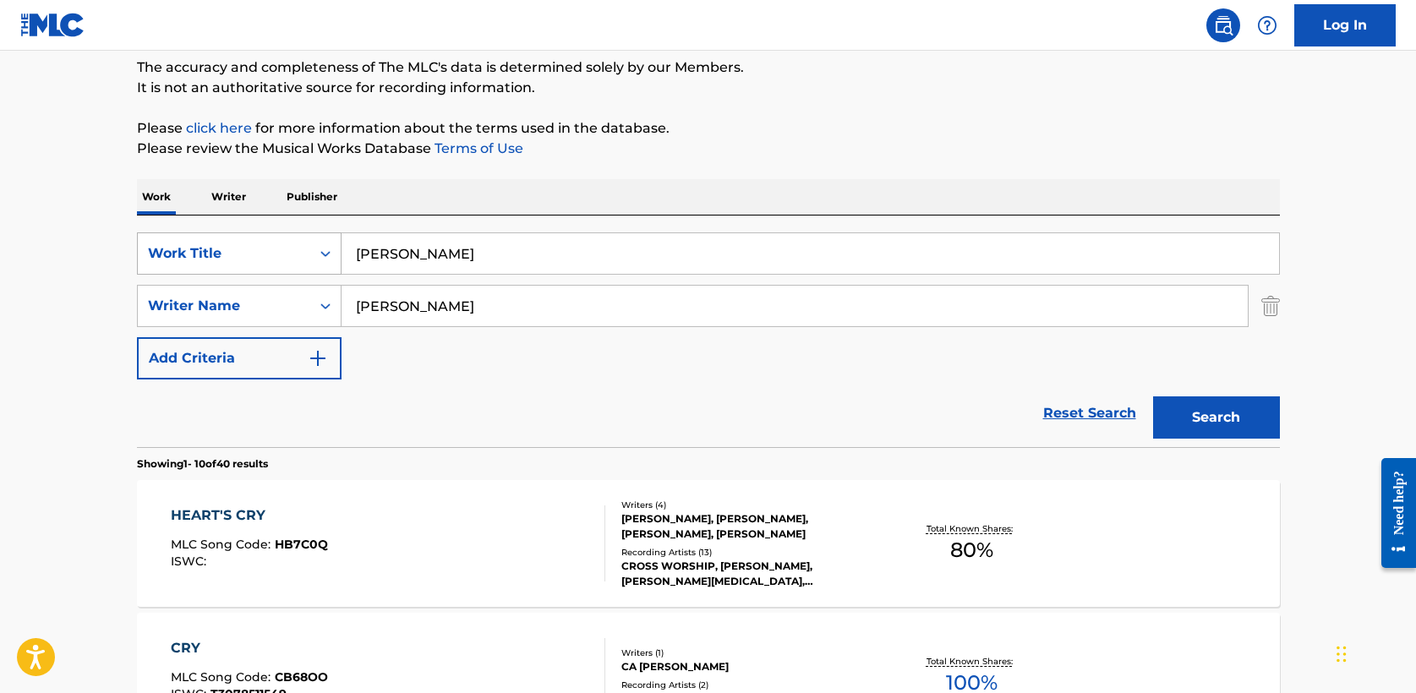
type input "[PERSON_NAME]"
click at [1153, 397] on button "Search" at bounding box center [1216, 418] width 127 height 42
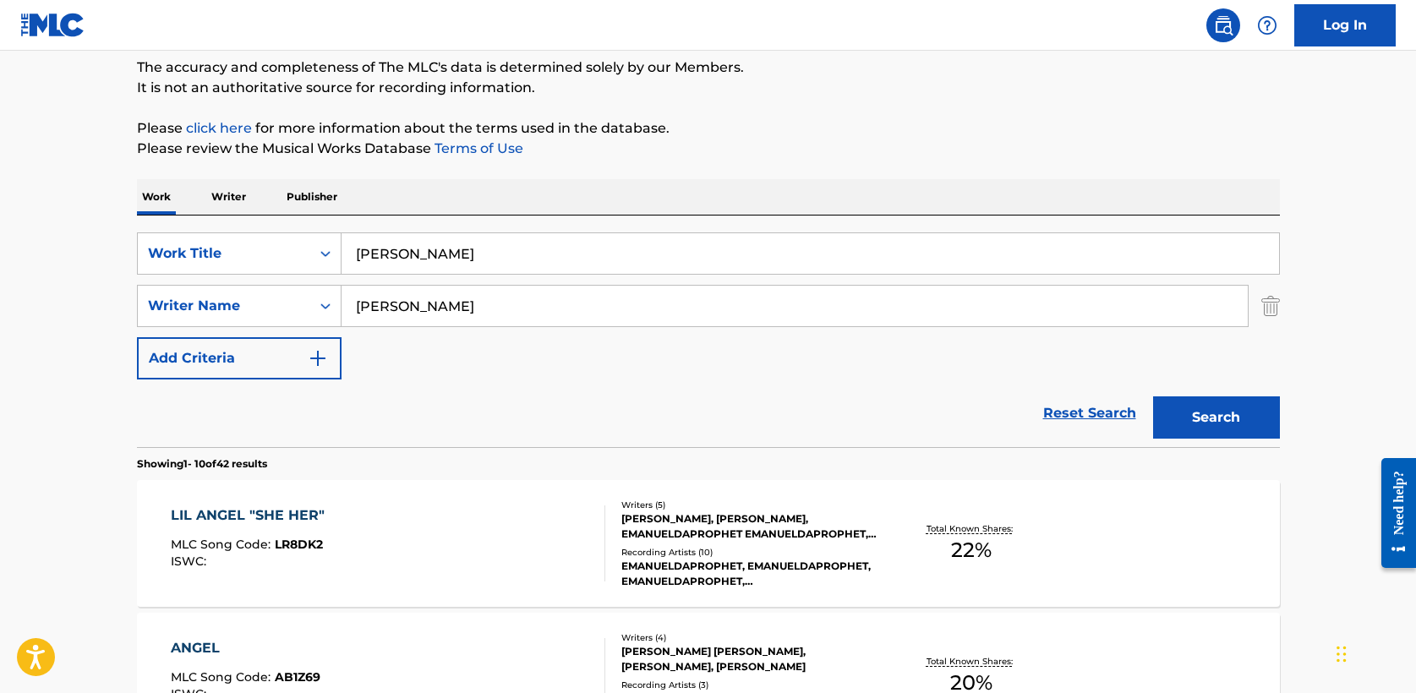
click at [291, 517] on div "LIL ANGEL "SHE HER"" at bounding box center [252, 516] width 162 height 20
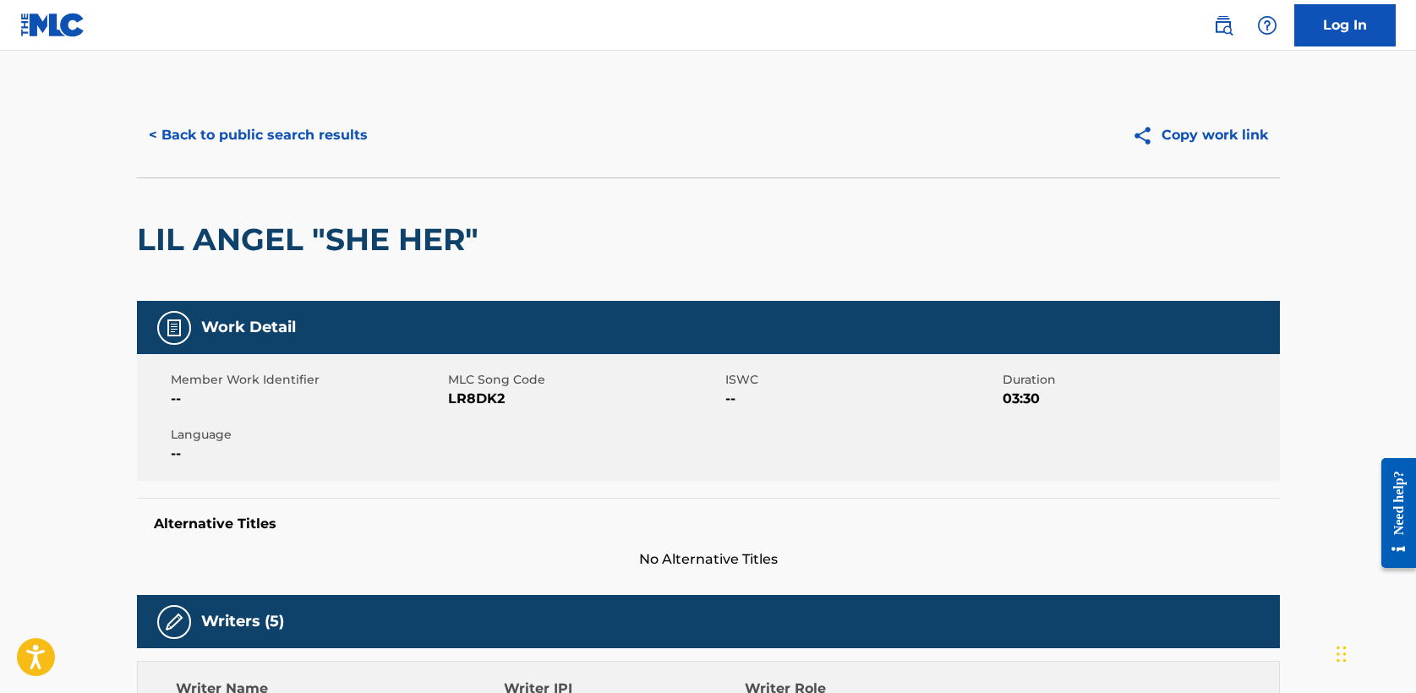
click at [227, 127] on button "< Back to public search results" at bounding box center [258, 135] width 243 height 42
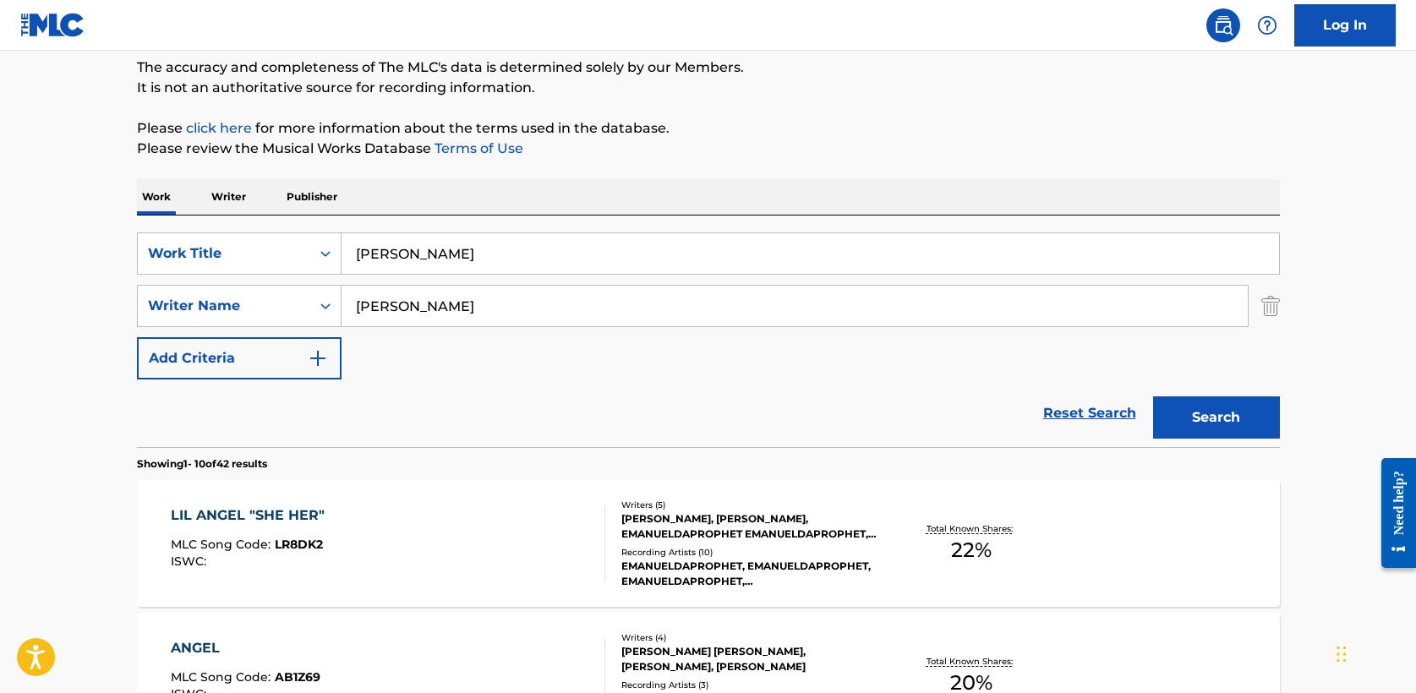
drag, startPoint x: 342, startPoint y: 254, endPoint x: 123, endPoint y: 252, distance: 218.2
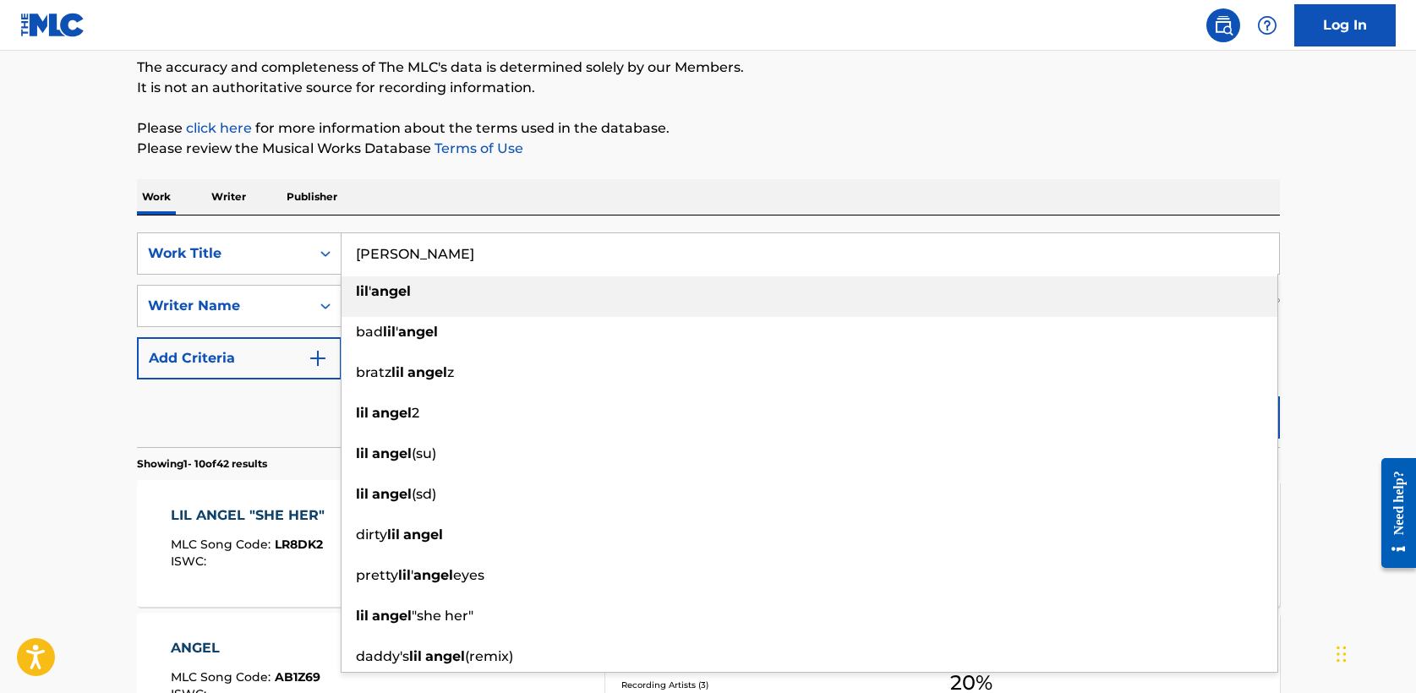
type input "i"
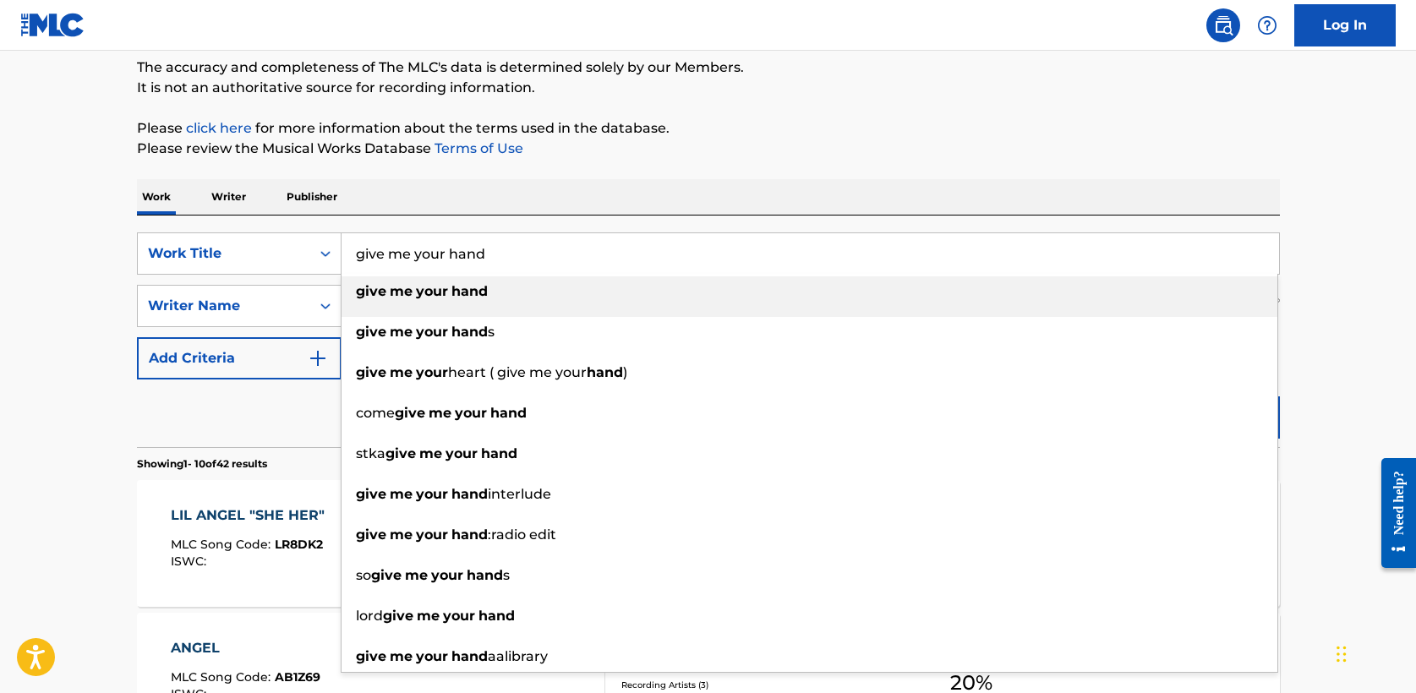
type input "give me your hand"
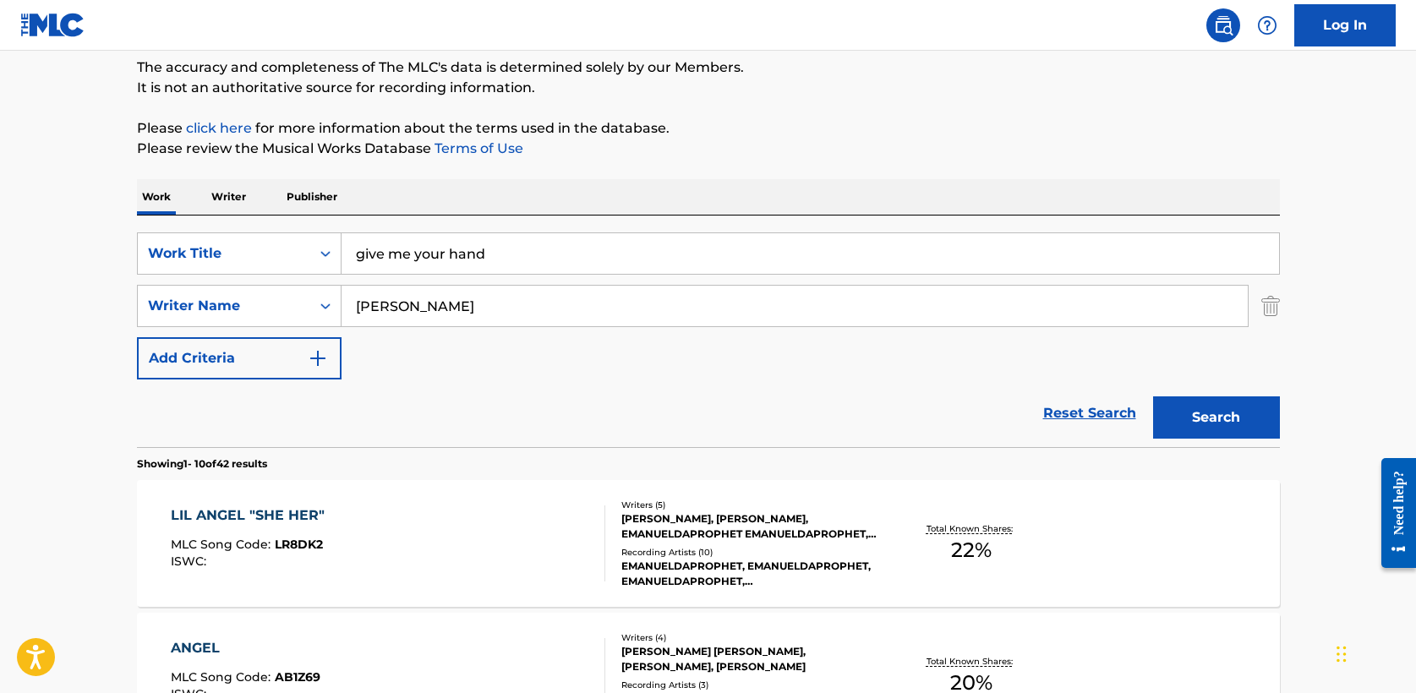
type input "[PERSON_NAME]"
click at [1153, 397] on button "Search" at bounding box center [1216, 418] width 127 height 42
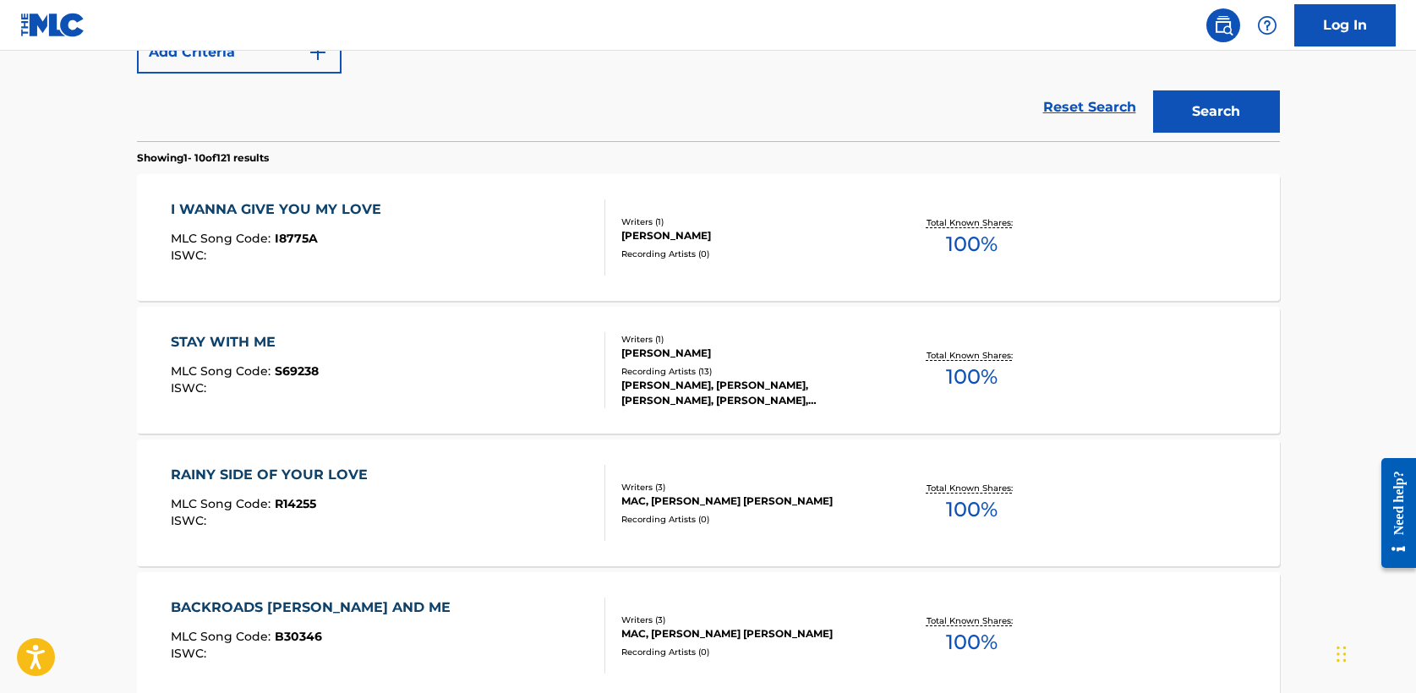
scroll to position [202, 0]
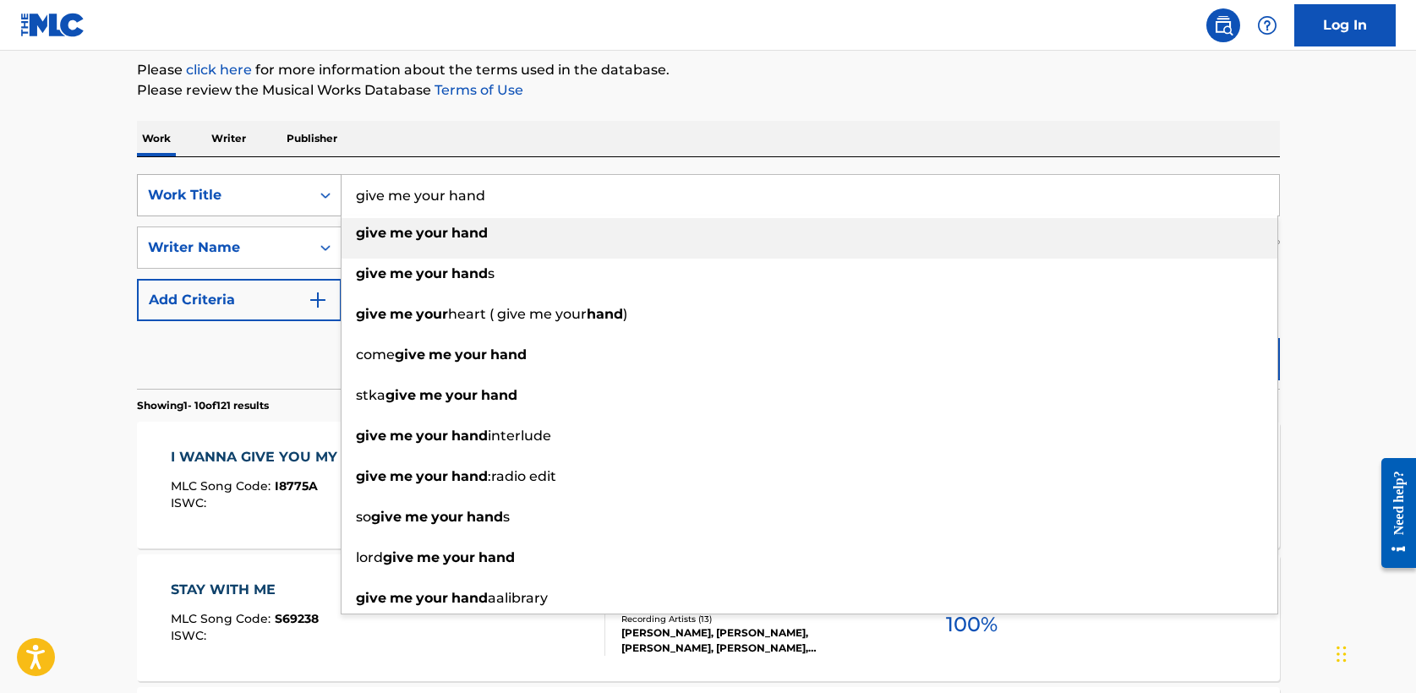
drag, startPoint x: 517, startPoint y: 201, endPoint x: 240, endPoint y: 201, distance: 276.5
click at [240, 201] on div "SearchWithCriteria5a2173f0-7a6b-48a5-aaeb-ae2f49c14e6e Work Title give me your …" at bounding box center [708, 195] width 1143 height 42
paste input "Alaba al Señor"
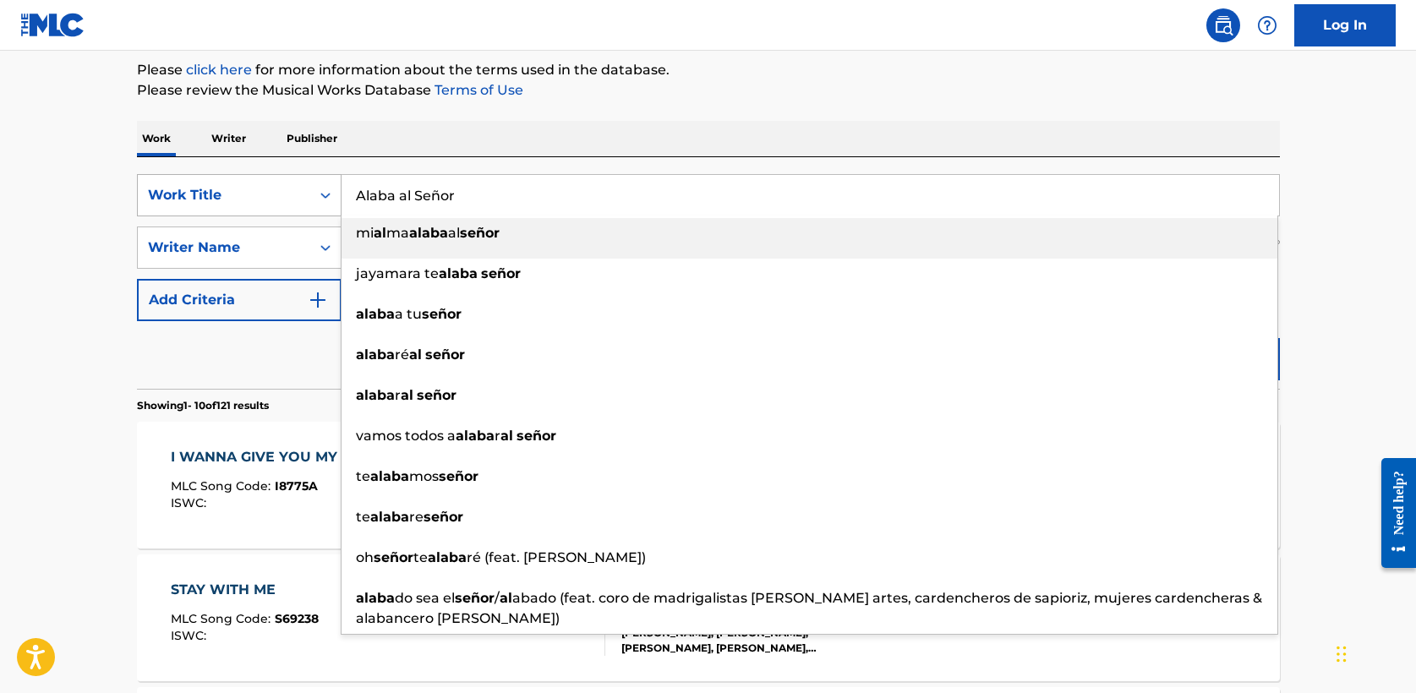
type input "Alaba al Señor"
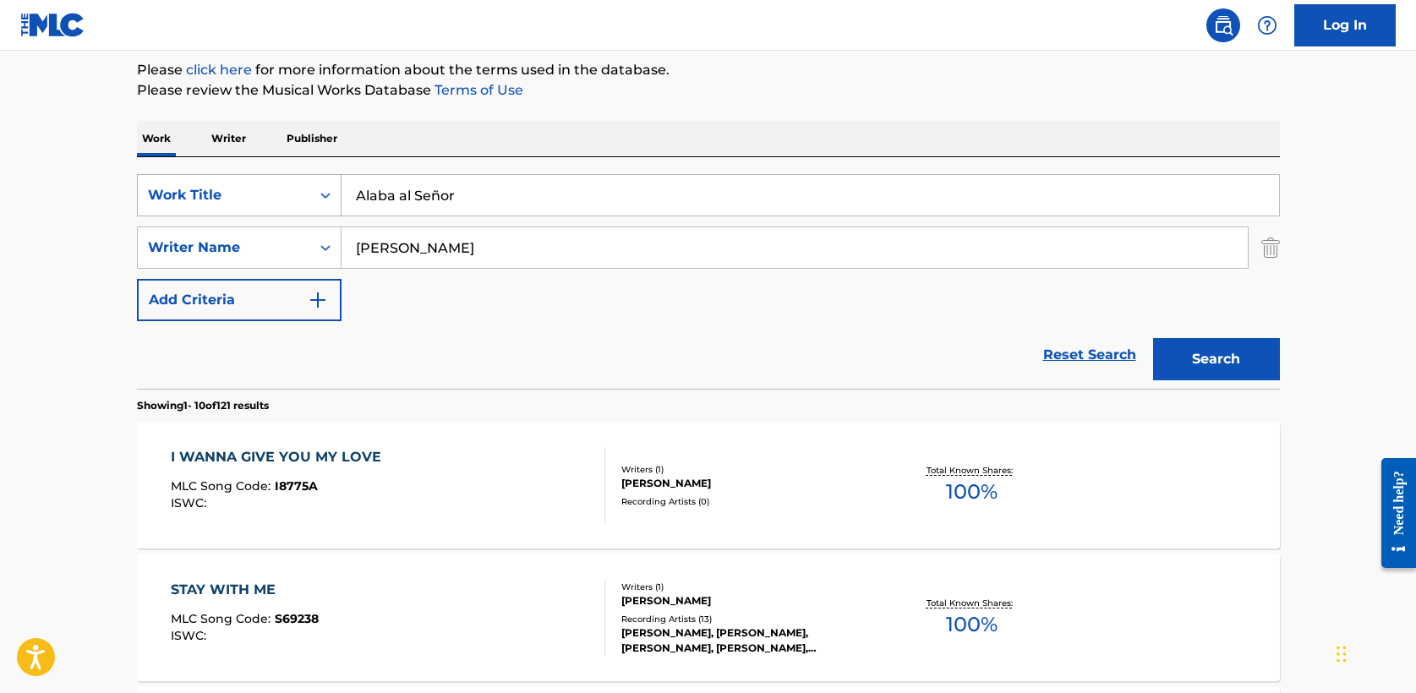
type input "[PERSON_NAME]"
click at [1153, 338] on button "Search" at bounding box center [1216, 359] width 127 height 42
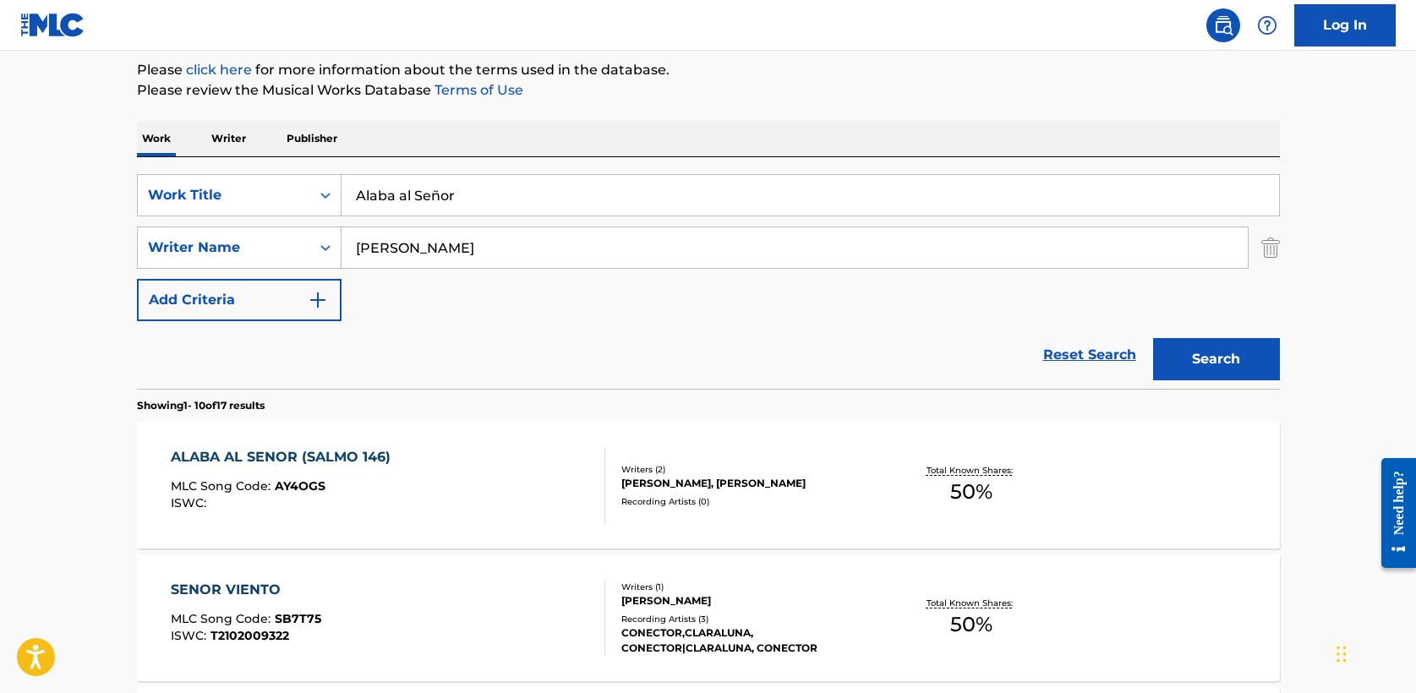
click at [331, 458] on div "ALABA AL SENOR (SALMO 146)" at bounding box center [285, 457] width 228 height 20
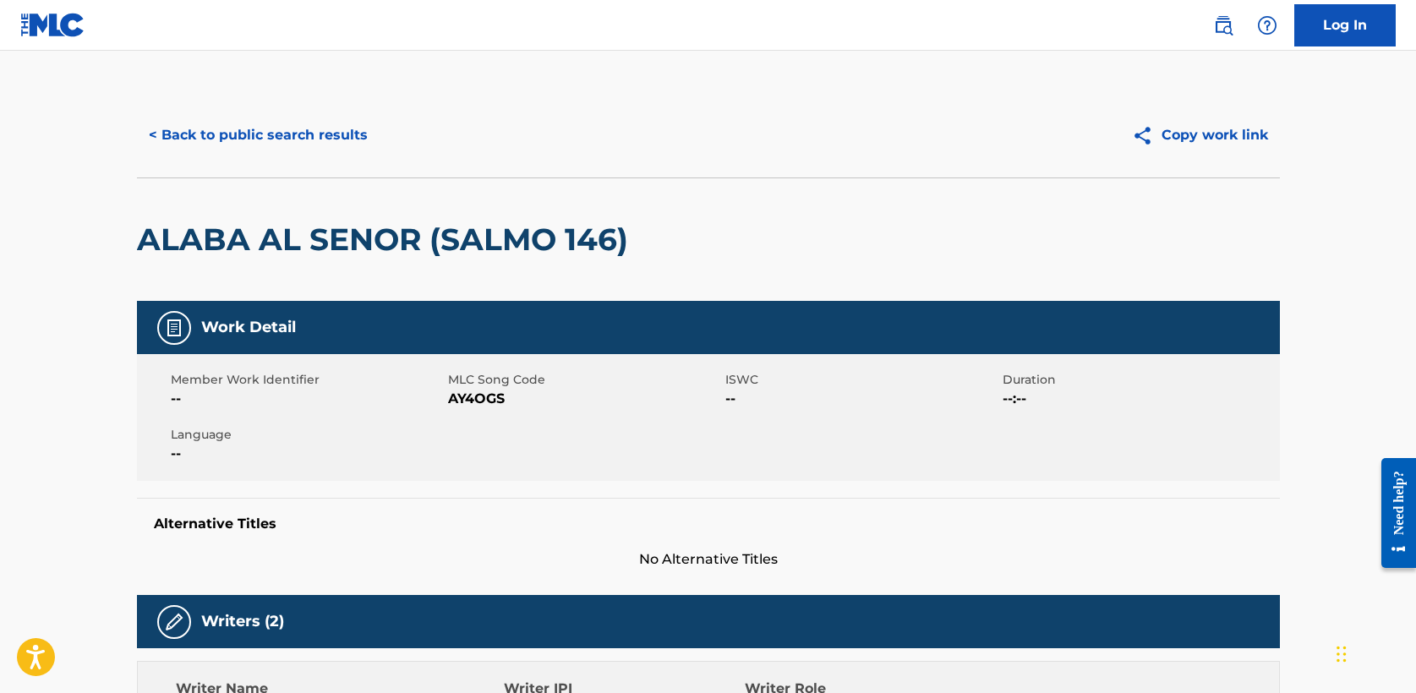
click at [262, 132] on button "< Back to public search results" at bounding box center [258, 135] width 243 height 42
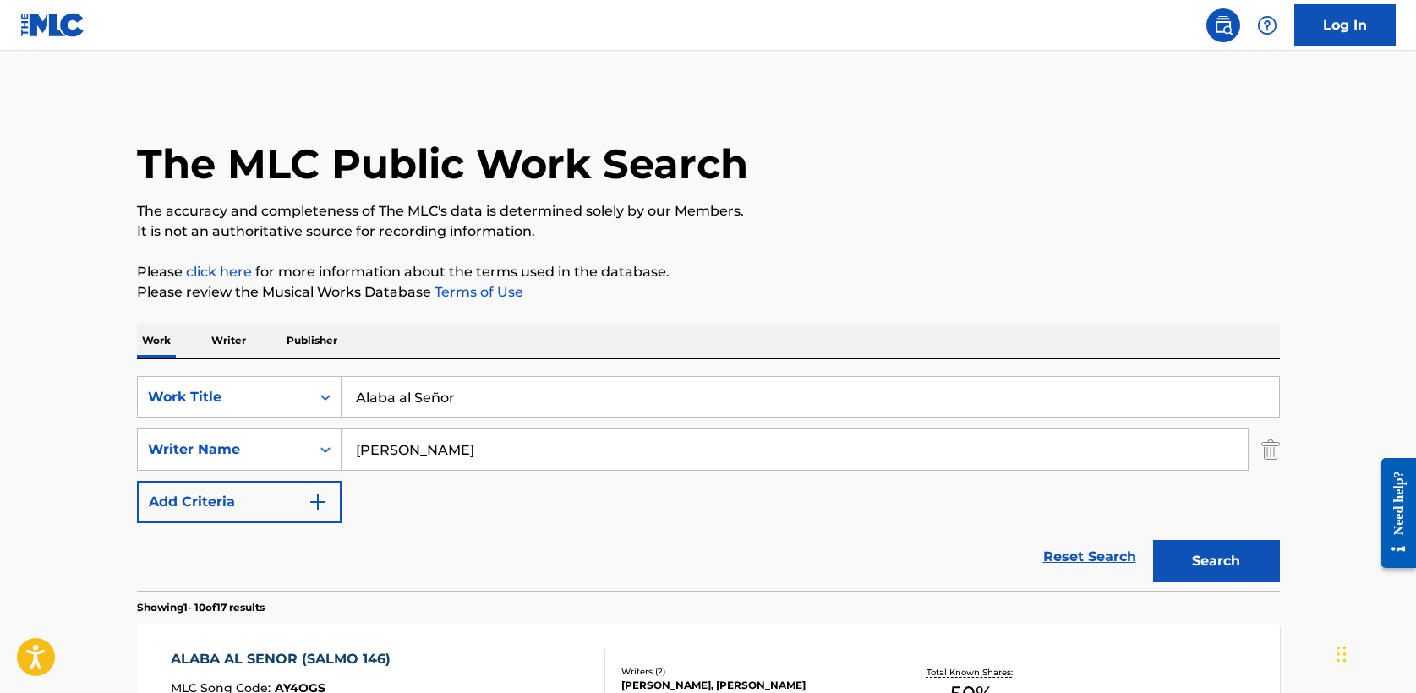
scroll to position [202, 0]
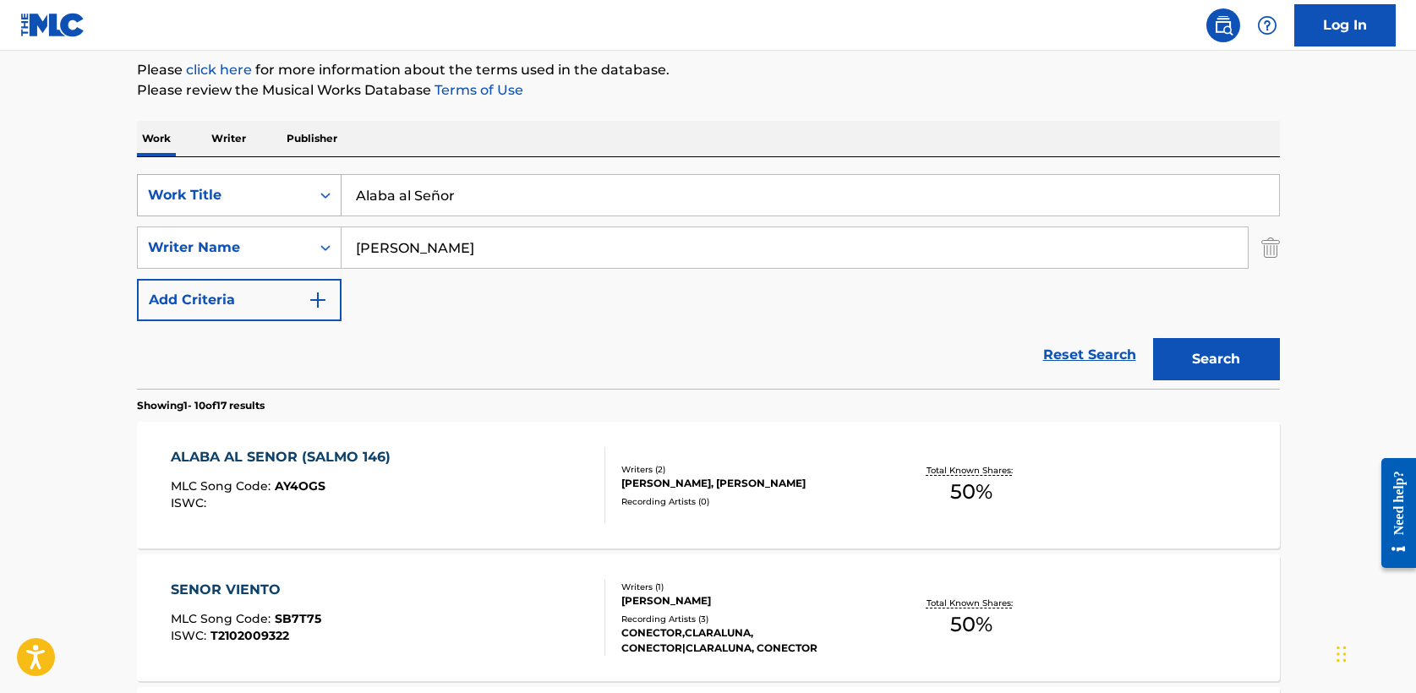
drag, startPoint x: 459, startPoint y: 200, endPoint x: 177, endPoint y: 188, distance: 282.7
click at [177, 188] on div "SearchWithCriteria5a2173f0-7a6b-48a5-aaeb-ae2f49c14e6e Work Title Alaba al Señor" at bounding box center [708, 195] width 1143 height 42
type input "amor de amores"
drag, startPoint x: 450, startPoint y: 250, endPoint x: 99, endPoint y: 245, distance: 351.0
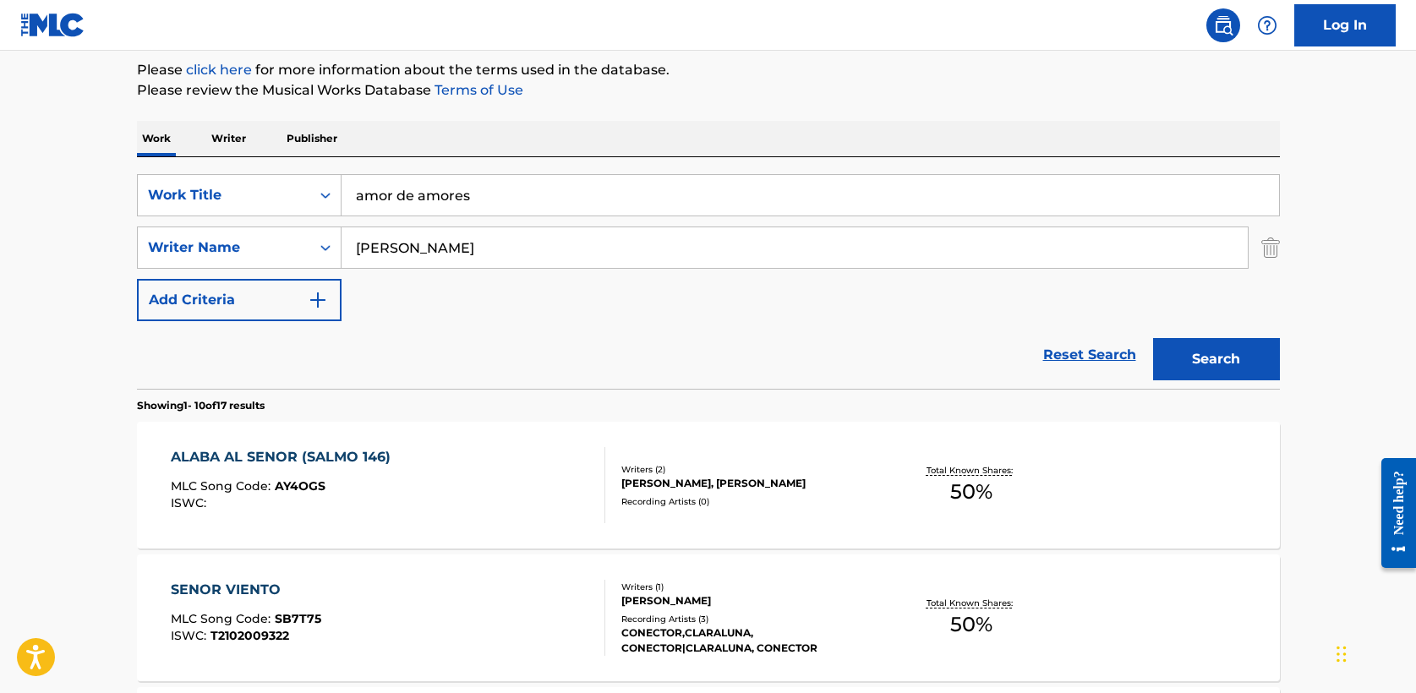
type input "[PERSON_NAME]"
click at [1219, 362] on button "Search" at bounding box center [1216, 359] width 127 height 42
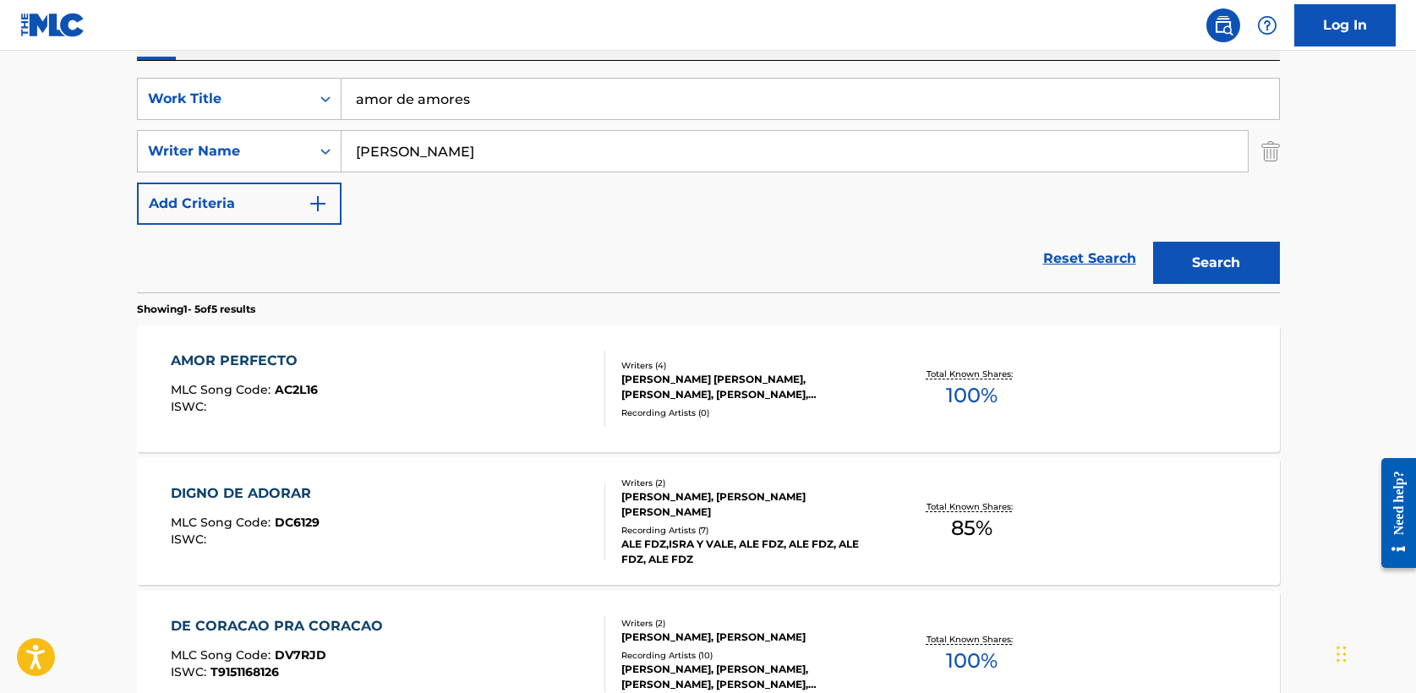
scroll to position [0, 0]
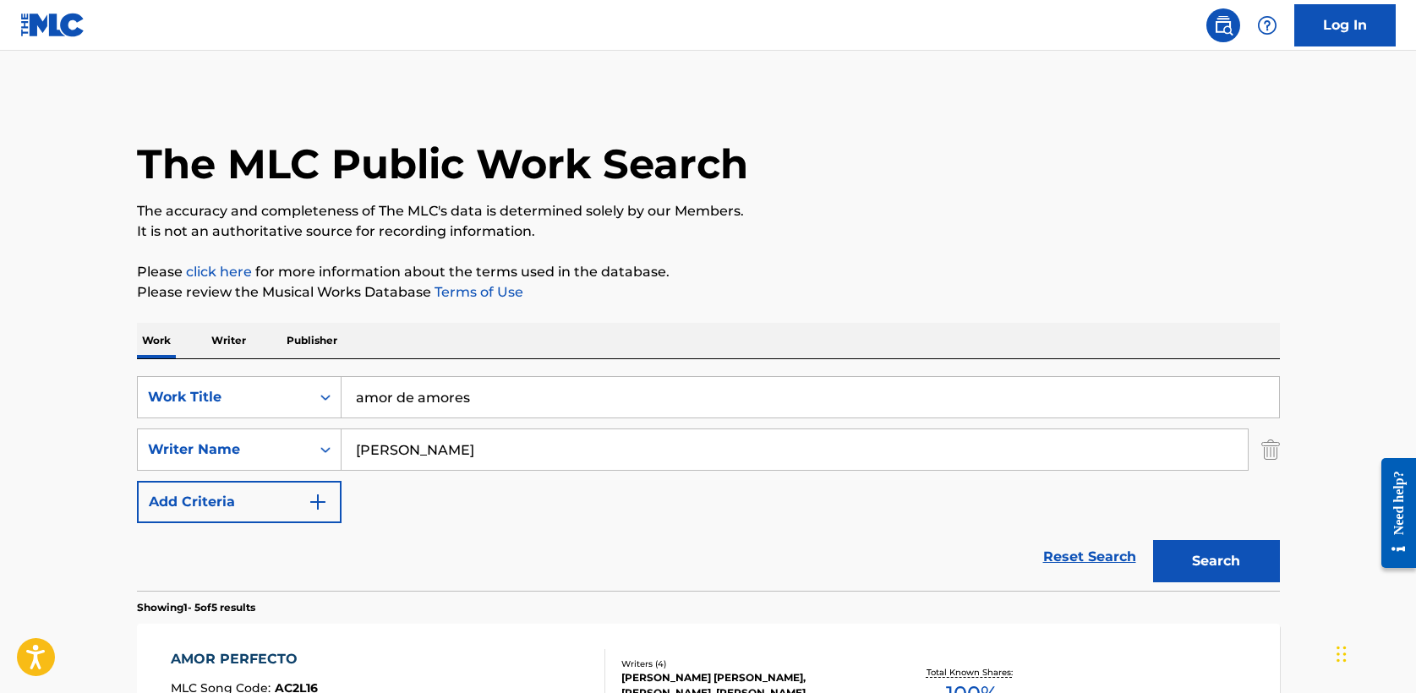
drag, startPoint x: 490, startPoint y: 403, endPoint x: 118, endPoint y: 393, distance: 372.2
type input "any good thing"
click at [1228, 550] on button "Search" at bounding box center [1216, 561] width 127 height 42
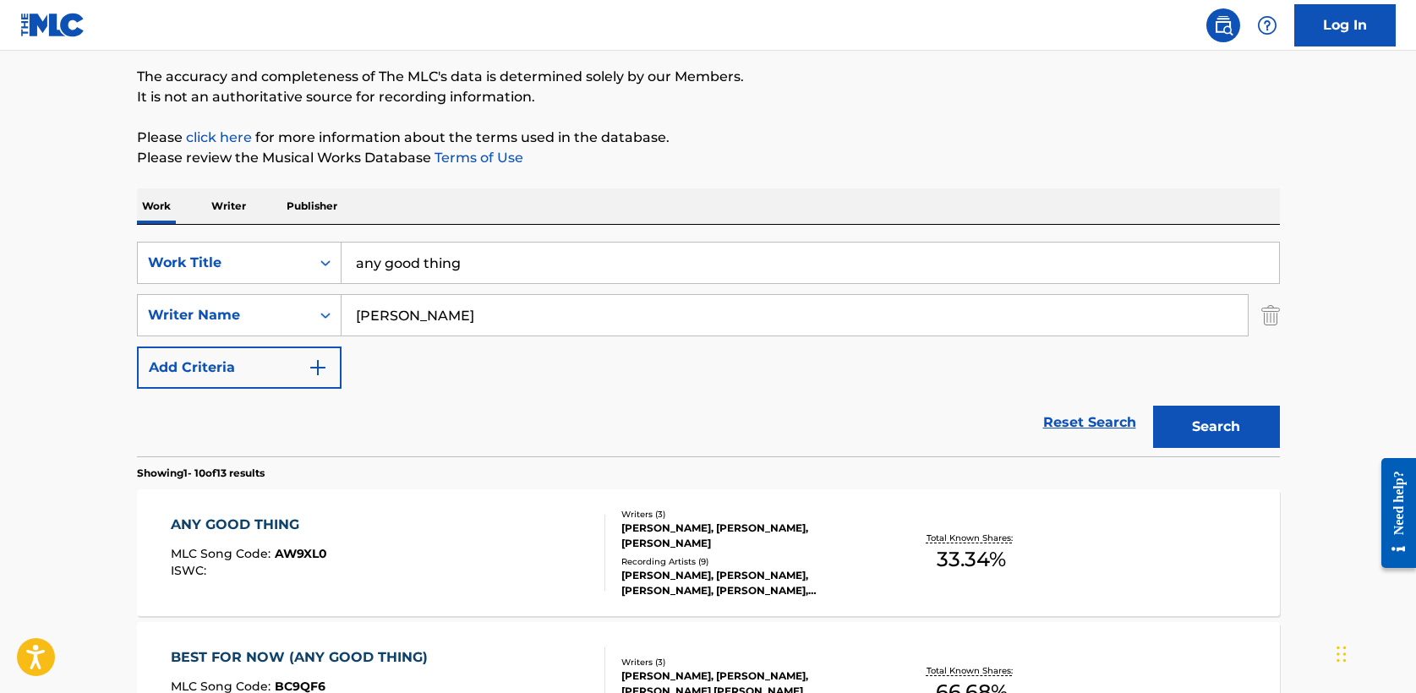
scroll to position [150, 0]
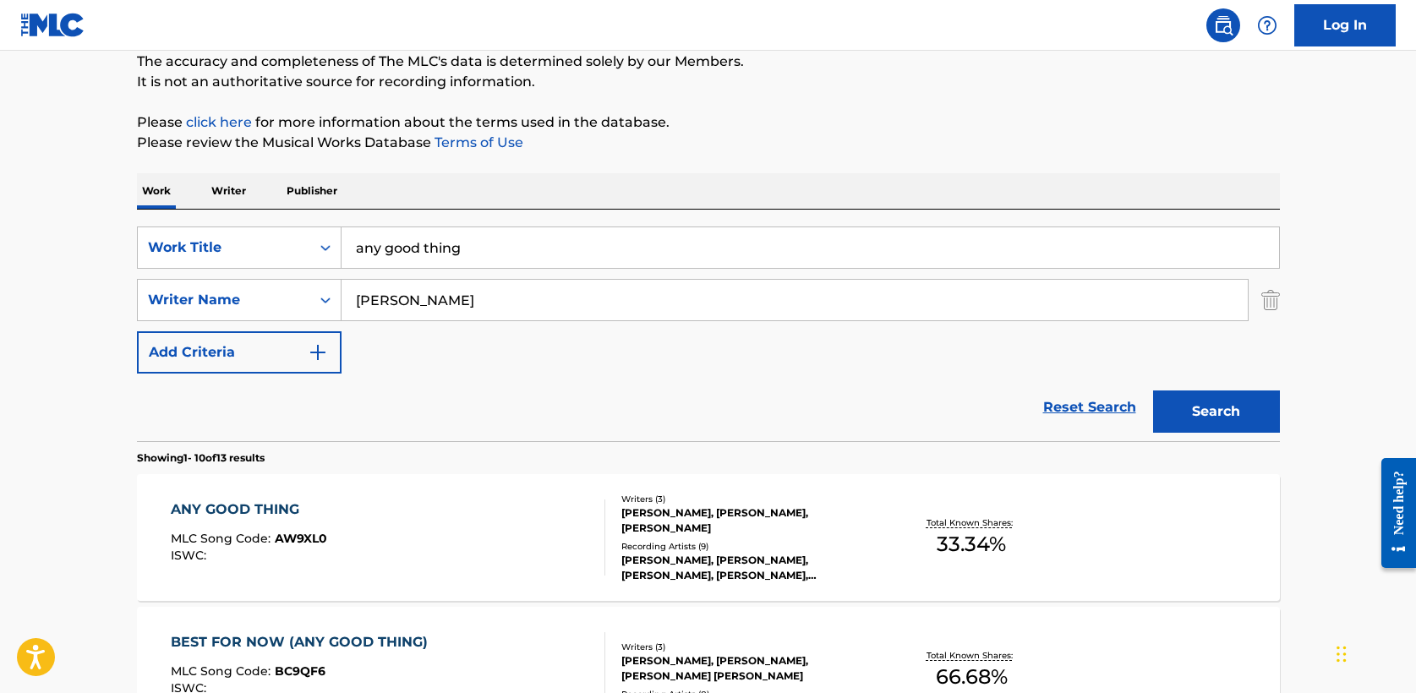
click at [275, 512] on div "ANY GOOD THING" at bounding box center [249, 510] width 156 height 20
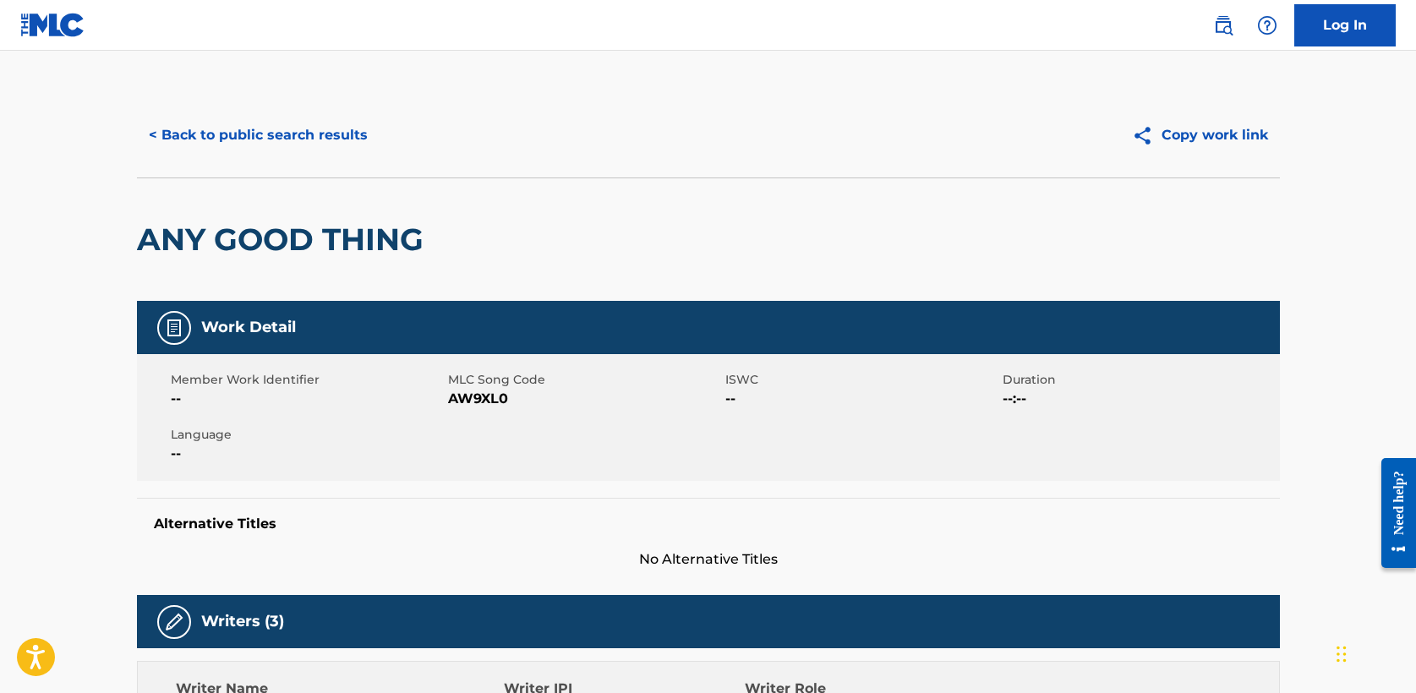
click at [231, 129] on button "< Back to public search results" at bounding box center [258, 135] width 243 height 42
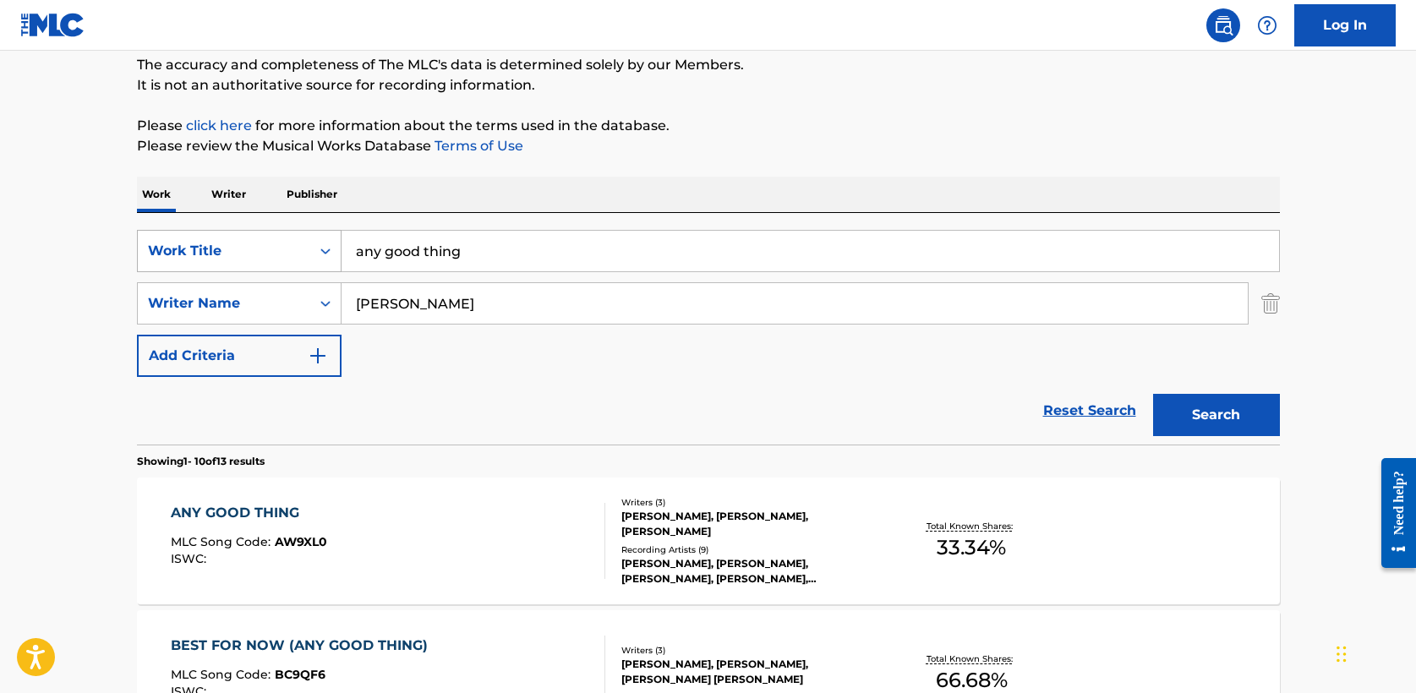
drag, startPoint x: 486, startPoint y: 260, endPoint x: 158, endPoint y: 260, distance: 328.1
click at [158, 260] on div "SearchWithCriteria5a2173f0-7a6b-48a5-aaeb-ae2f49c14e6e Work Title any good thing" at bounding box center [708, 251] width 1143 height 42
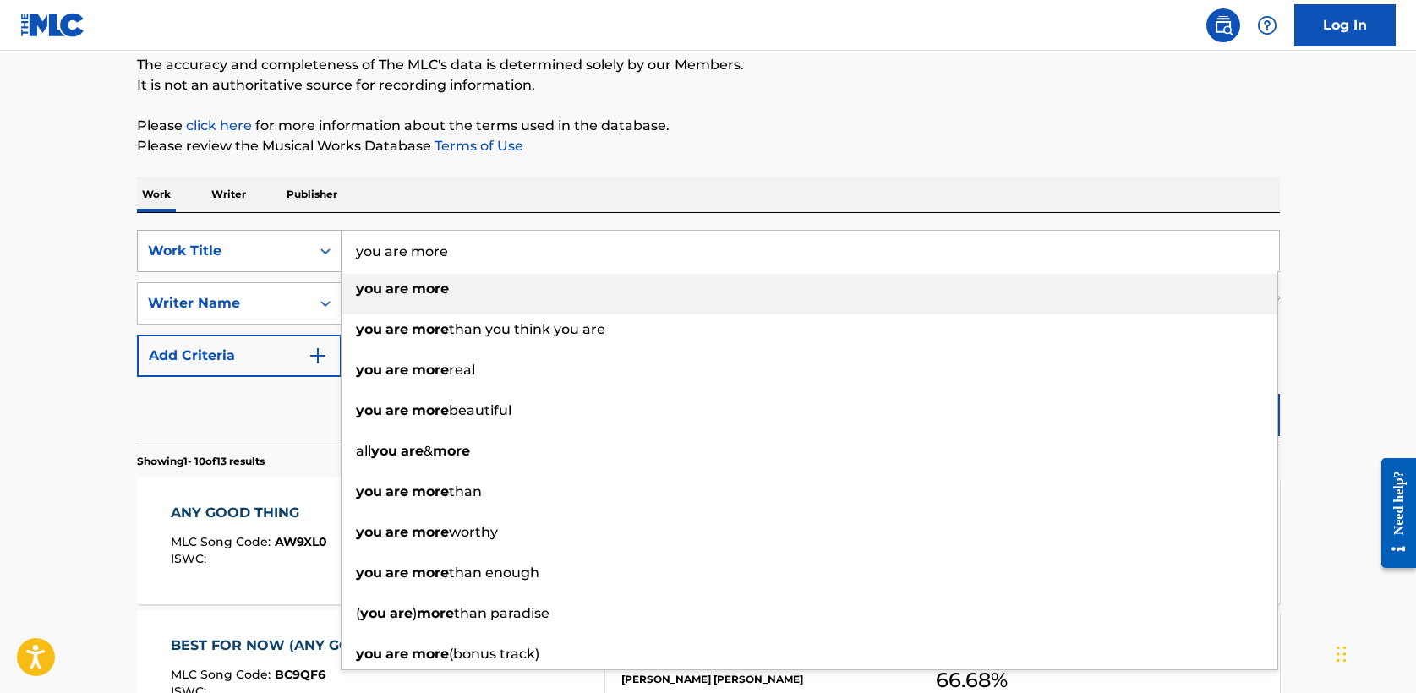
type input "you are more"
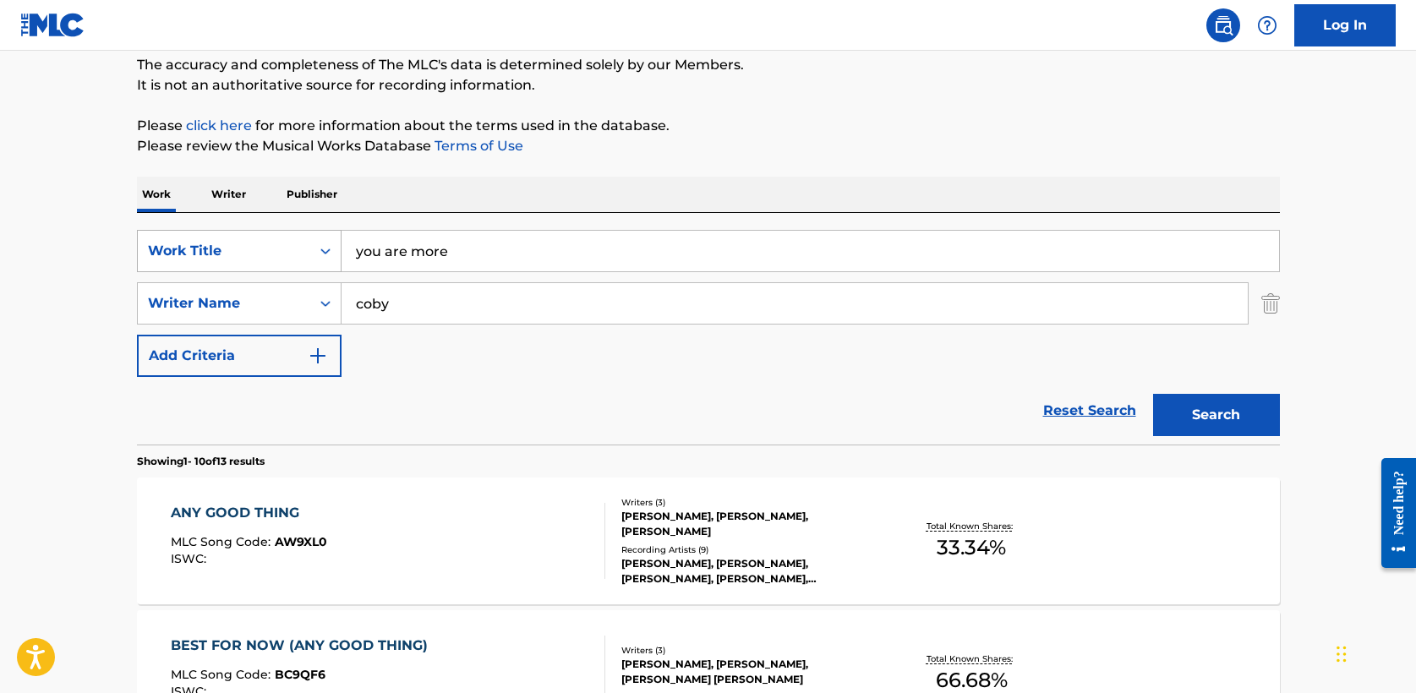
type input "coby"
click at [1153, 394] on button "Search" at bounding box center [1216, 415] width 127 height 42
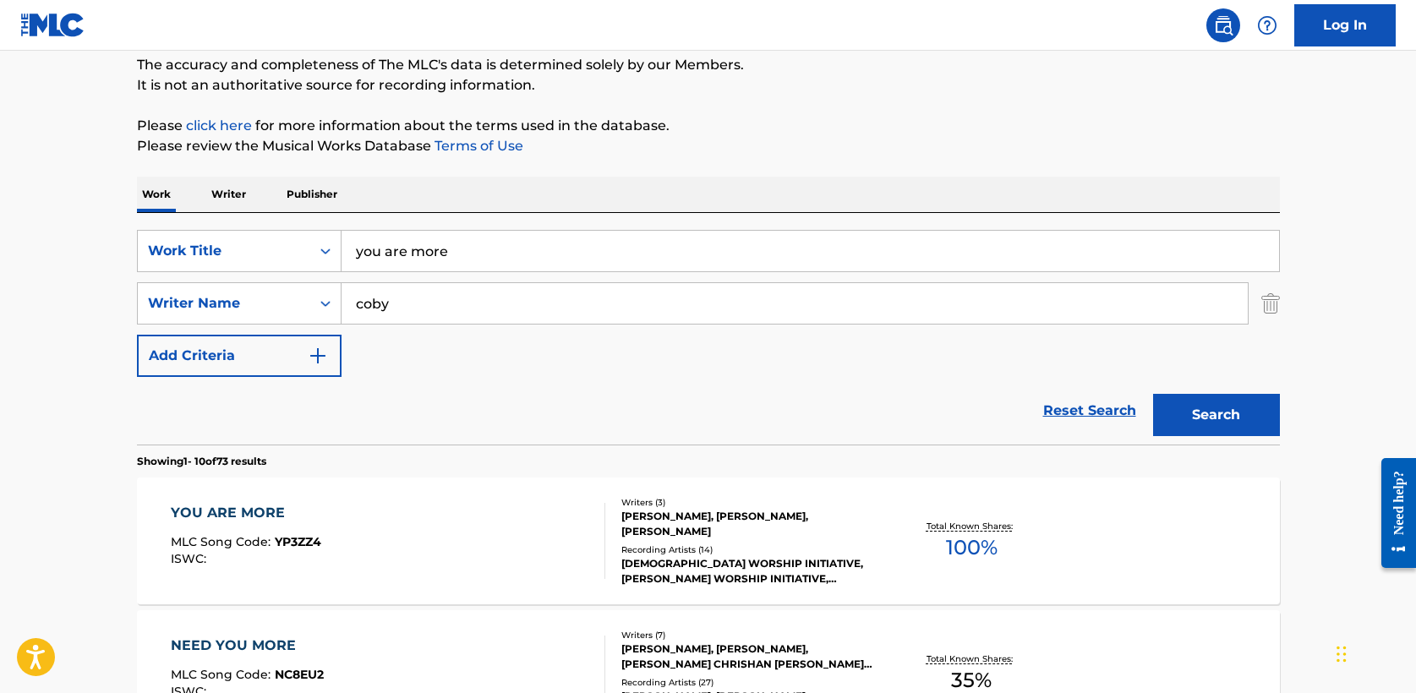
click at [266, 517] on div "YOU ARE MORE" at bounding box center [246, 513] width 151 height 20
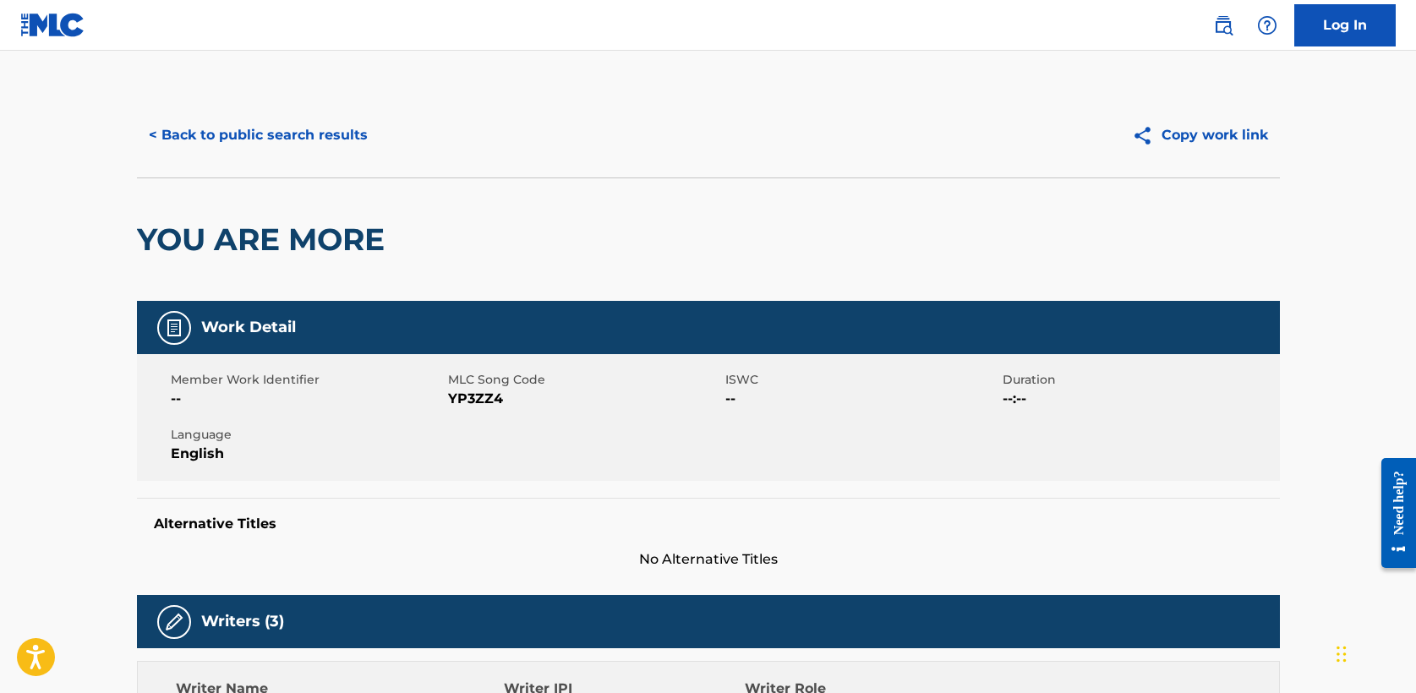
click at [230, 128] on button "< Back to public search results" at bounding box center [258, 135] width 243 height 42
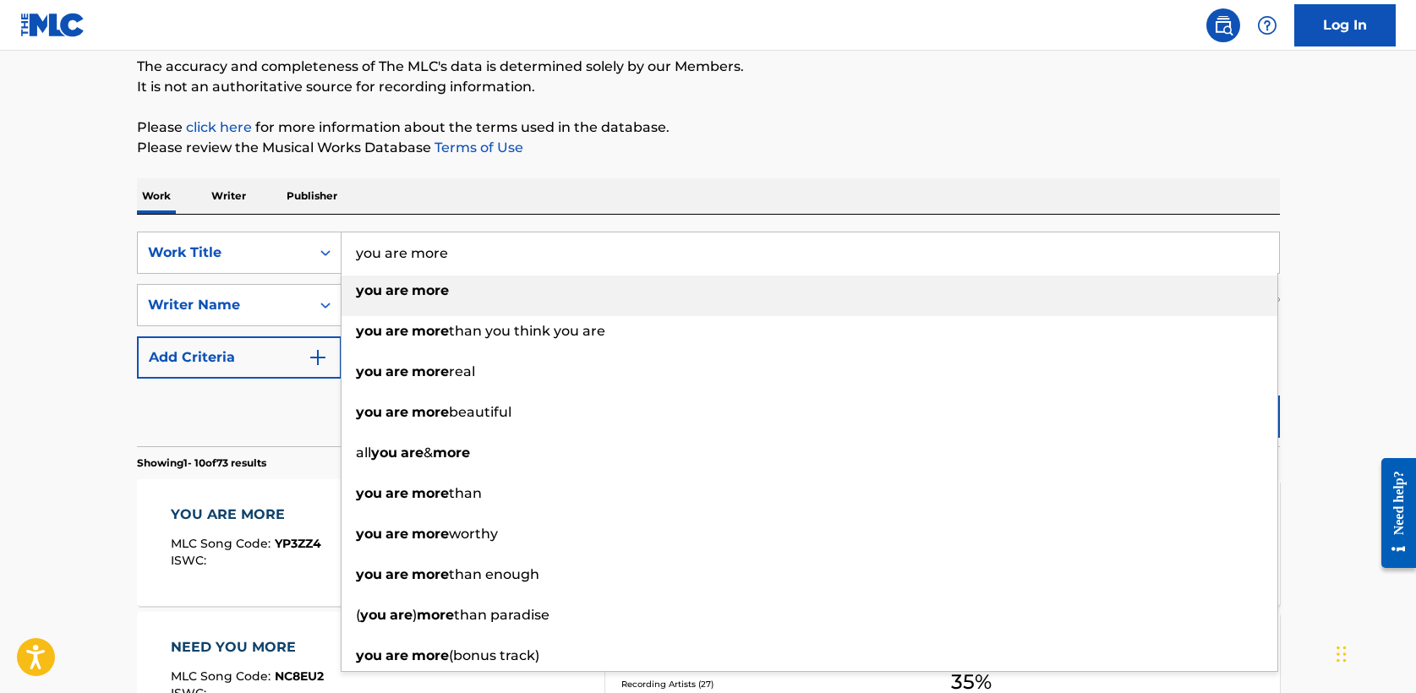
drag, startPoint x: 432, startPoint y: 255, endPoint x: 87, endPoint y: 254, distance: 345.0
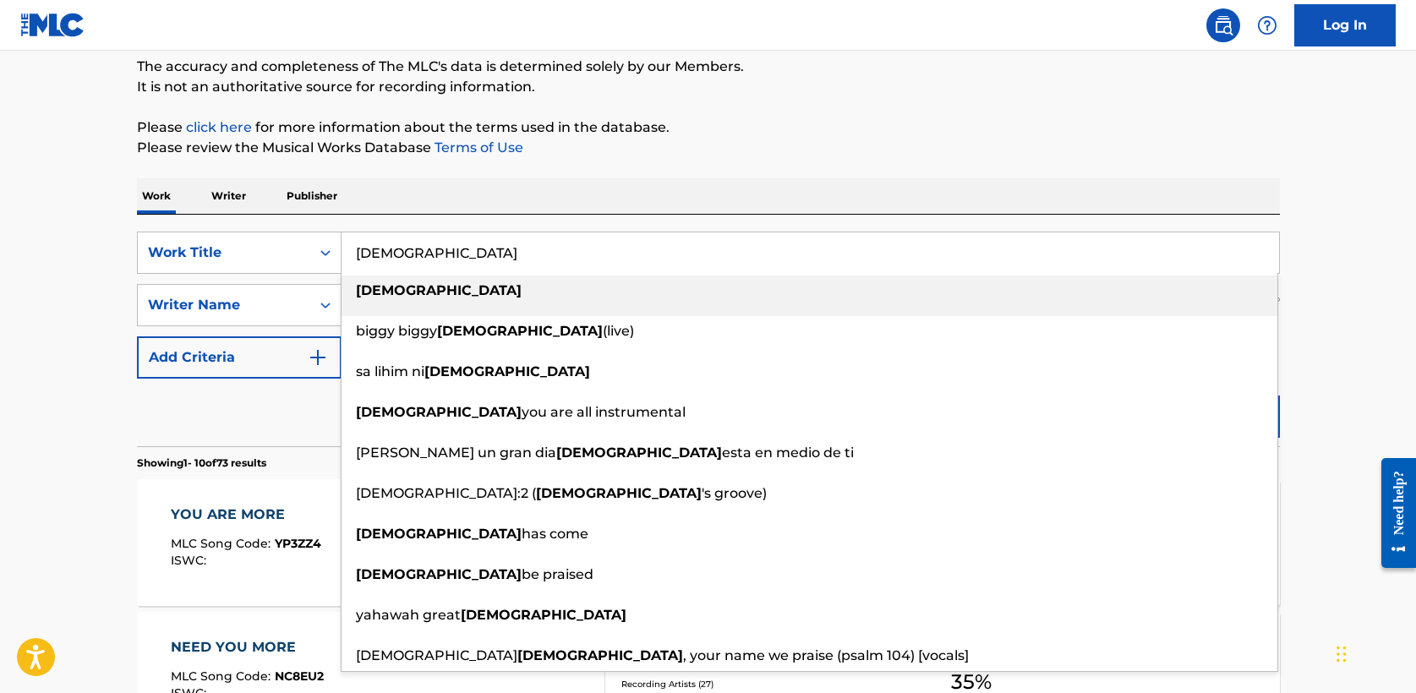
type input "[DEMOGRAPHIC_DATA]"
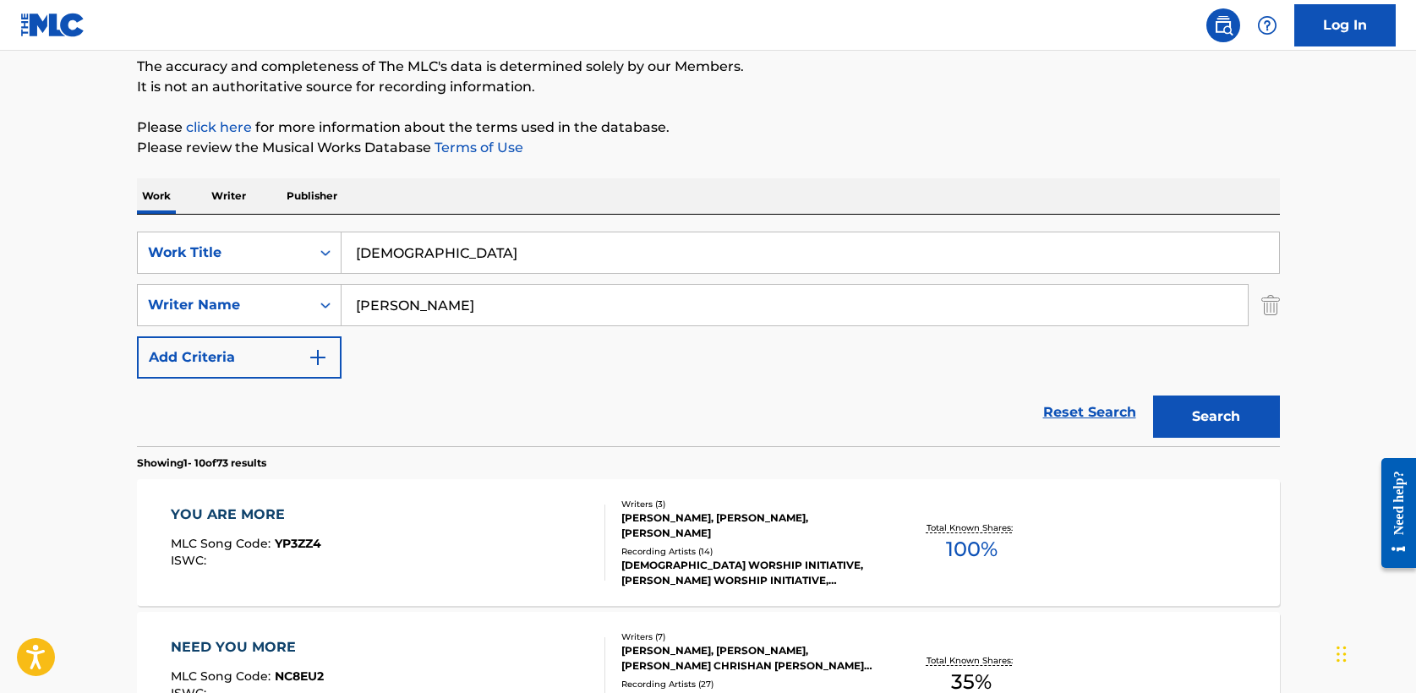
type input "[PERSON_NAME]"
click at [1153, 396] on button "Search" at bounding box center [1216, 417] width 127 height 42
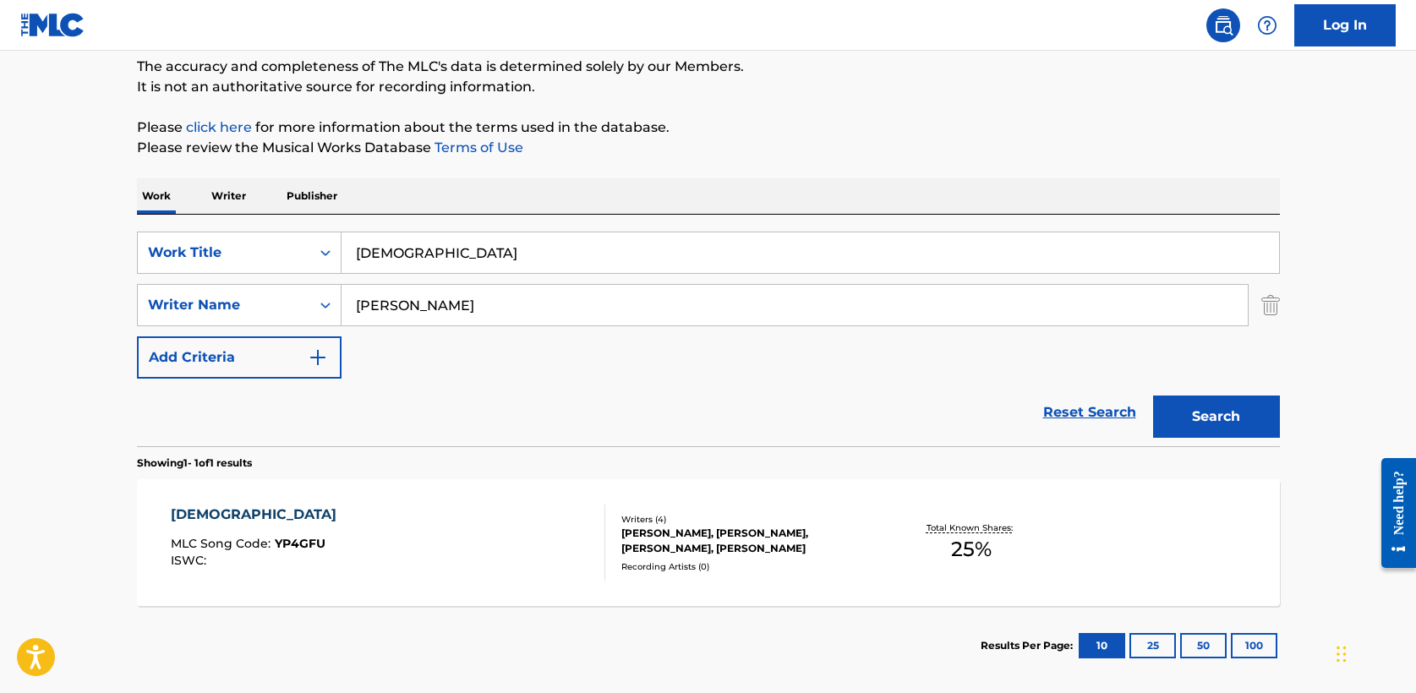
click at [218, 508] on div "[DEMOGRAPHIC_DATA]" at bounding box center [258, 515] width 174 height 20
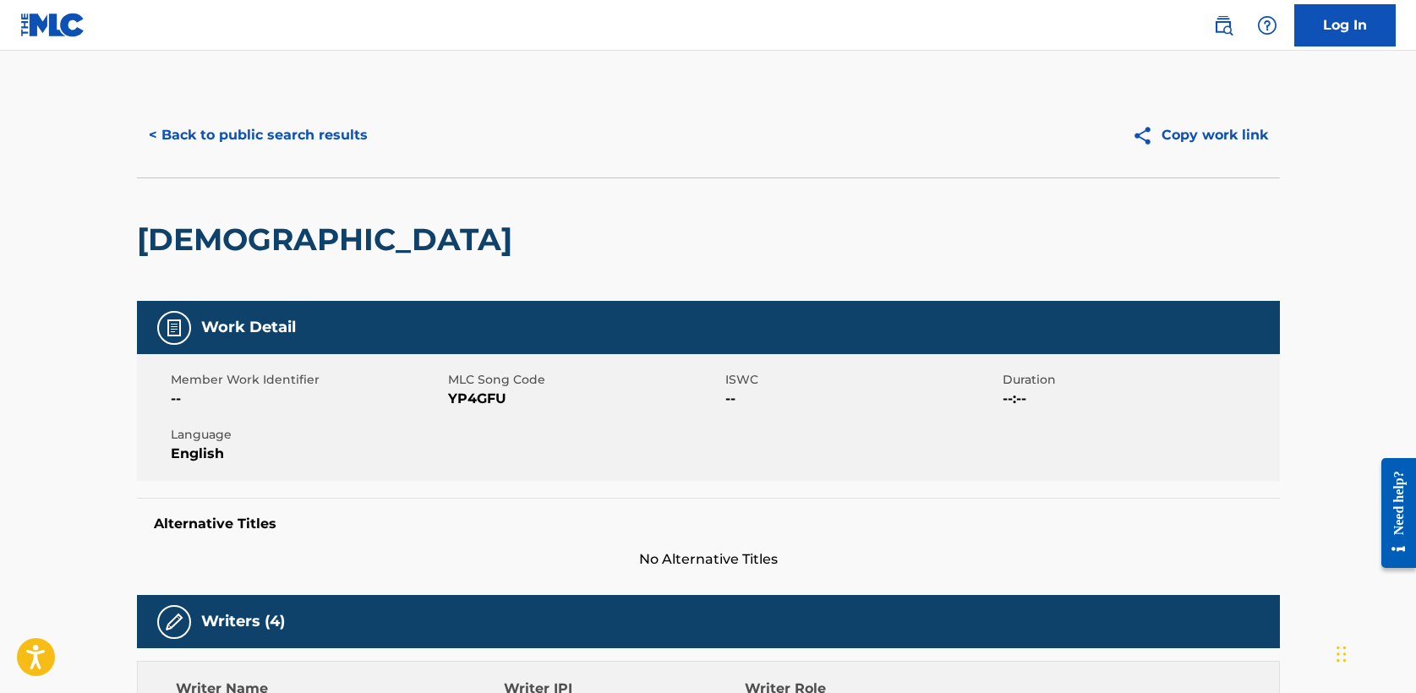
click at [263, 129] on button "< Back to public search results" at bounding box center [258, 135] width 243 height 42
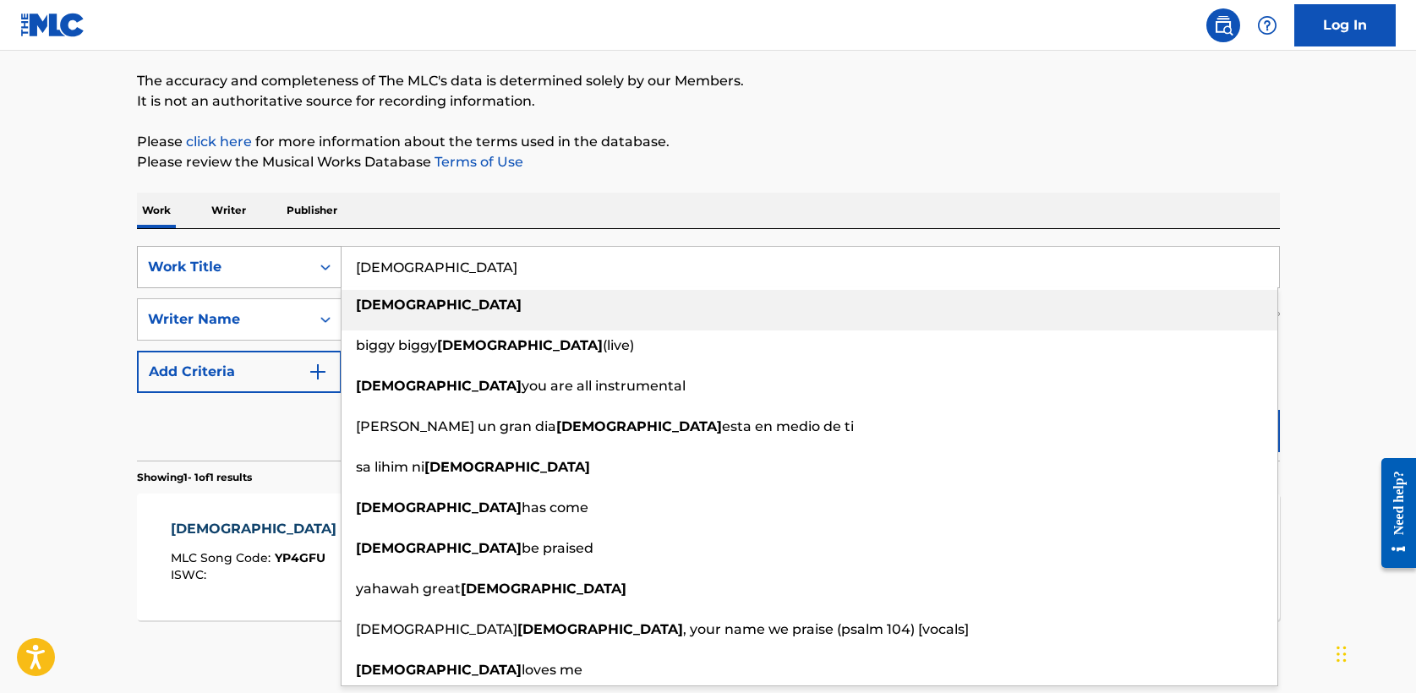
drag, startPoint x: 298, startPoint y: 260, endPoint x: 171, endPoint y: 260, distance: 126.8
click at [171, 260] on div "SearchWithCriteria5a2173f0-7a6b-48a5-aaeb-ae2f49c14e6e Work Title yahweh yahweh…" at bounding box center [708, 267] width 1143 height 42
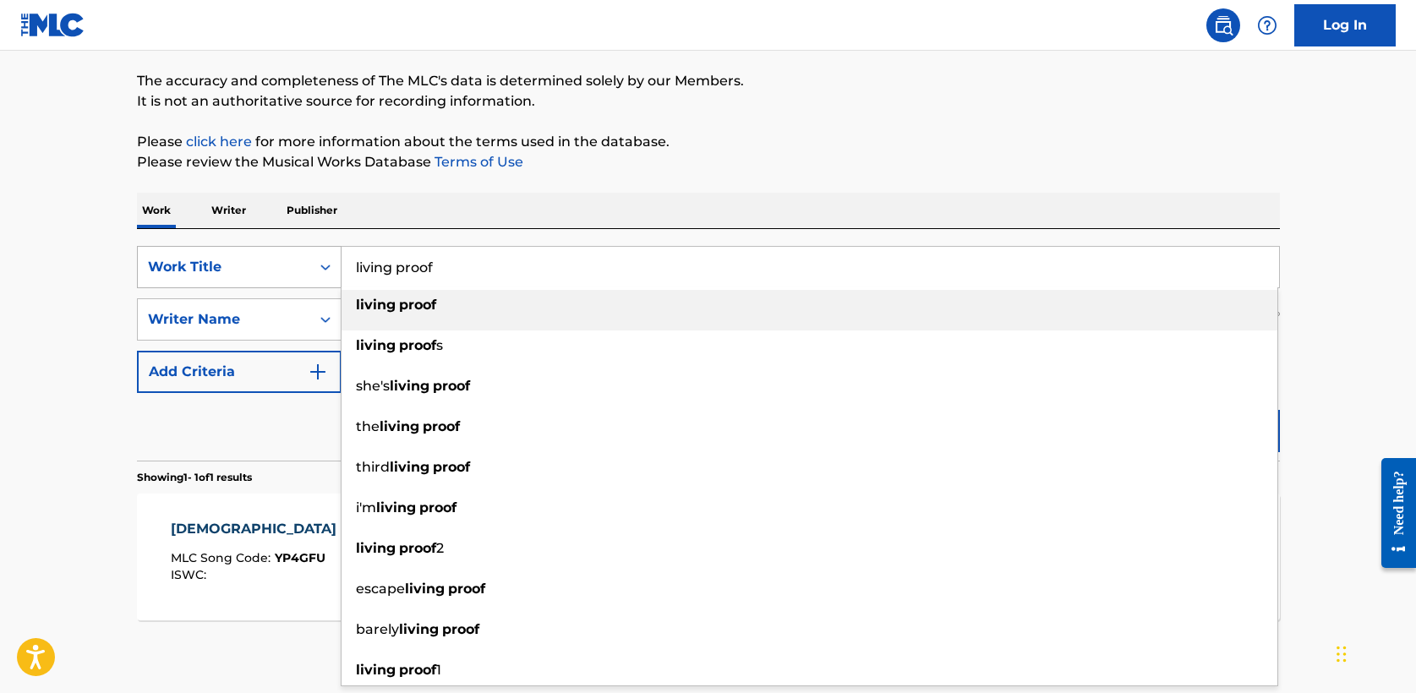
type input "living proof"
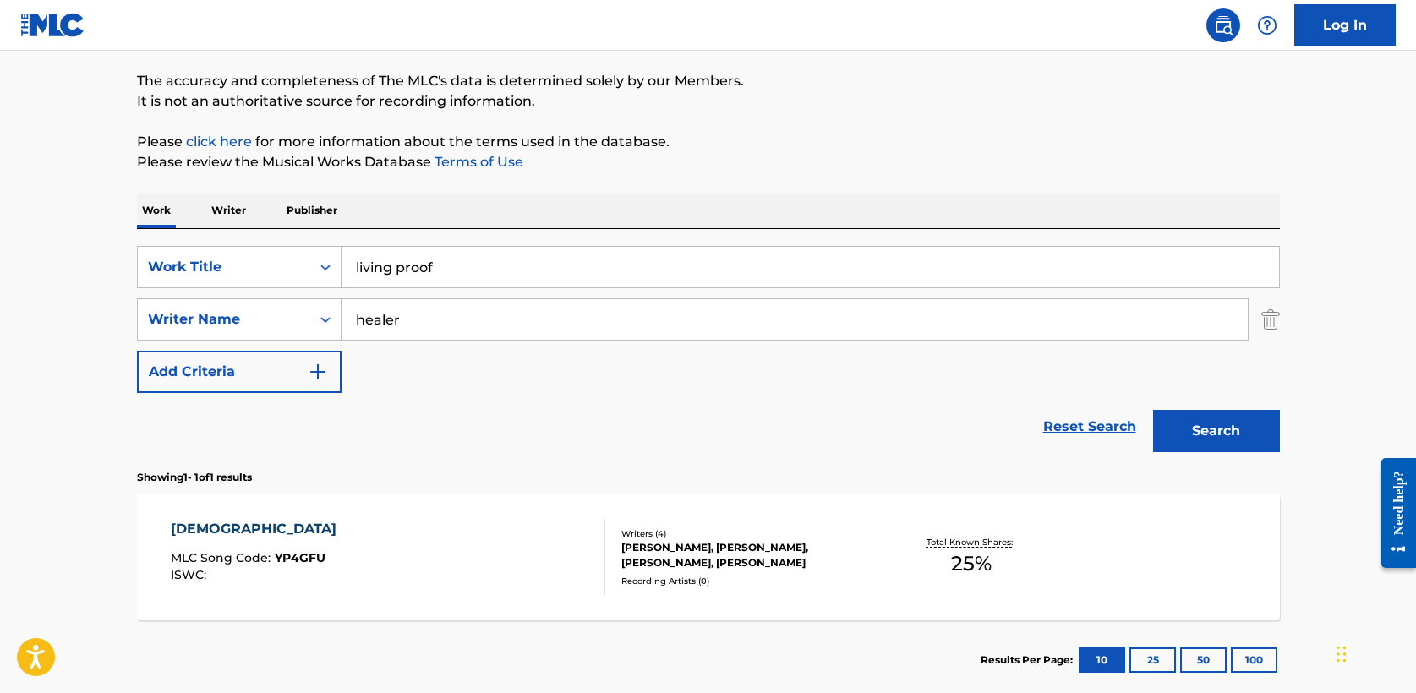
type input "healer"
click at [1208, 430] on button "Search" at bounding box center [1216, 431] width 127 height 42
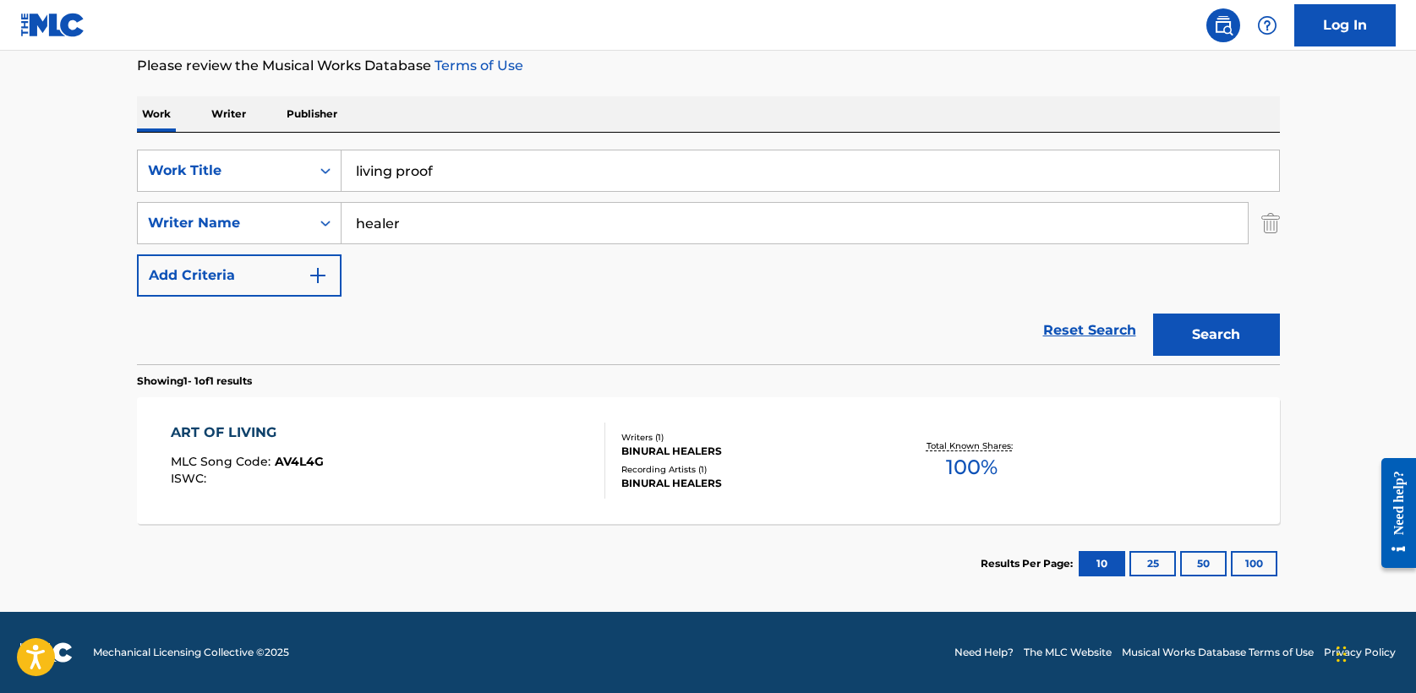
drag, startPoint x: 404, startPoint y: 169, endPoint x: 120, endPoint y: 151, distance: 284.7
click at [120, 151] on div "The MLC Public Work Search The accuracy and completeness of The MLC's data is d…" at bounding box center [709, 234] width 1184 height 737
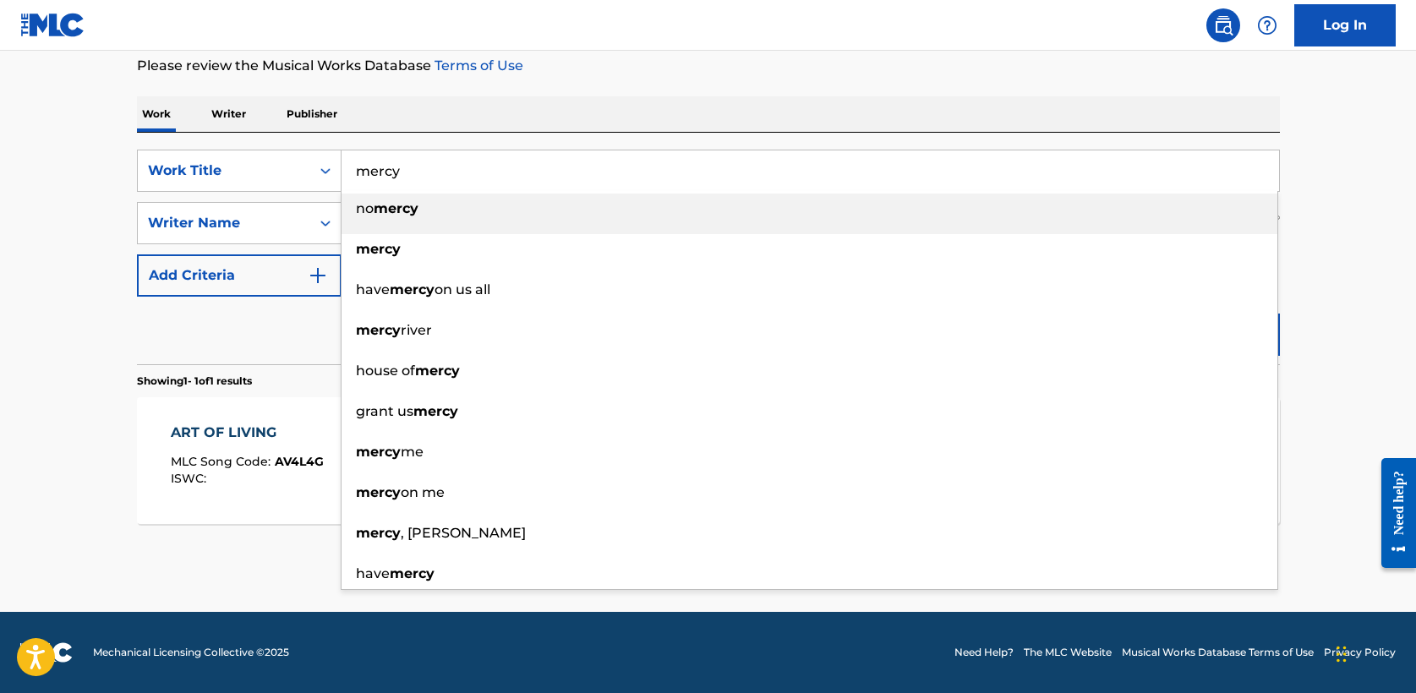
type input "mercy"
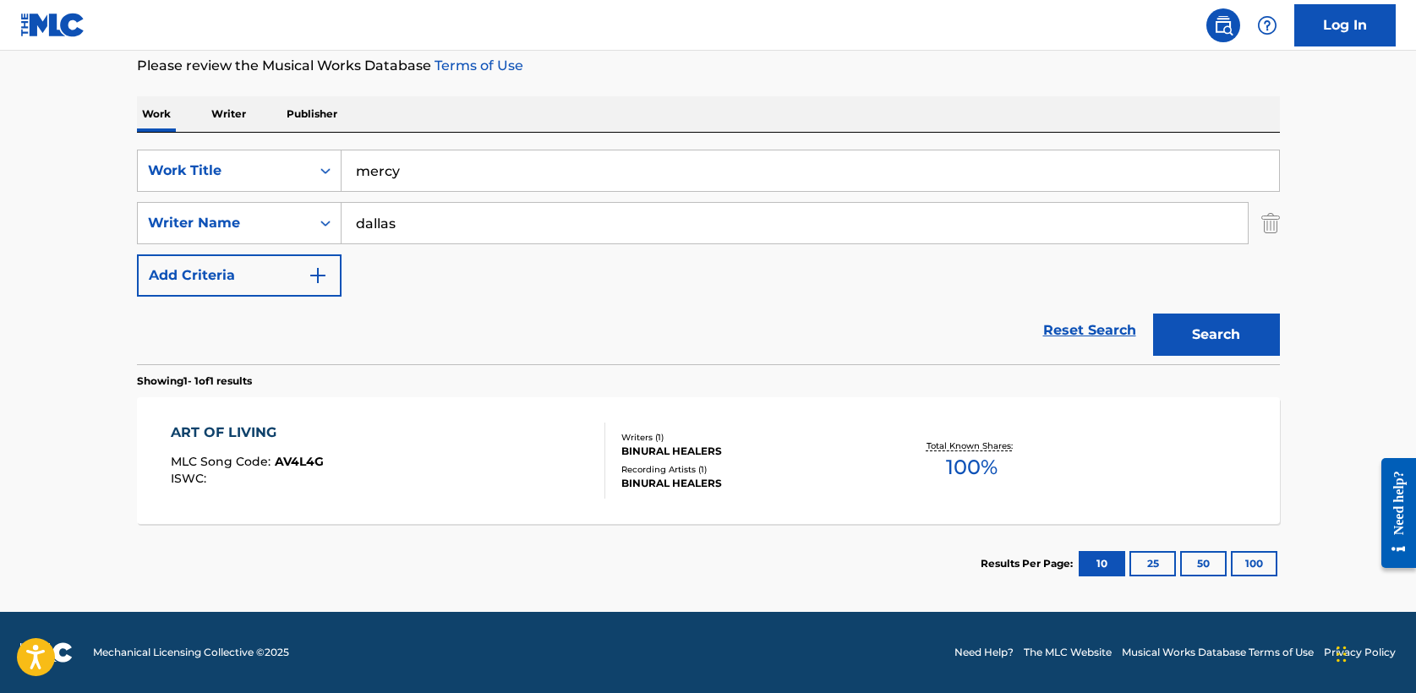
click at [1153, 314] on button "Search" at bounding box center [1216, 335] width 127 height 42
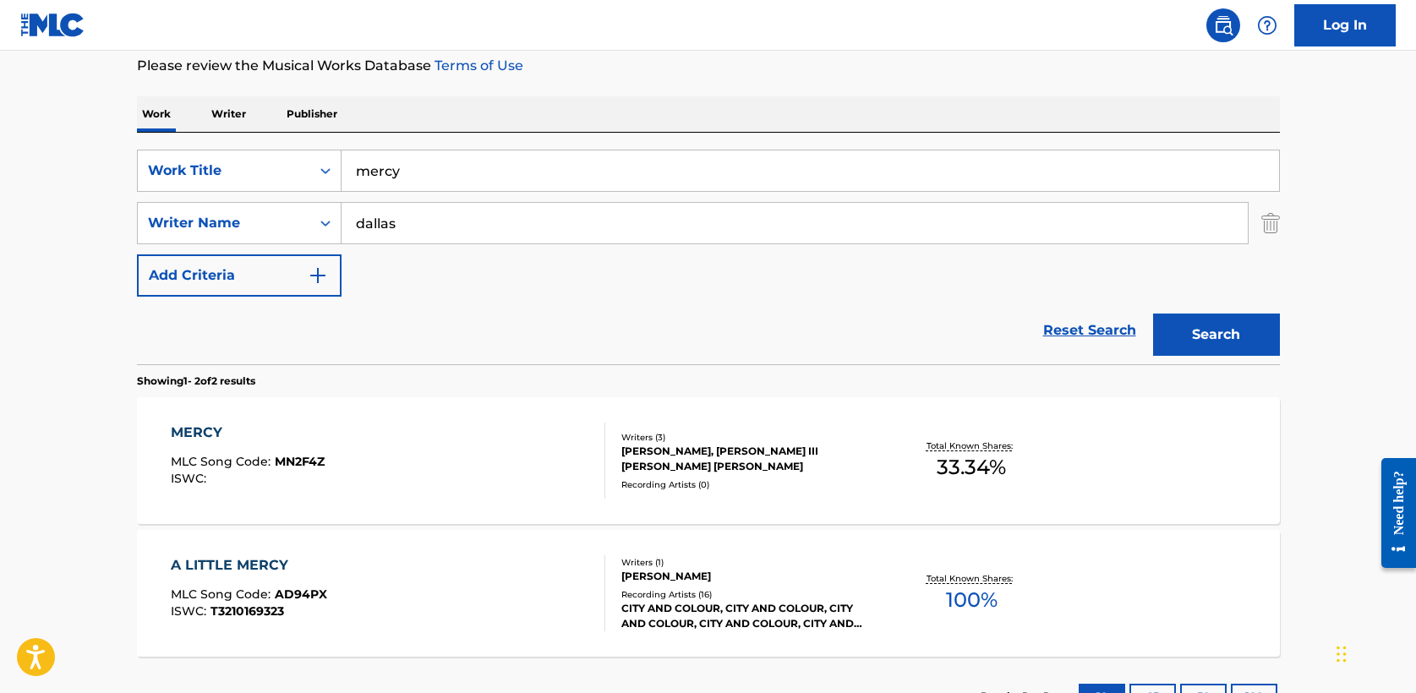
click at [444, 222] on input "dallas" at bounding box center [795, 223] width 906 height 41
type input "[PERSON_NAME]"
click at [1153, 314] on button "Search" at bounding box center [1216, 335] width 127 height 42
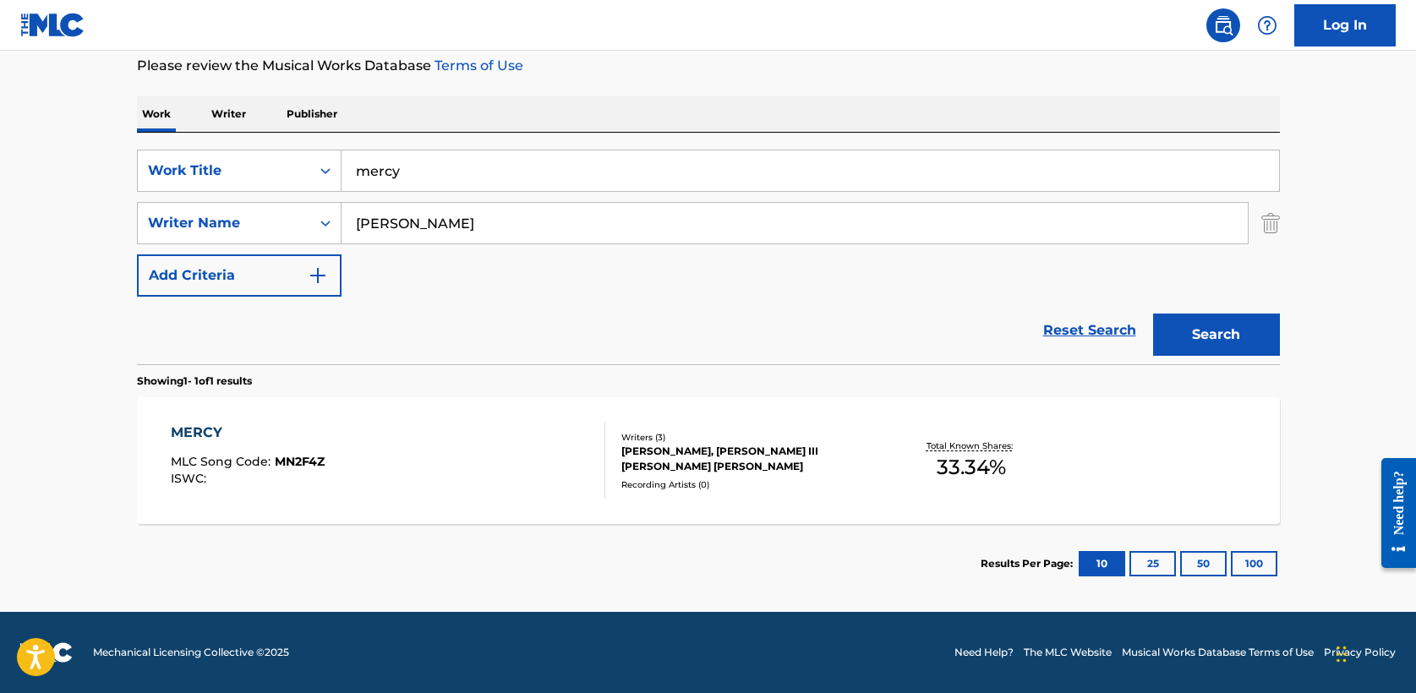
click at [211, 432] on div "MERCY" at bounding box center [248, 433] width 154 height 20
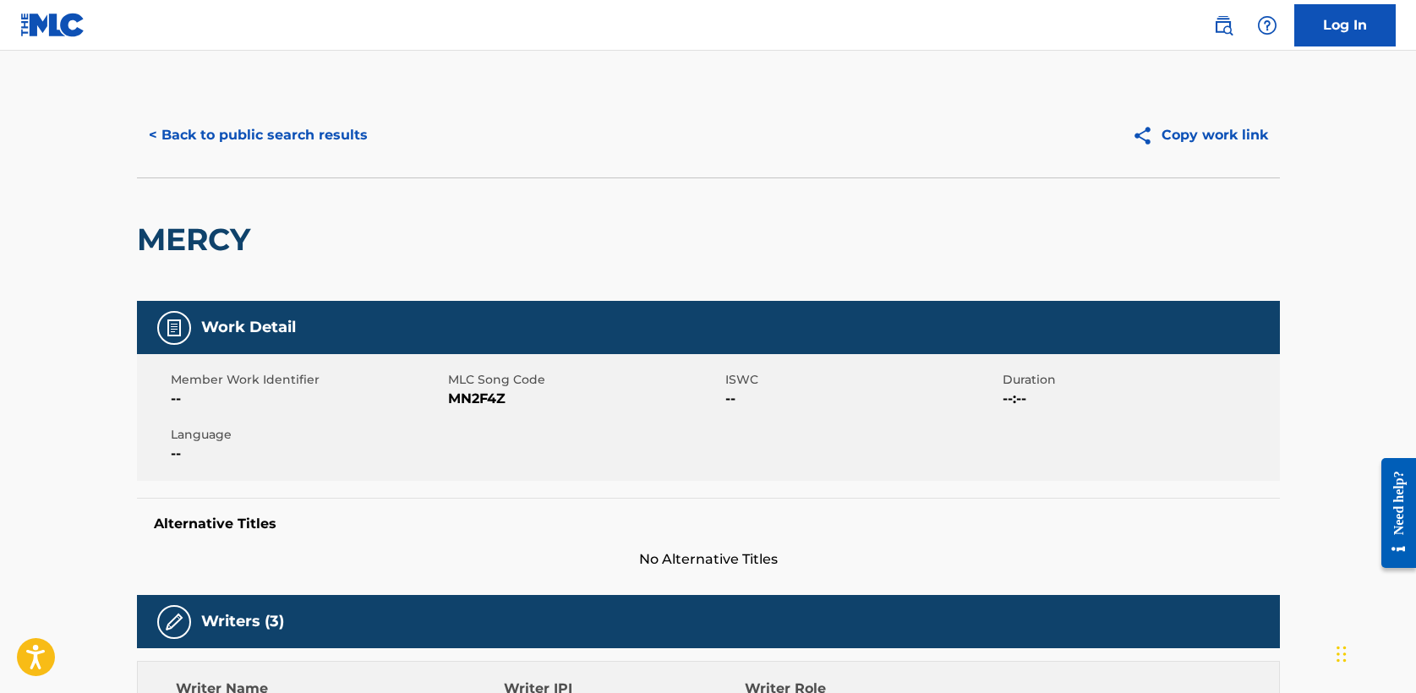
click at [277, 136] on button "< Back to public search results" at bounding box center [258, 135] width 243 height 42
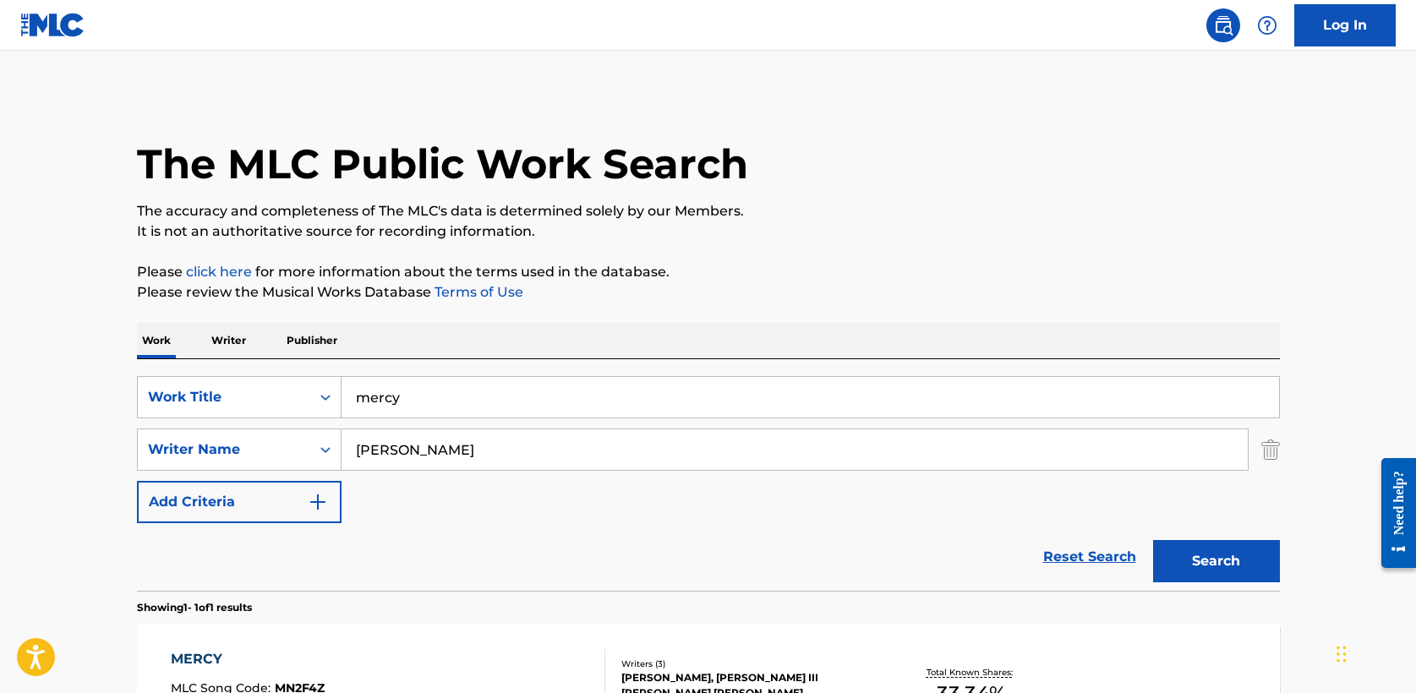
scroll to position [129, 0]
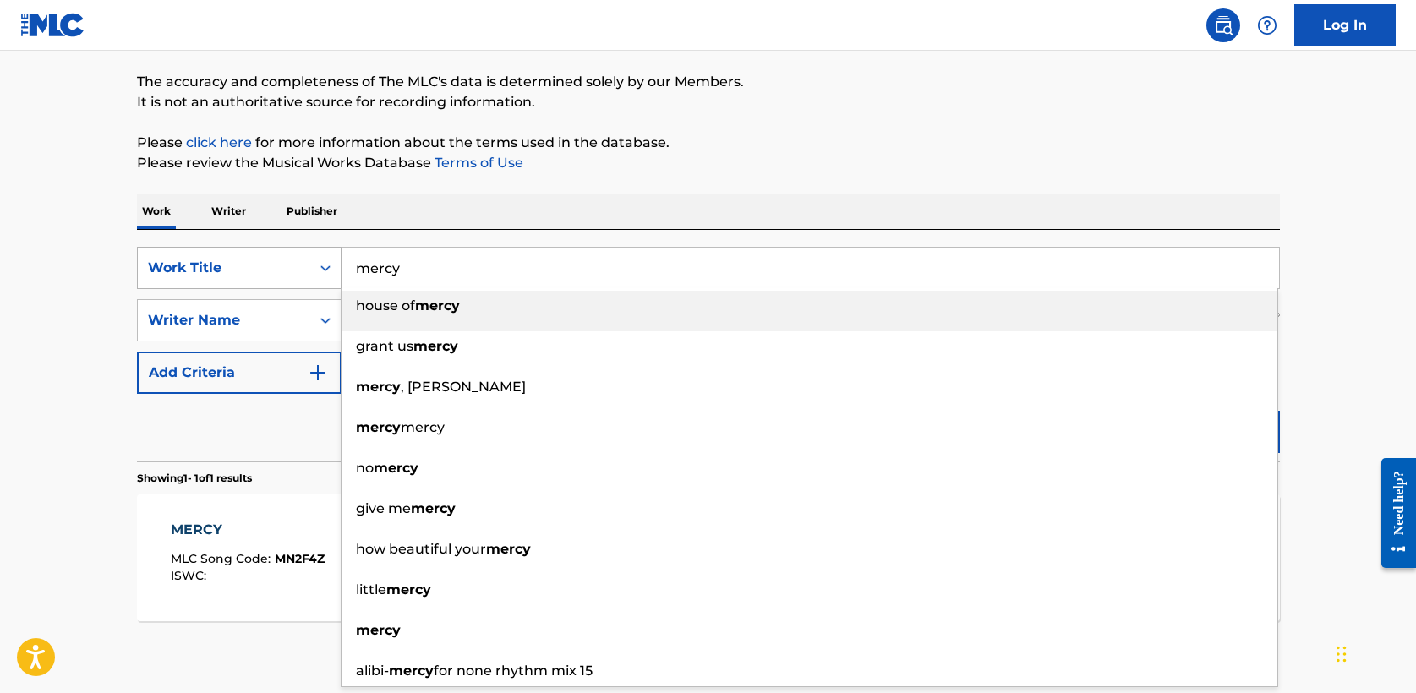
drag, startPoint x: 444, startPoint y: 273, endPoint x: 194, endPoint y: 270, distance: 249.5
click at [194, 270] on div "SearchWithCriteria5a2173f0-7a6b-48a5-aaeb-ae2f49c14e6e Work Title mercy house o…" at bounding box center [708, 268] width 1143 height 42
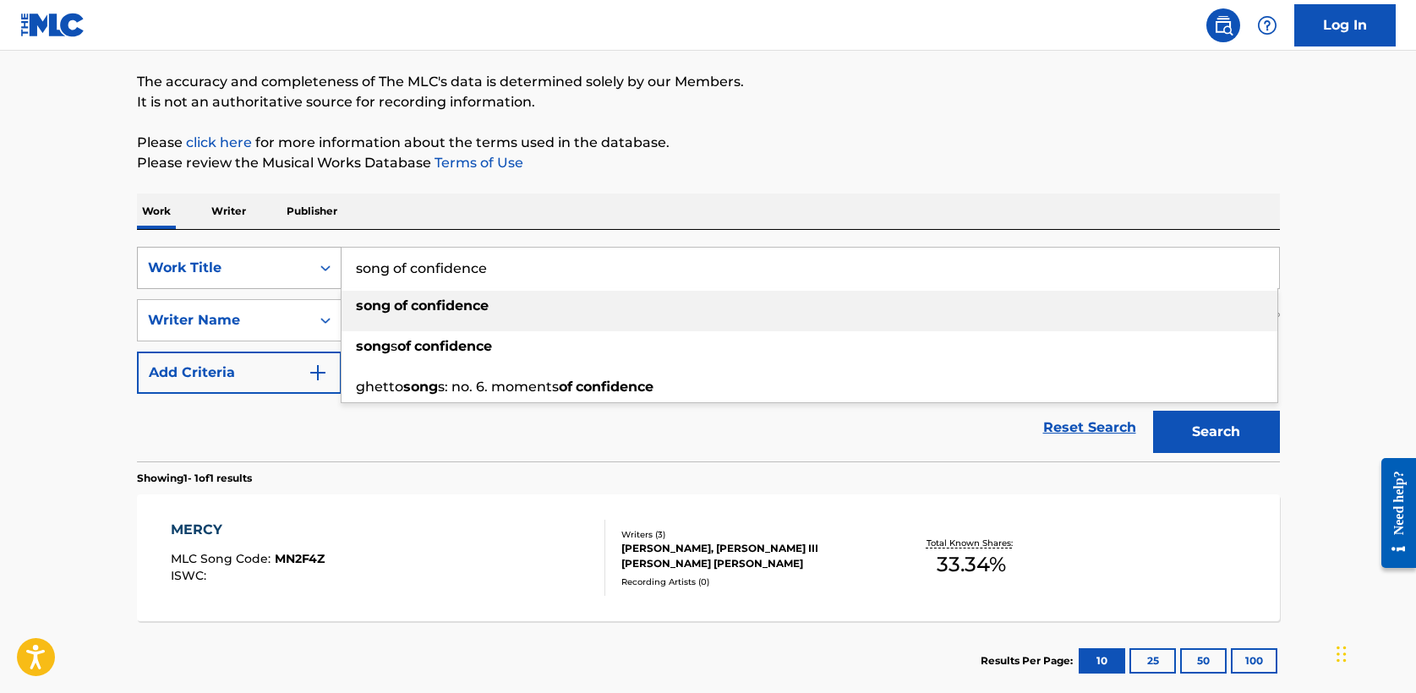
type input "song of confidence"
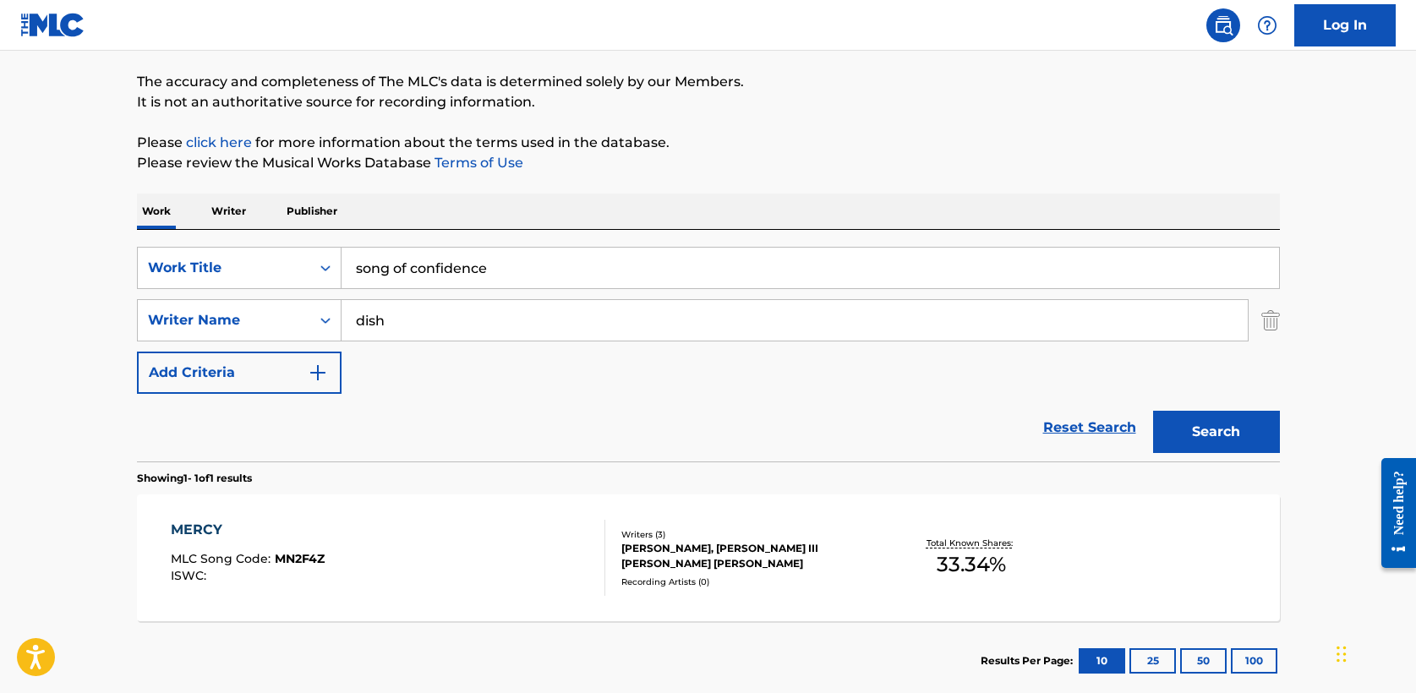
type input "dish"
click at [1185, 437] on button "Search" at bounding box center [1216, 432] width 127 height 42
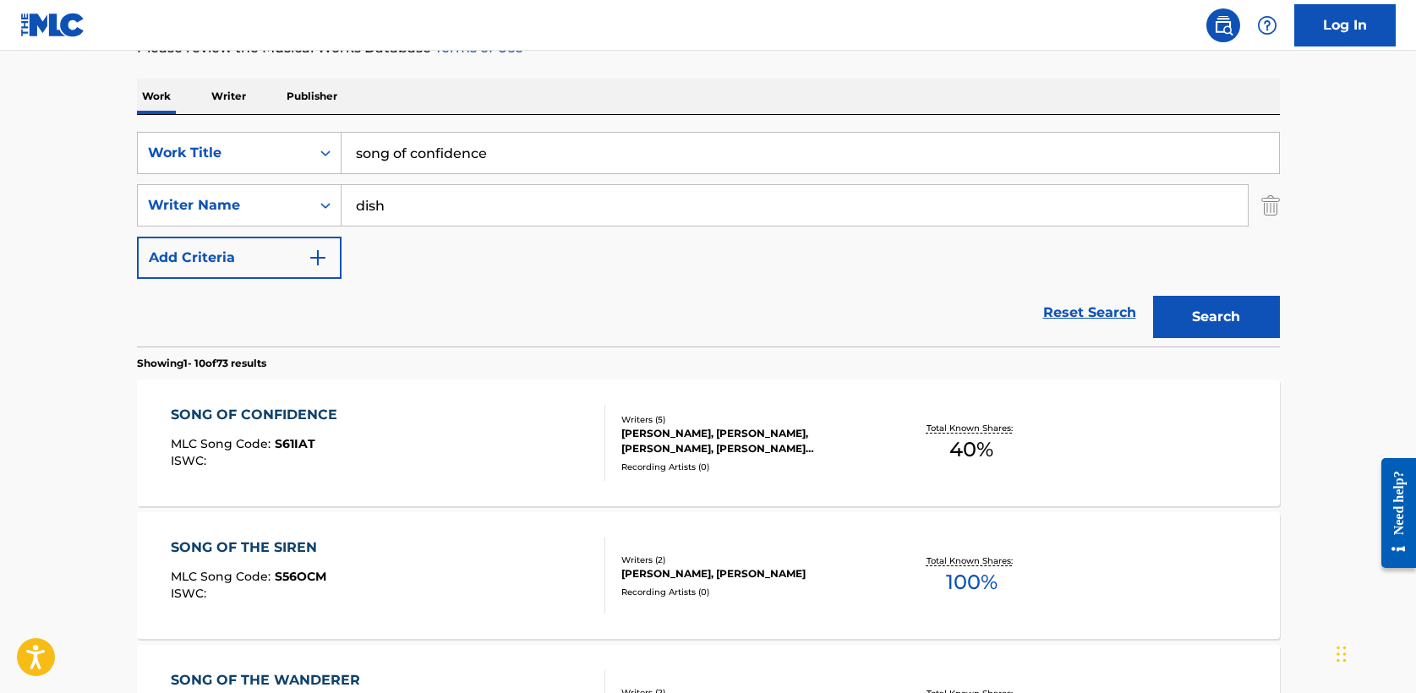
scroll to position [249, 0]
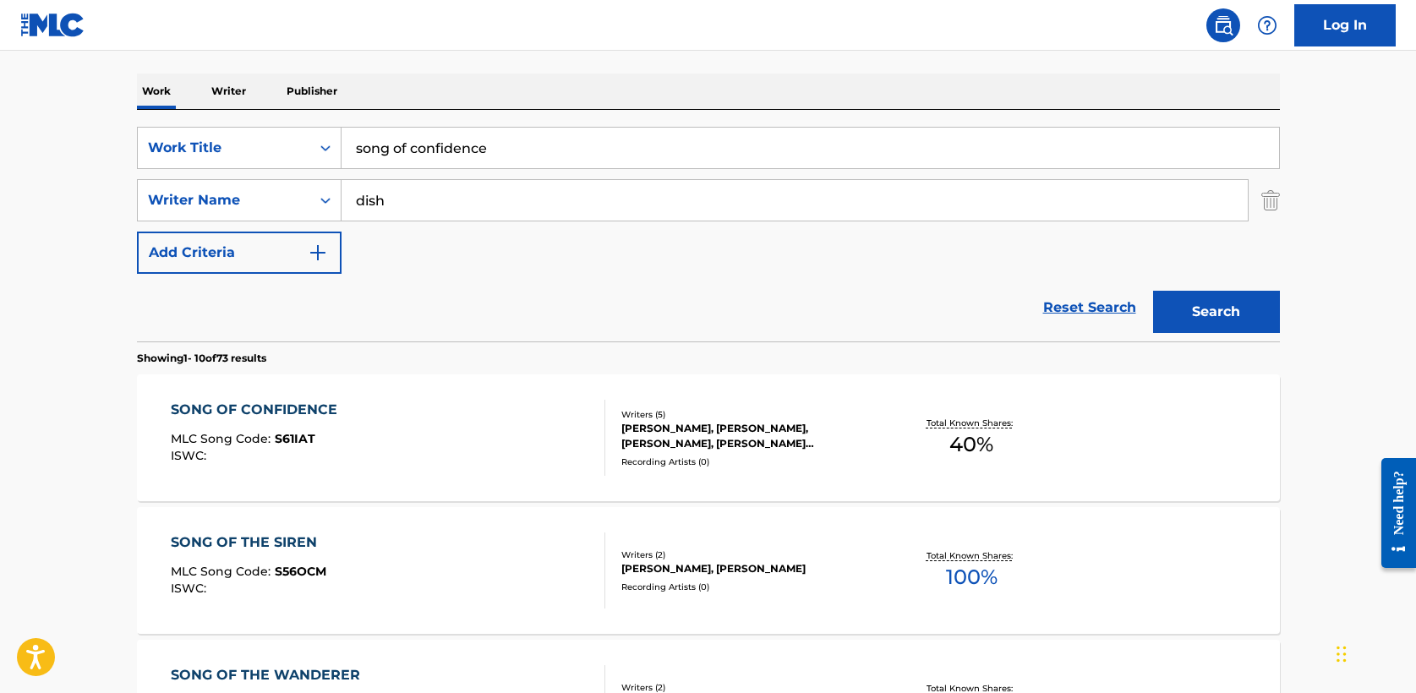
click at [318, 409] on div "SONG OF CONFIDENCE" at bounding box center [258, 410] width 175 height 20
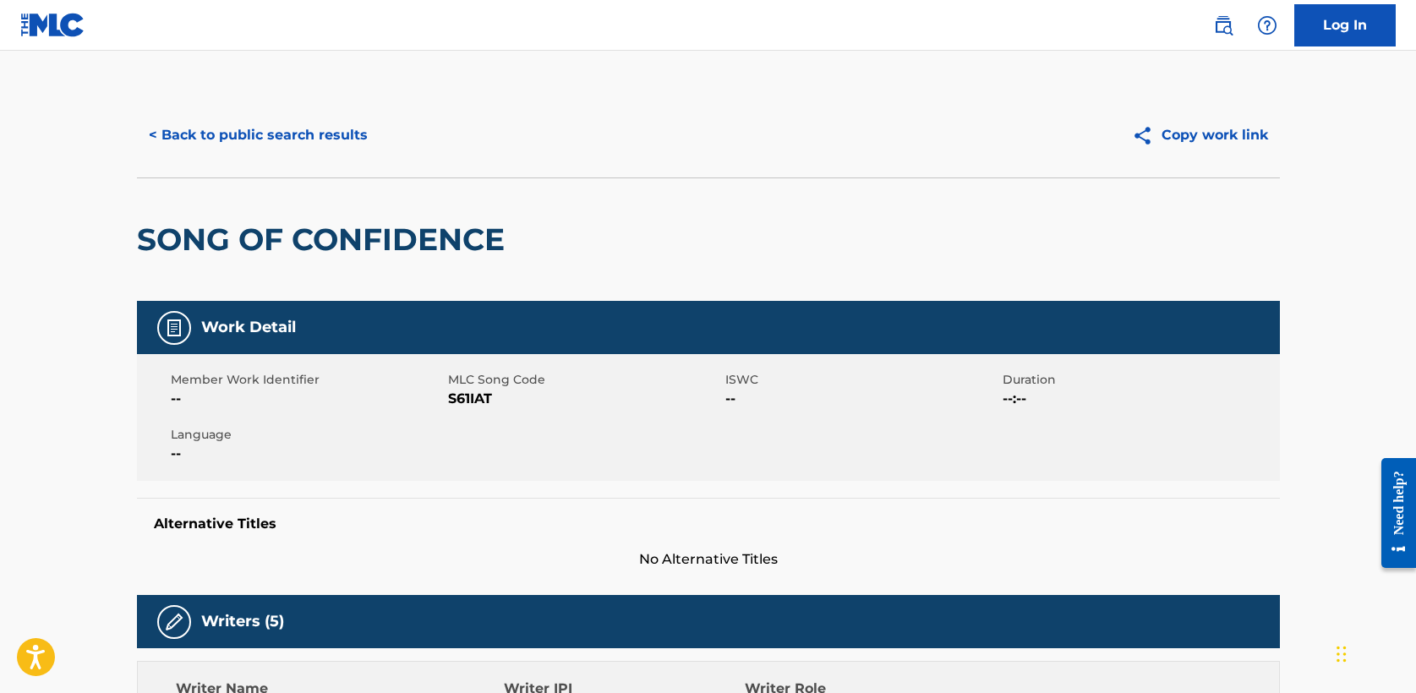
click at [211, 134] on button "< Back to public search results" at bounding box center [258, 135] width 243 height 42
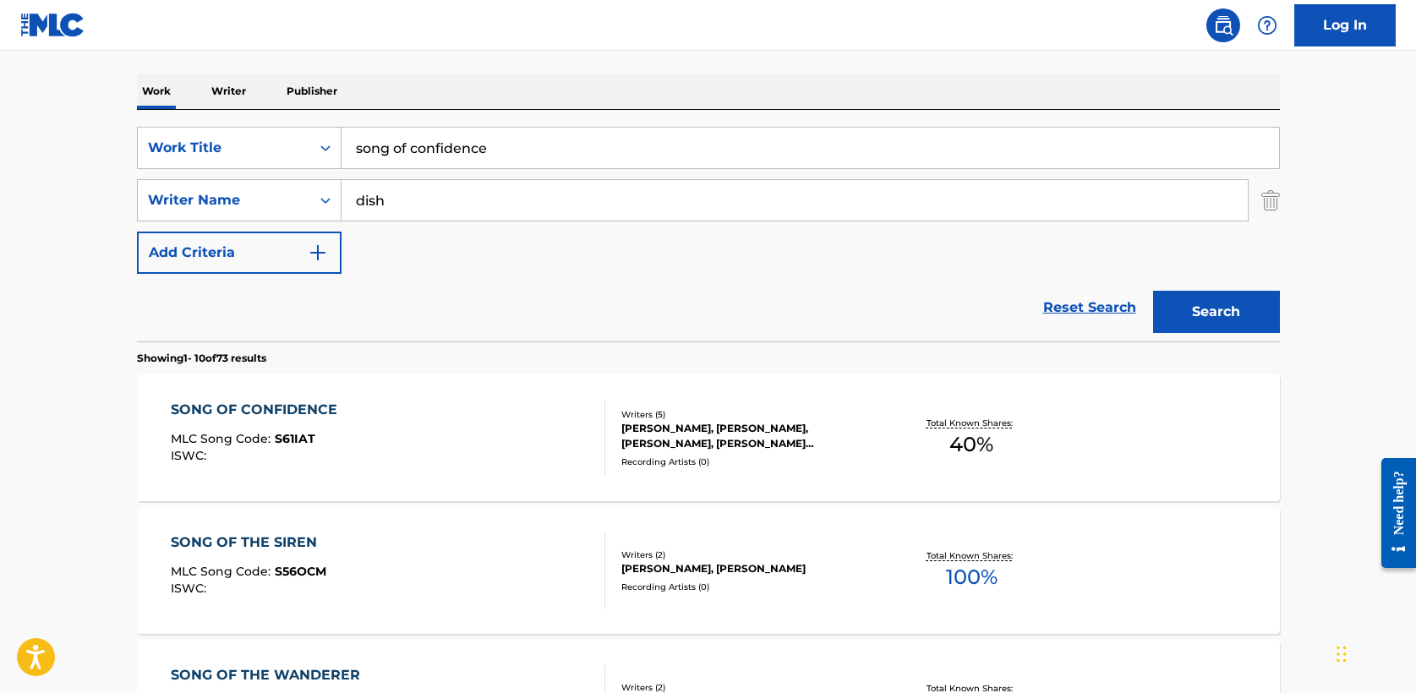
drag, startPoint x: 517, startPoint y: 155, endPoint x: 108, endPoint y: 140, distance: 408.7
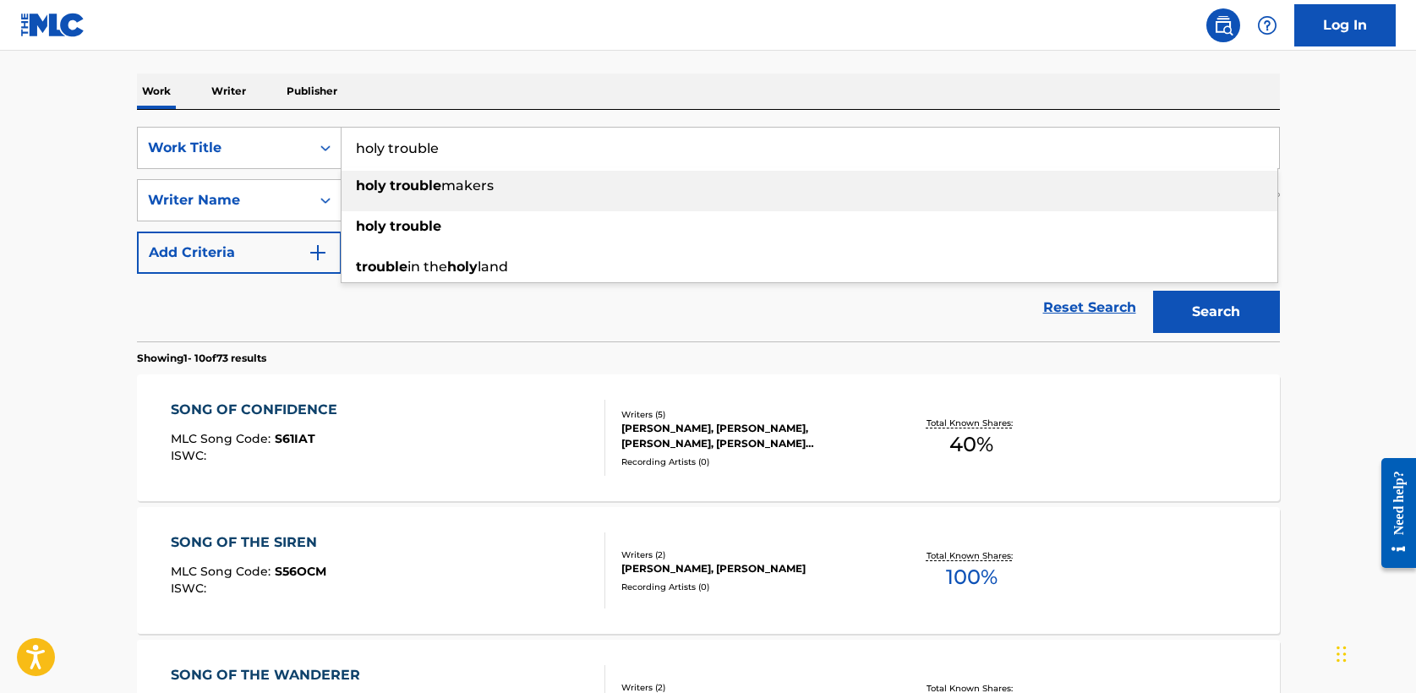
type input "holy trouble"
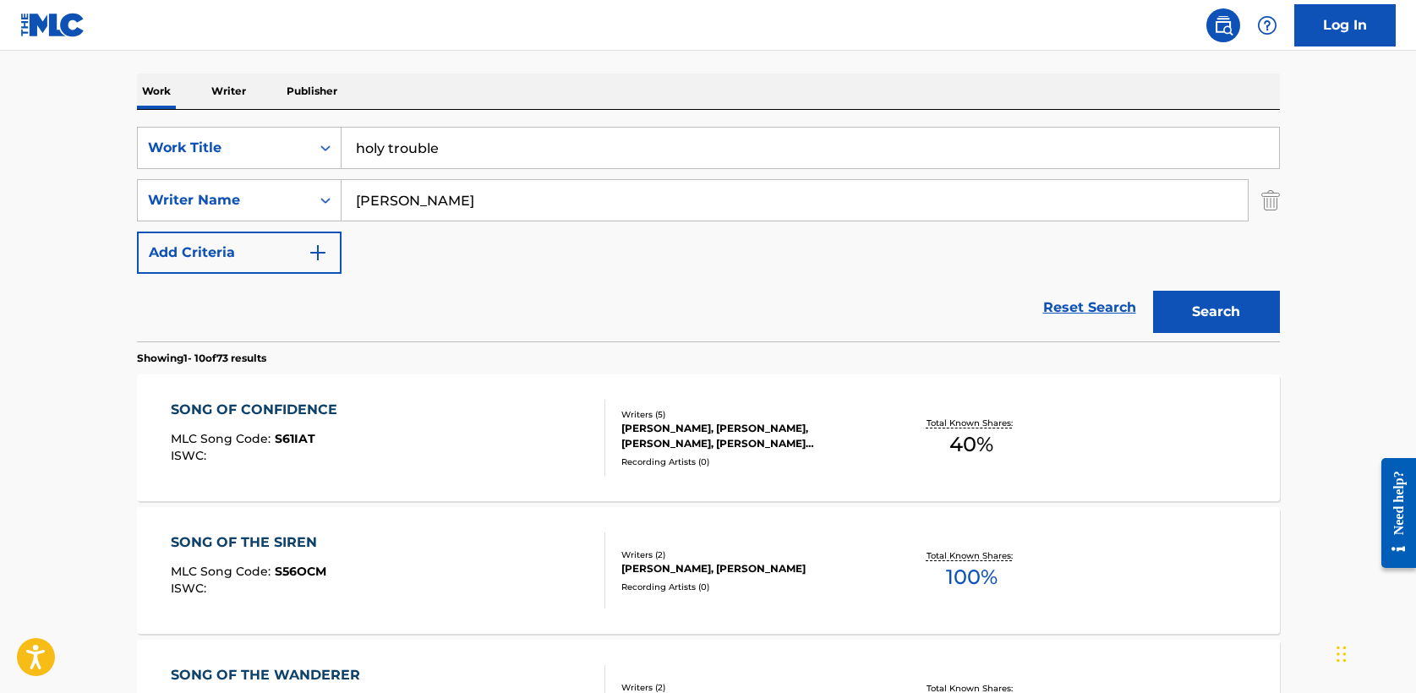
type input "[PERSON_NAME]"
click at [1234, 312] on button "Search" at bounding box center [1216, 312] width 127 height 42
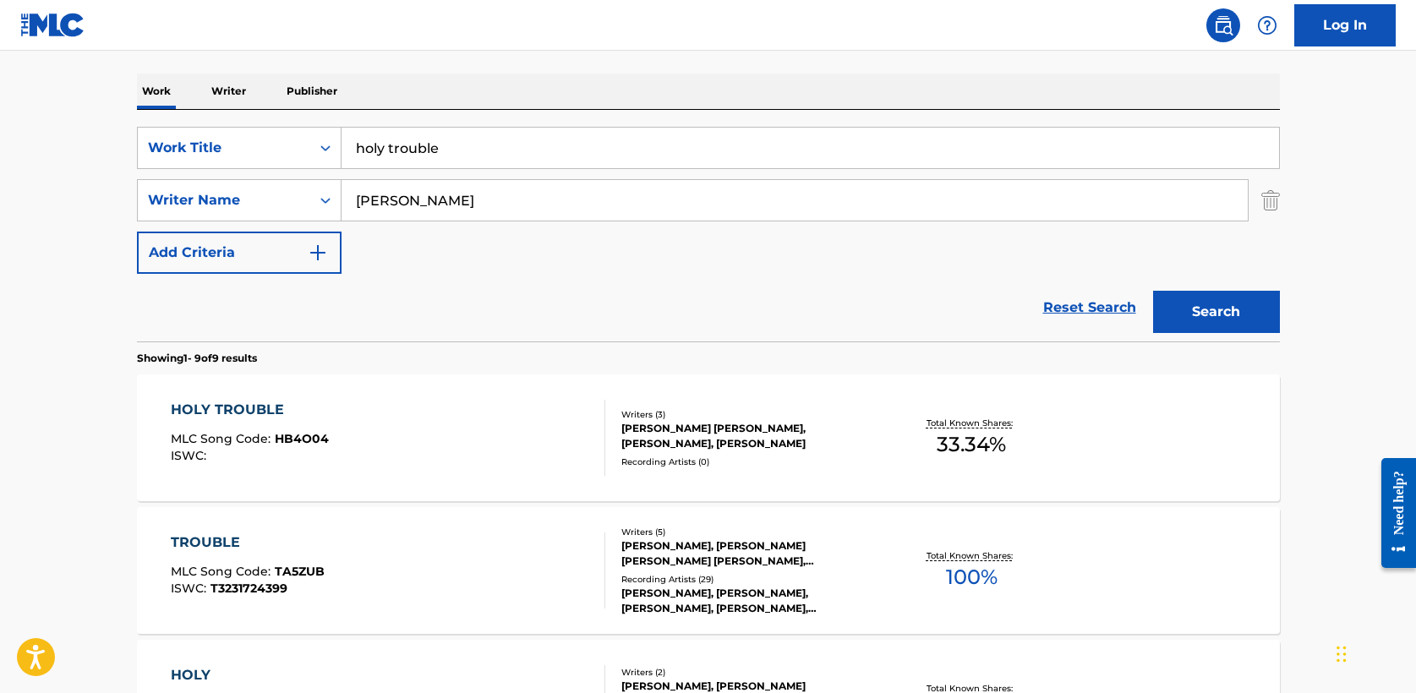
click at [264, 407] on div "HOLY TROUBLE" at bounding box center [250, 410] width 158 height 20
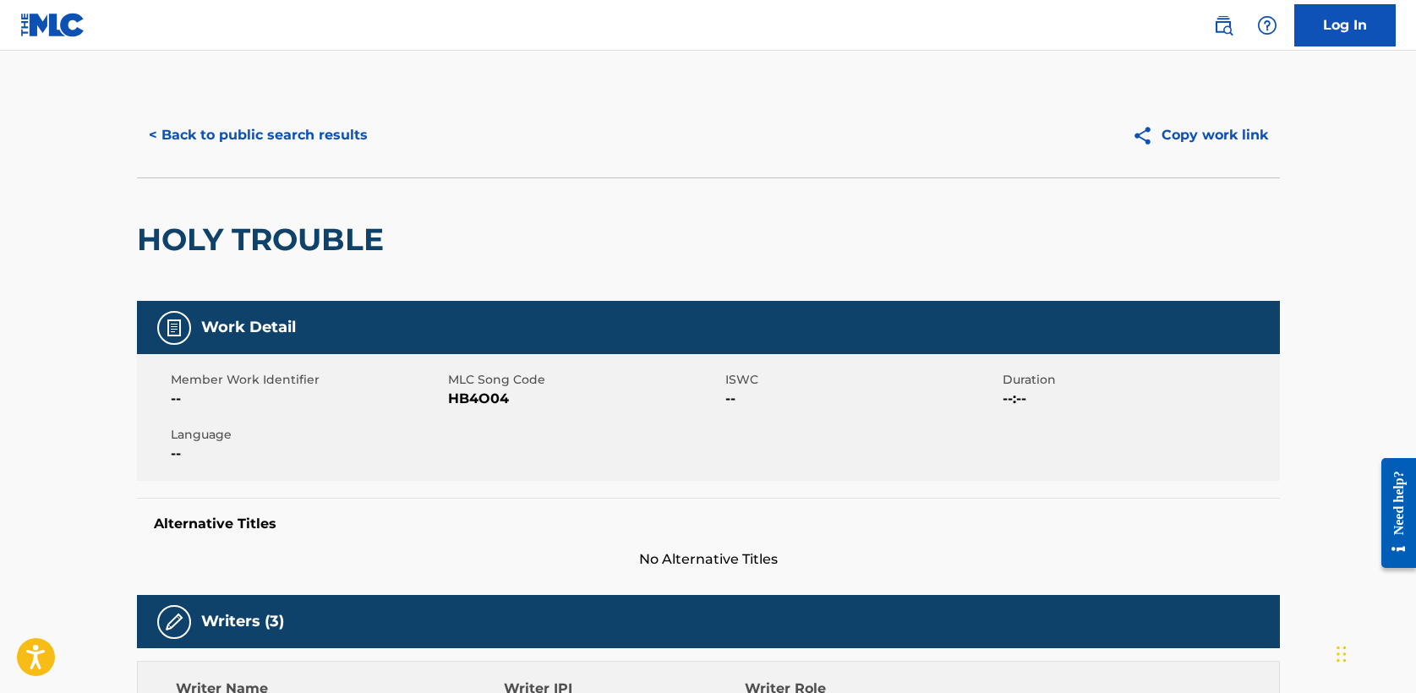
click at [268, 133] on button "< Back to public search results" at bounding box center [258, 135] width 243 height 42
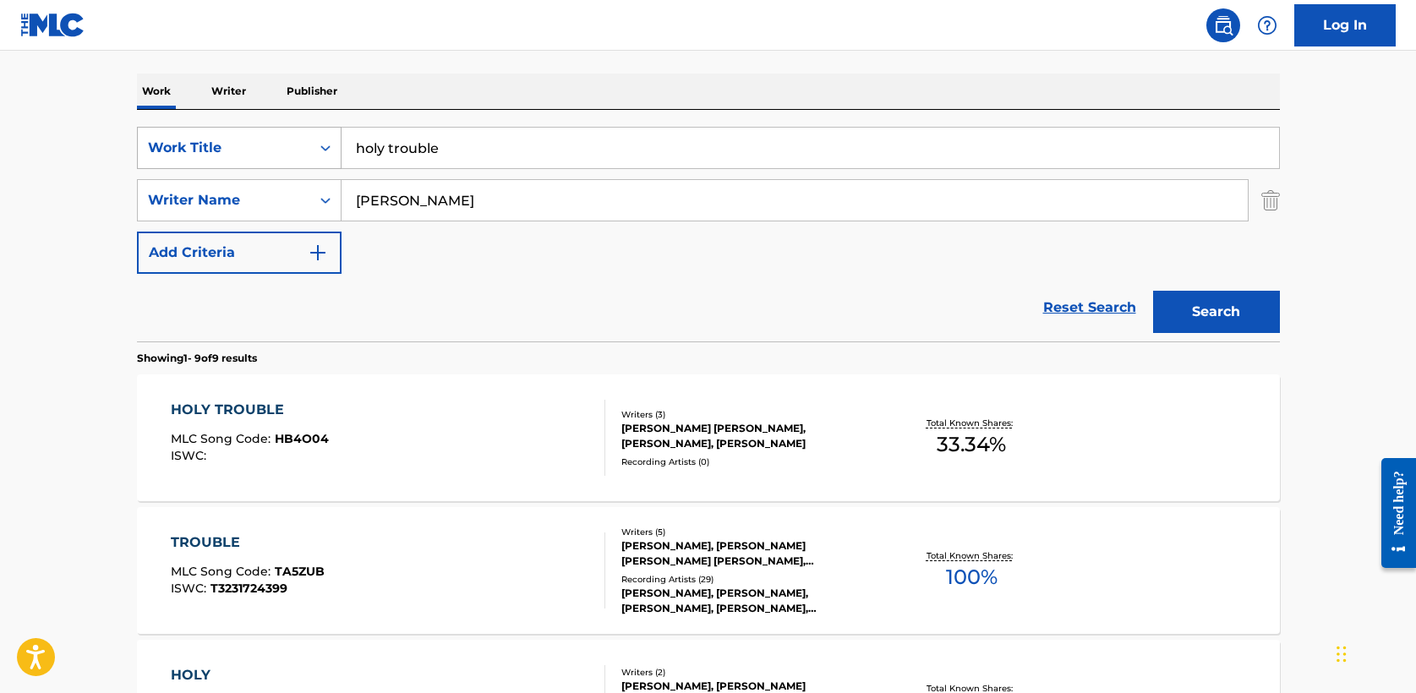
drag, startPoint x: 467, startPoint y: 146, endPoint x: 185, endPoint y: 144, distance: 281.6
click at [185, 144] on div "SearchWithCriteria5a2173f0-7a6b-48a5-aaeb-ae2f49c14e6e Work Title holy trouble" at bounding box center [708, 148] width 1143 height 42
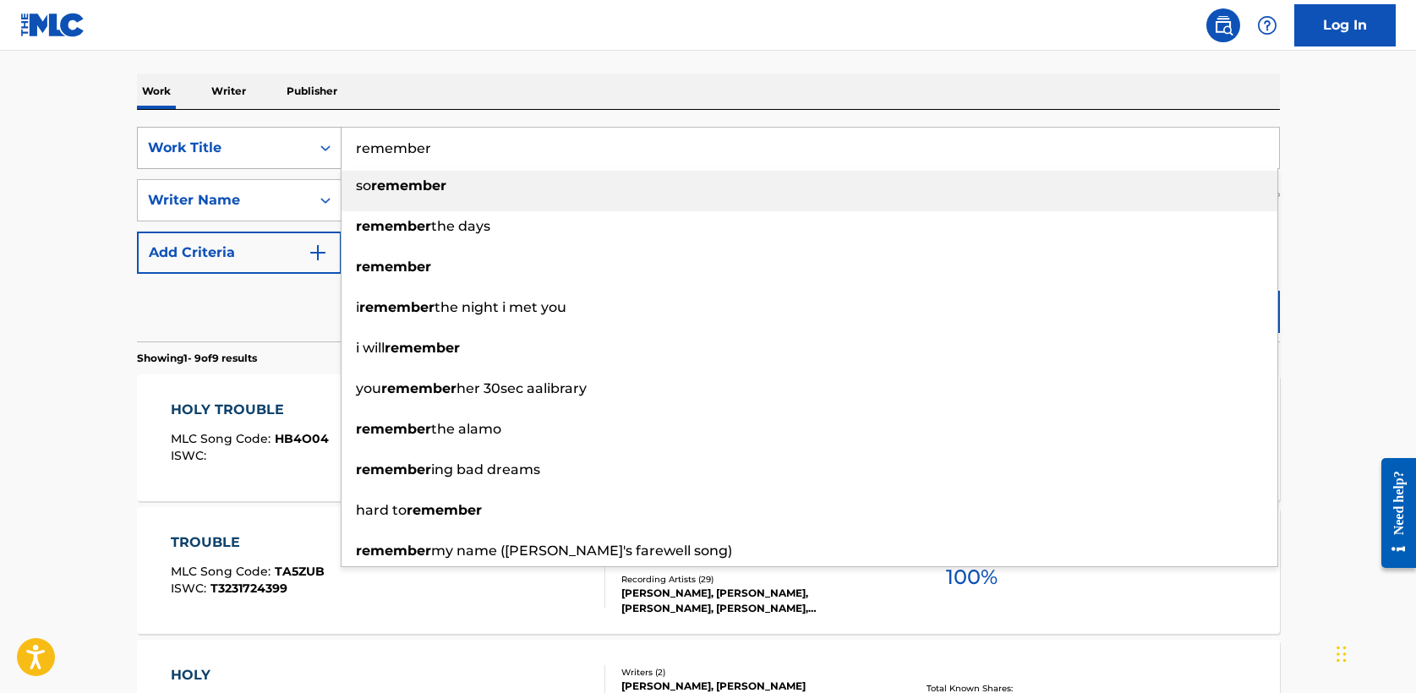
type input "remember"
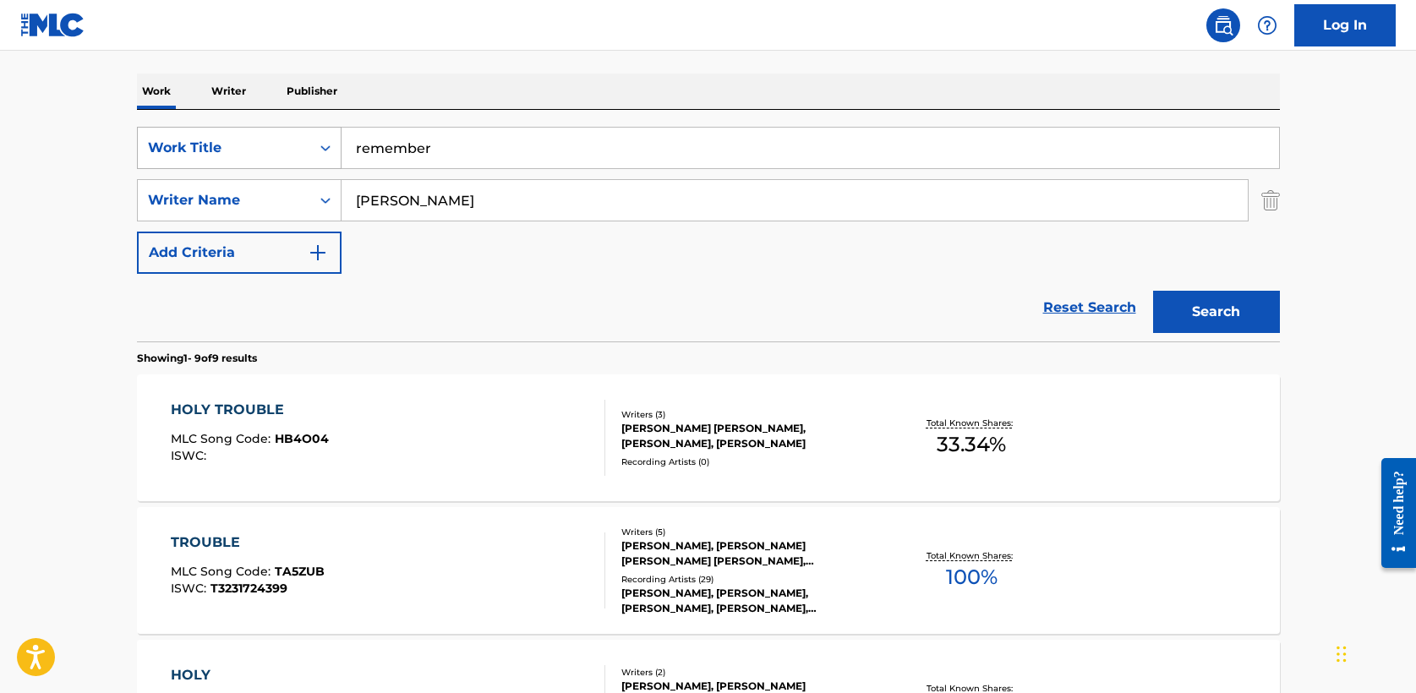
type input "[PERSON_NAME]"
click at [1153, 291] on button "Search" at bounding box center [1216, 312] width 127 height 42
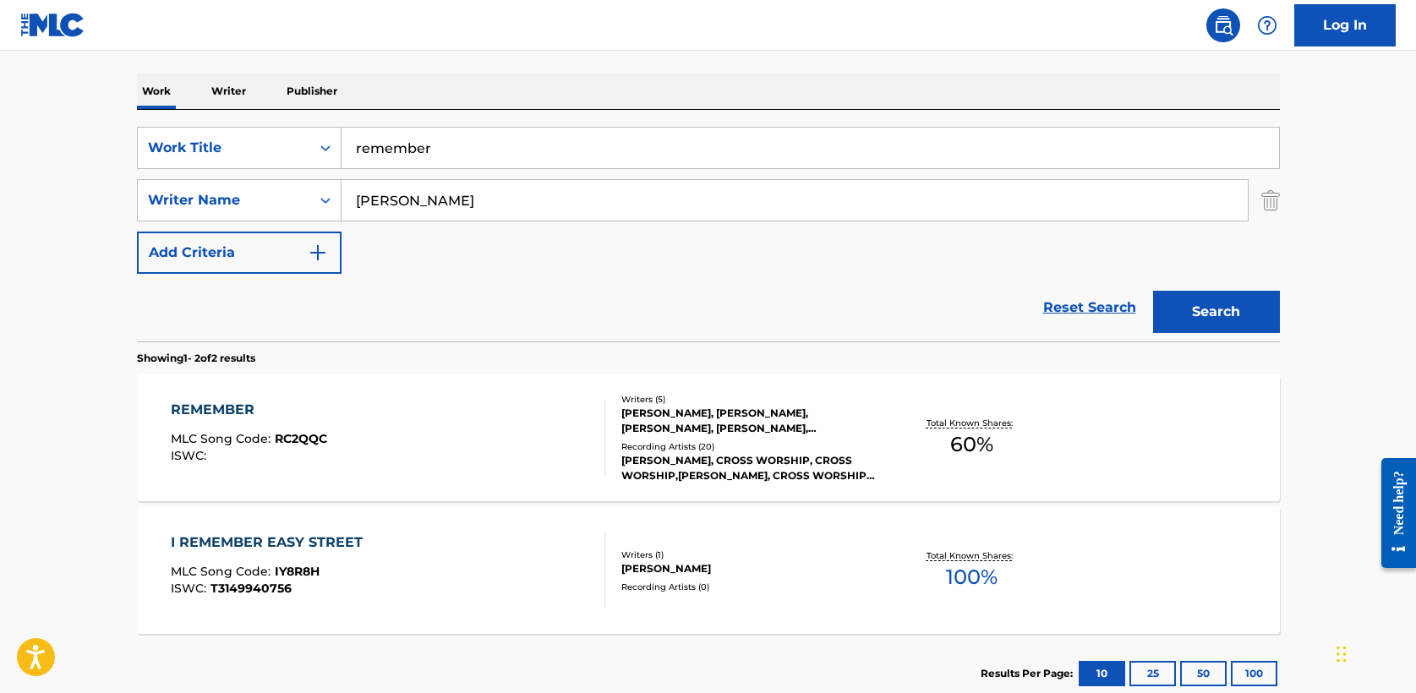
click at [226, 419] on div "REMEMBER" at bounding box center [249, 410] width 156 height 20
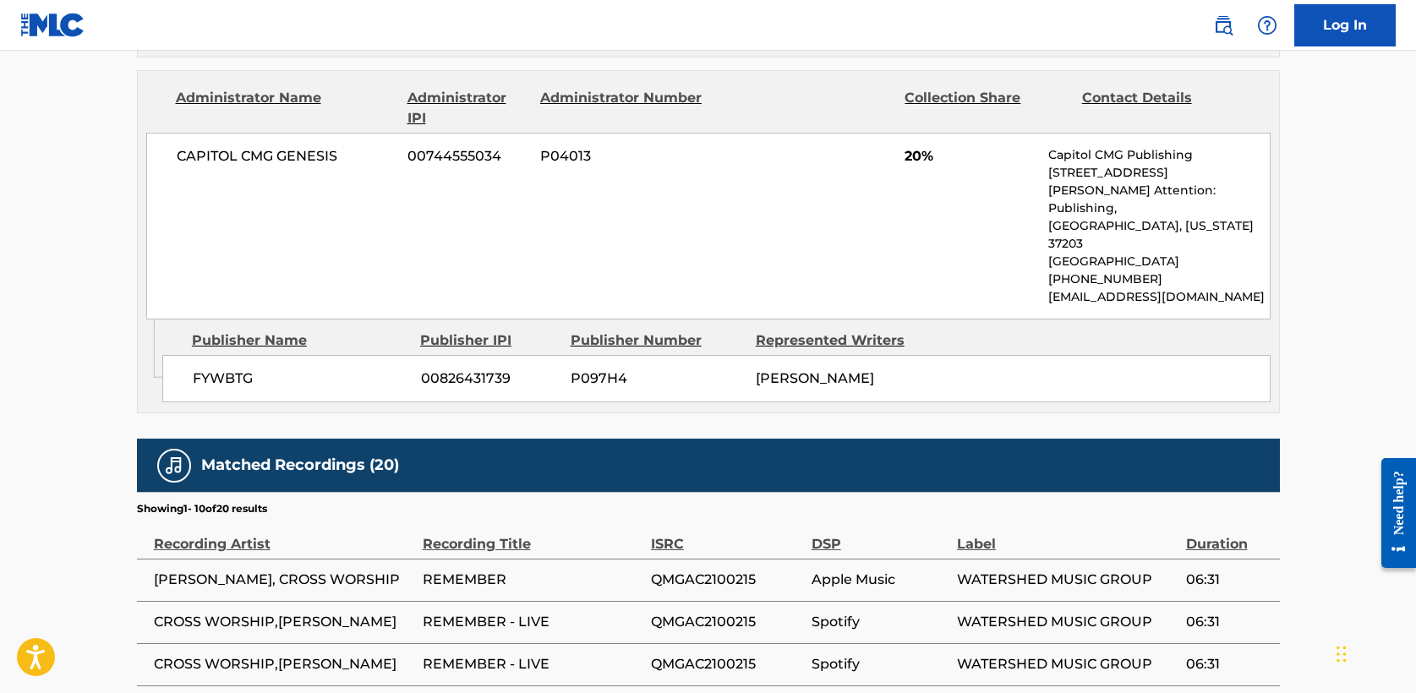
scroll to position [1257, 0]
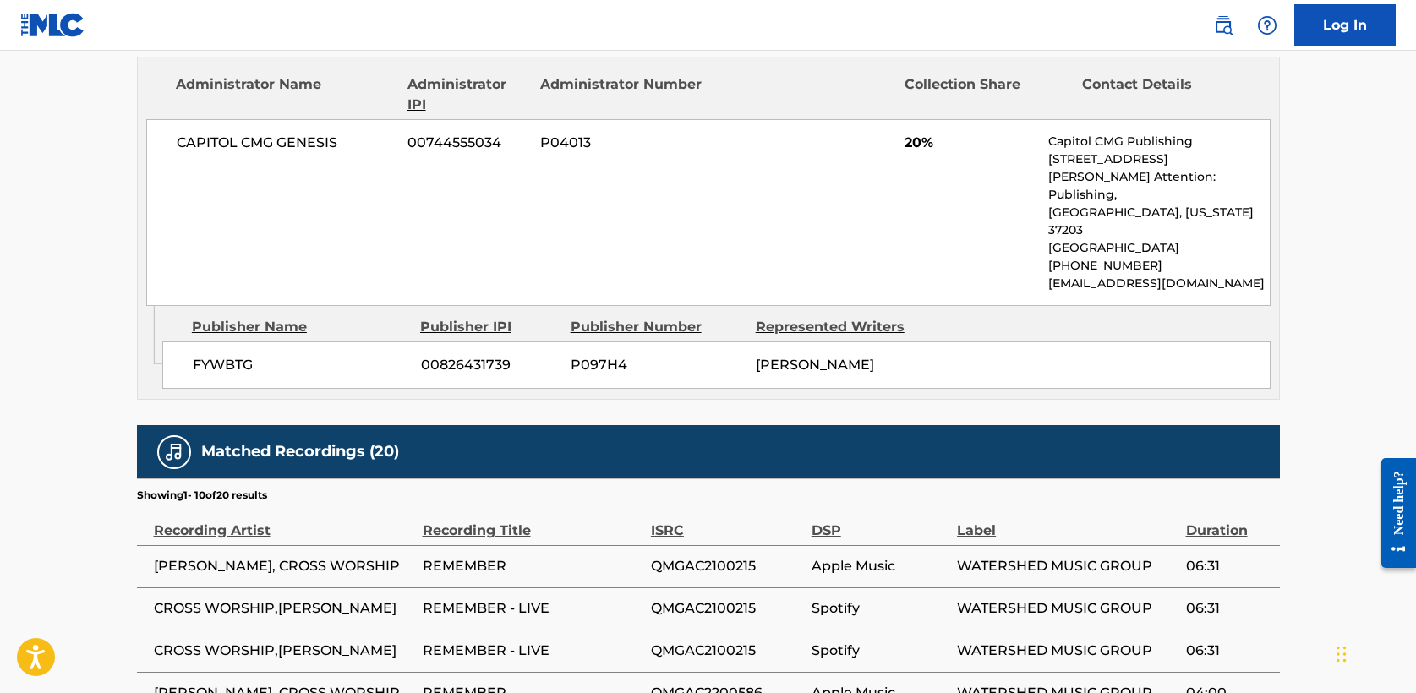
scroll to position [249, 0]
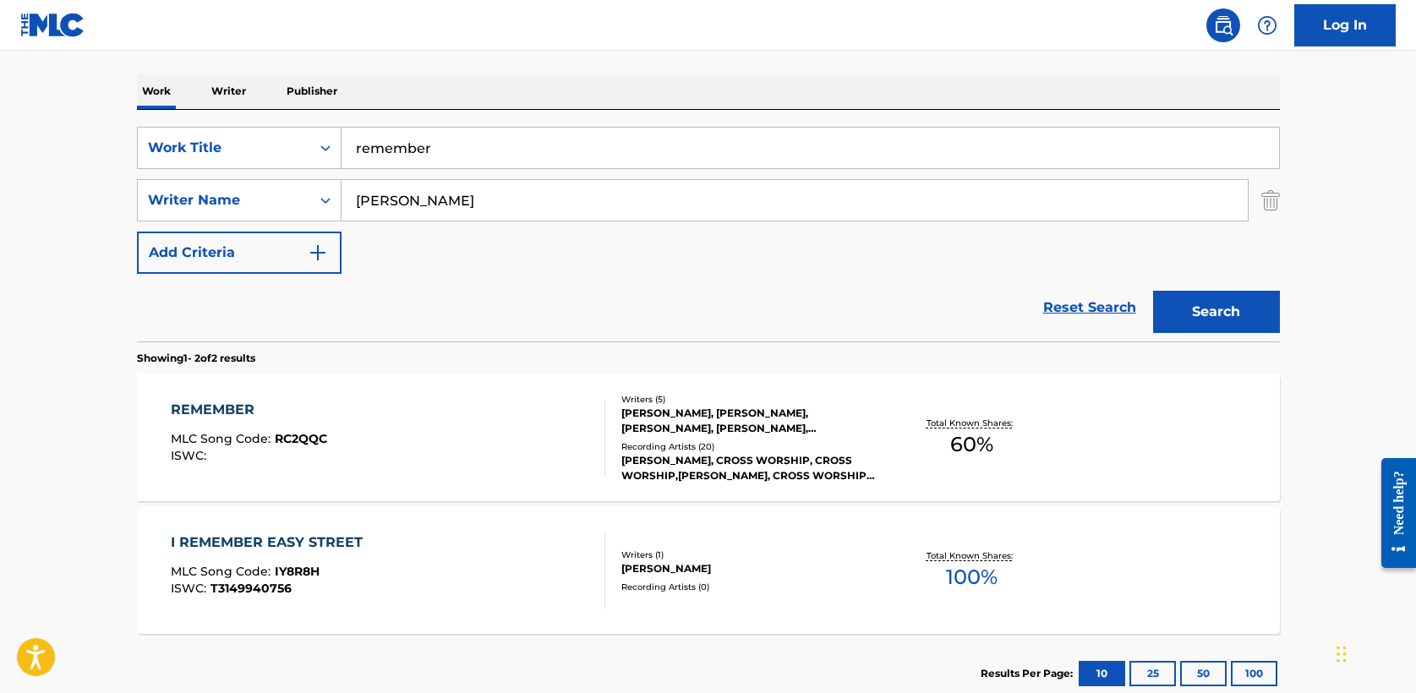
drag, startPoint x: 435, startPoint y: 140, endPoint x: 91, endPoint y: 139, distance: 344.2
click at [91, 139] on main "The MLC Public Work Search The accuracy and completeness of The MLC's data is d…" at bounding box center [708, 261] width 1416 height 921
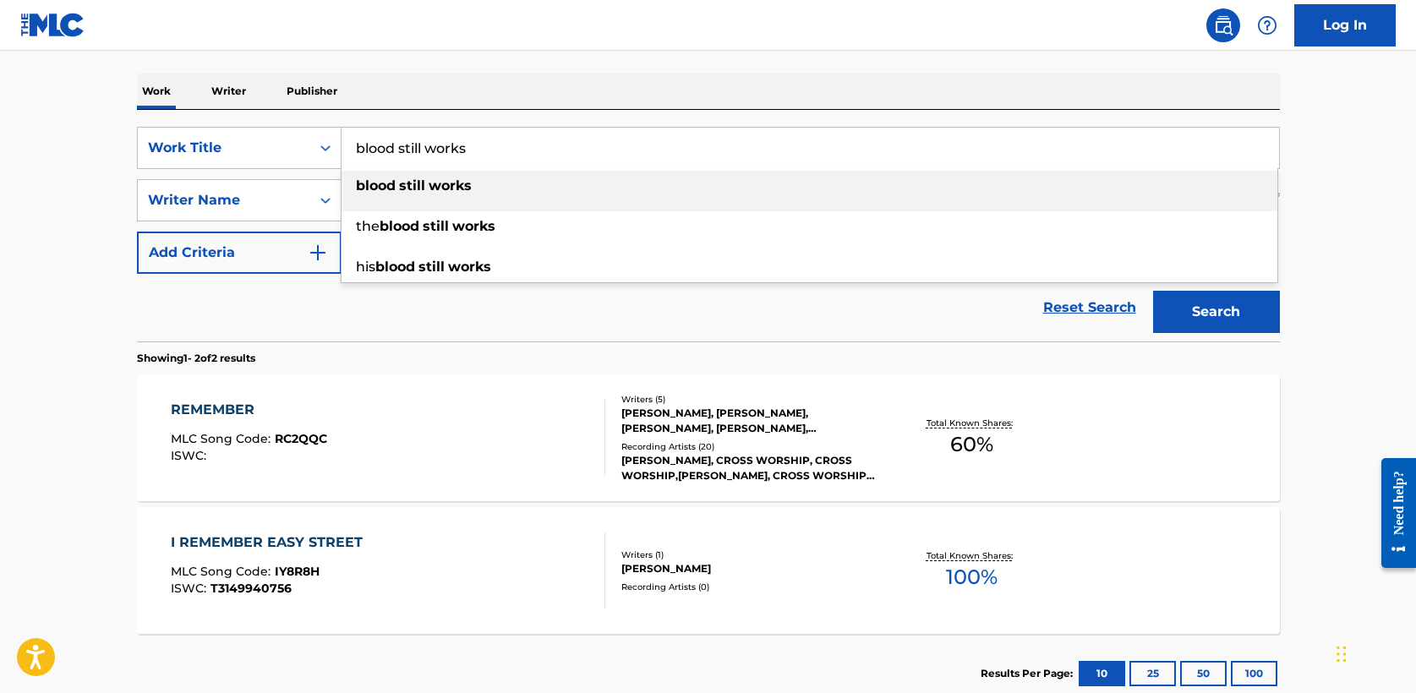
type input "blood still works"
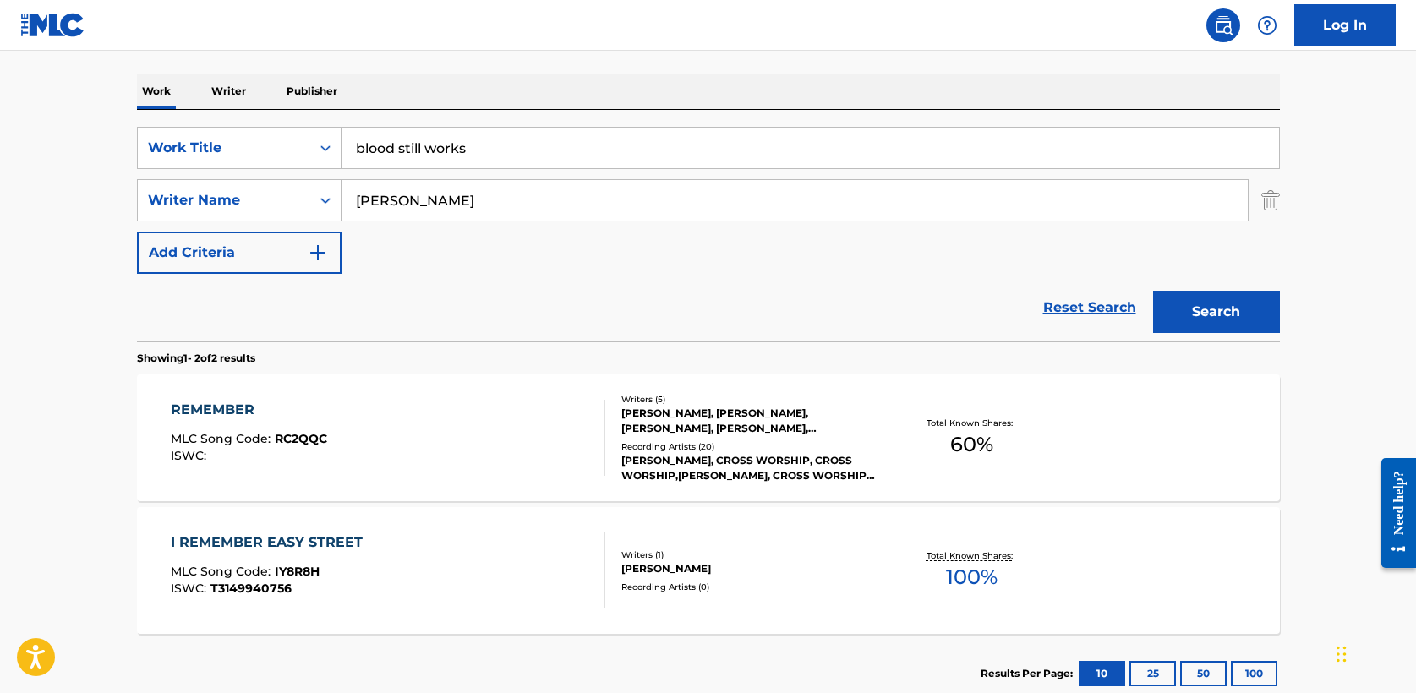
type input "[PERSON_NAME]"
click at [1153, 291] on button "Search" at bounding box center [1216, 312] width 127 height 42
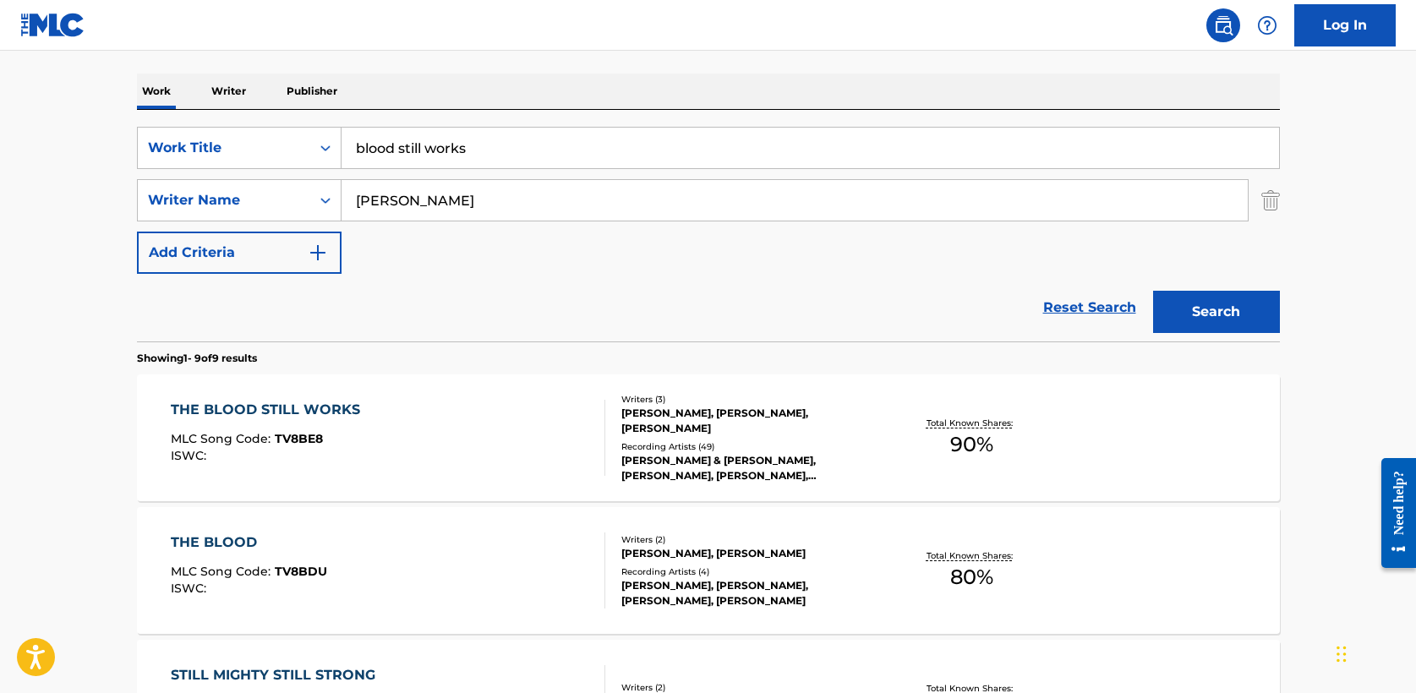
click at [258, 411] on div "THE BLOOD STILL WORKS" at bounding box center [270, 410] width 198 height 20
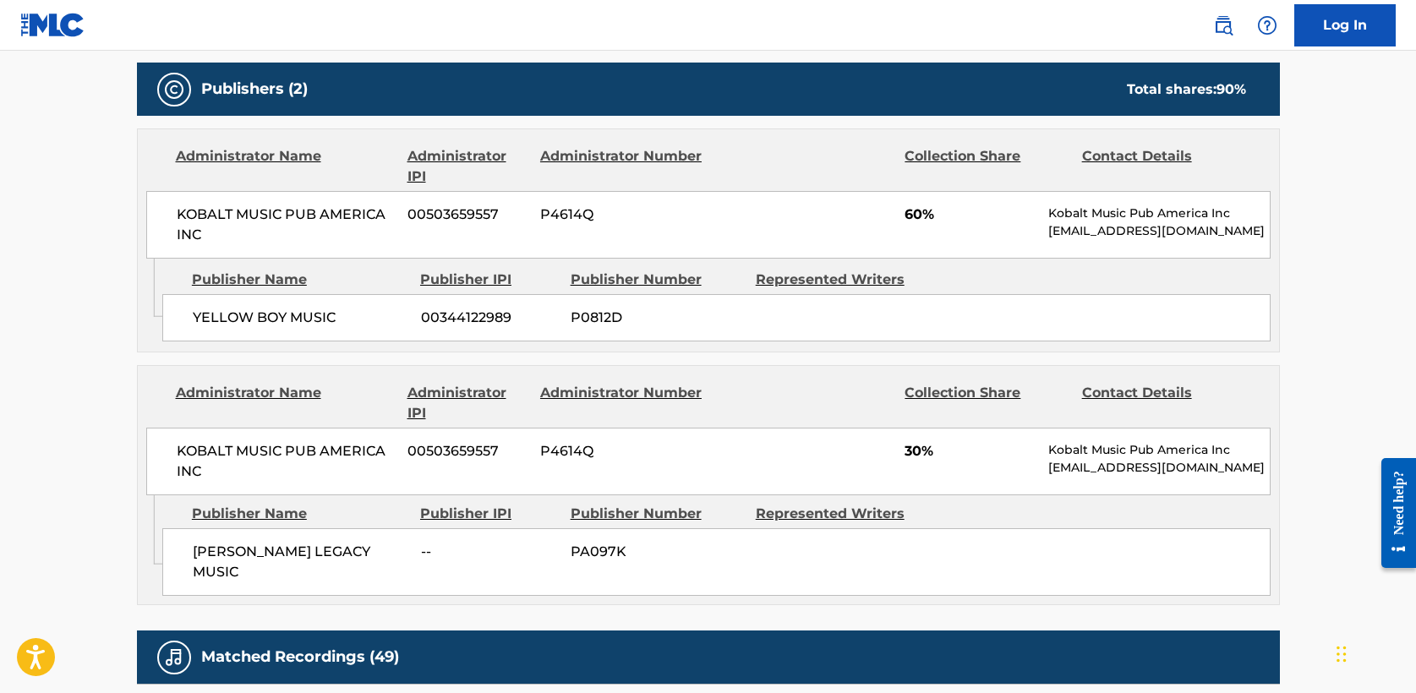
scroll to position [802, 0]
